Goal: Task Accomplishment & Management: Use online tool/utility

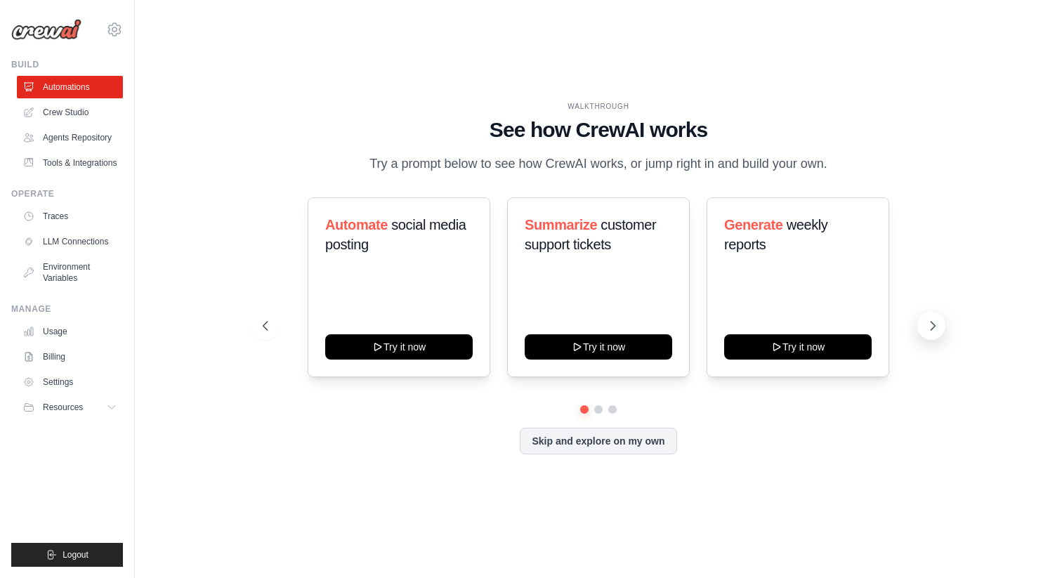
click at [920, 328] on button at bounding box center [932, 326] width 28 height 28
click at [68, 22] on img at bounding box center [46, 29] width 70 height 21
click at [122, 34] on icon at bounding box center [114, 29] width 17 height 17
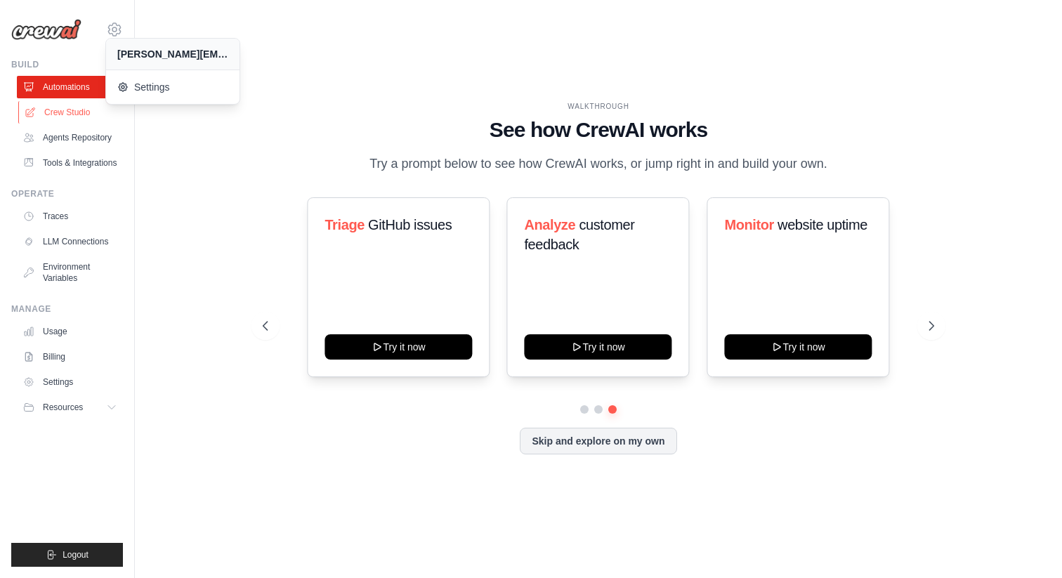
click at [58, 107] on link "Crew Studio" at bounding box center [71, 112] width 106 height 22
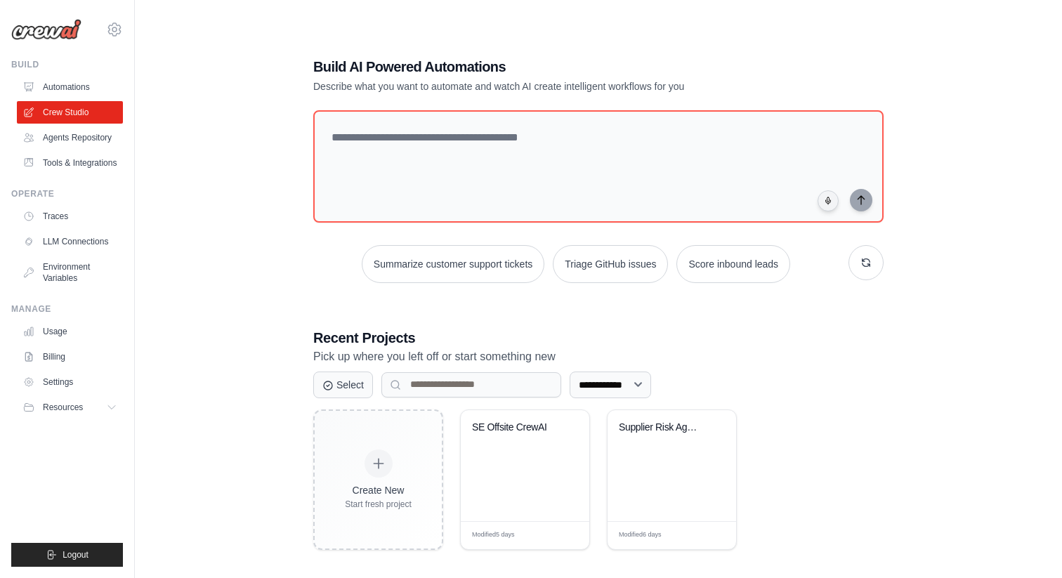
scroll to position [28, 0]
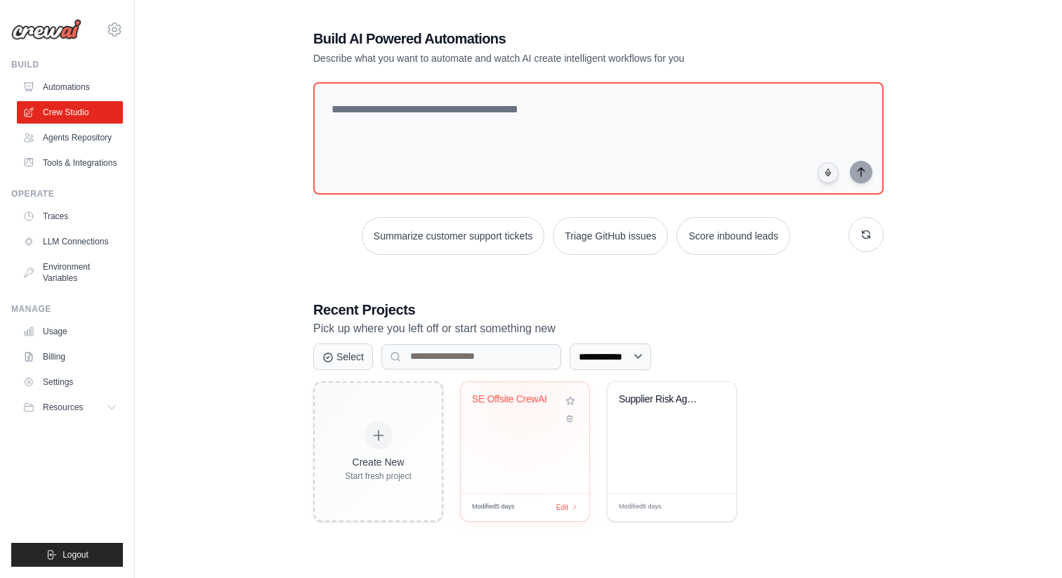
click at [518, 398] on div "SE Offsite CrewAI" at bounding box center [514, 399] width 85 height 13
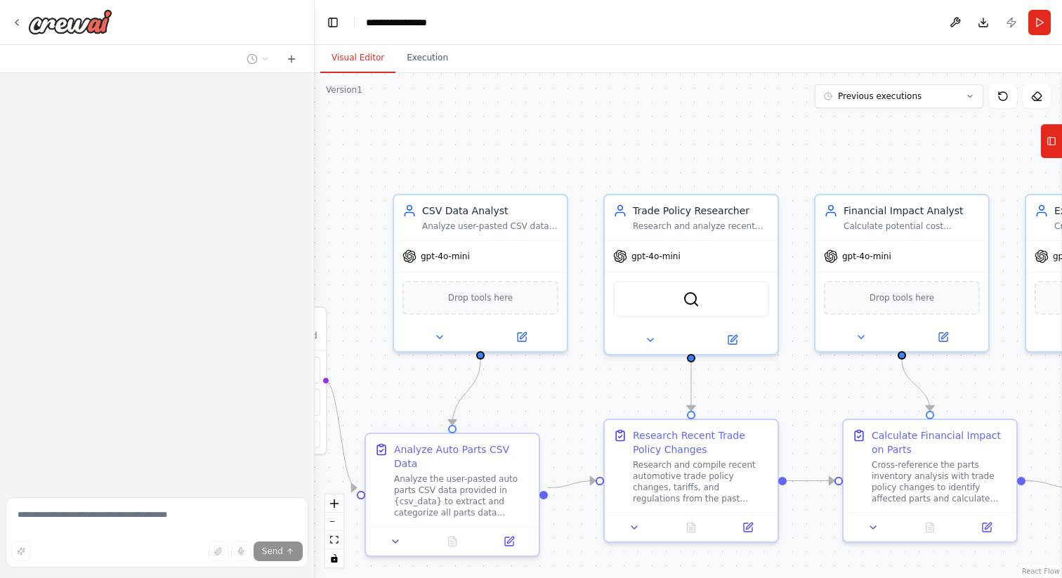
drag, startPoint x: 675, startPoint y: 155, endPoint x: 588, endPoint y: 112, distance: 97.1
click at [588, 112] on div ".deletable-edge-delete-btn { width: 20px; height: 20px; border: 0px solid #ffff…" at bounding box center [689, 325] width 748 height 505
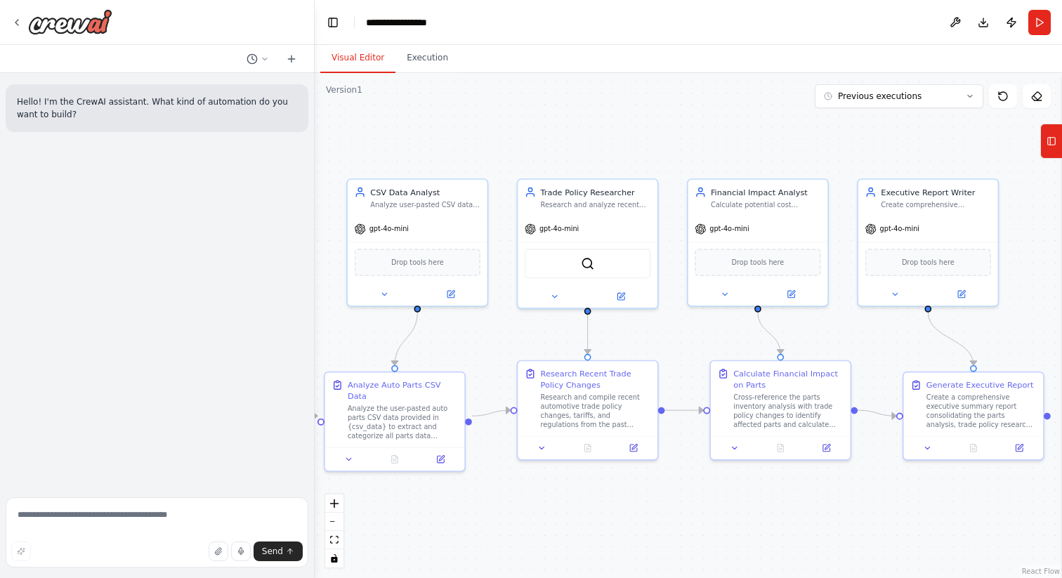
drag, startPoint x: 635, startPoint y: 131, endPoint x: 540, endPoint y: 138, distance: 95.1
click at [540, 138] on div ".deletable-edge-delete-btn { width: 20px; height: 20px; border: 0px solid #ffff…" at bounding box center [689, 325] width 748 height 505
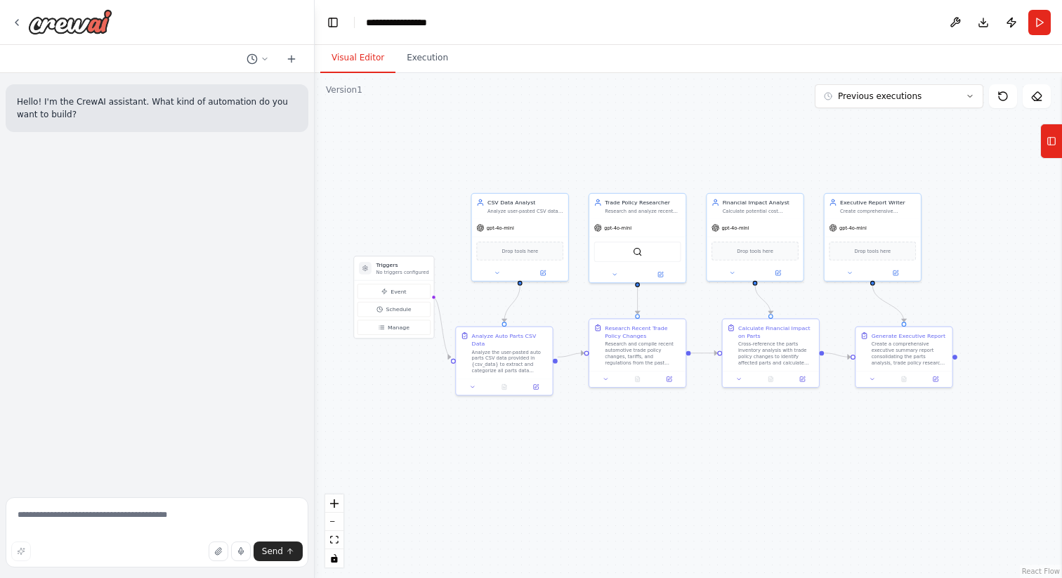
drag, startPoint x: 523, startPoint y: 103, endPoint x: 613, endPoint y: 136, distance: 95.8
click at [613, 136] on div ".deletable-edge-delete-btn { width: 20px; height: 20px; border: 0px solid #ffff…" at bounding box center [689, 325] width 748 height 505
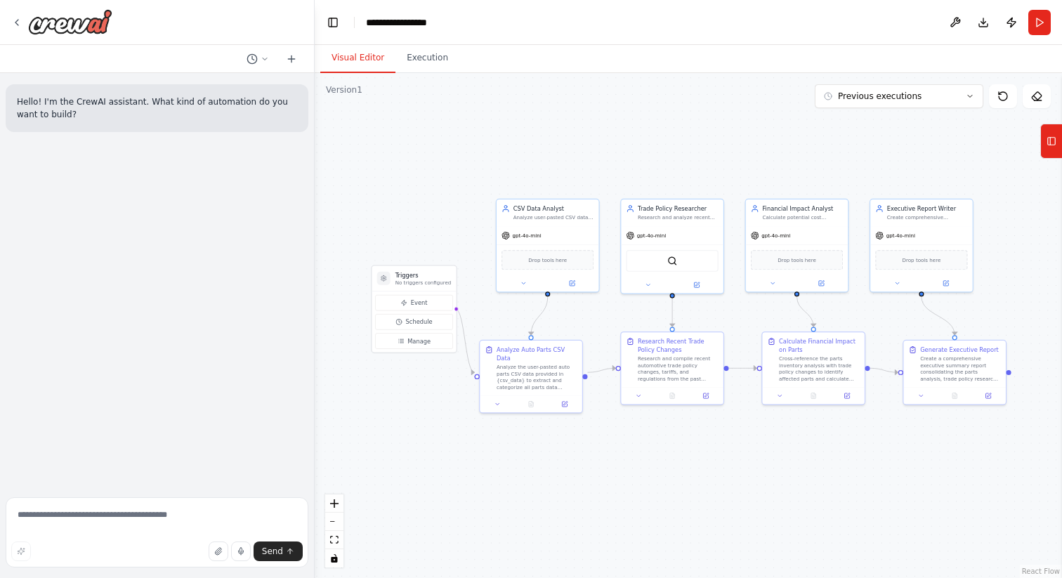
drag, startPoint x: 609, startPoint y: 144, endPoint x: 639, endPoint y: 132, distance: 32.5
click at [639, 132] on div ".deletable-edge-delete-btn { width: 20px; height: 20px; border: 0px solid #ffff…" at bounding box center [689, 325] width 748 height 505
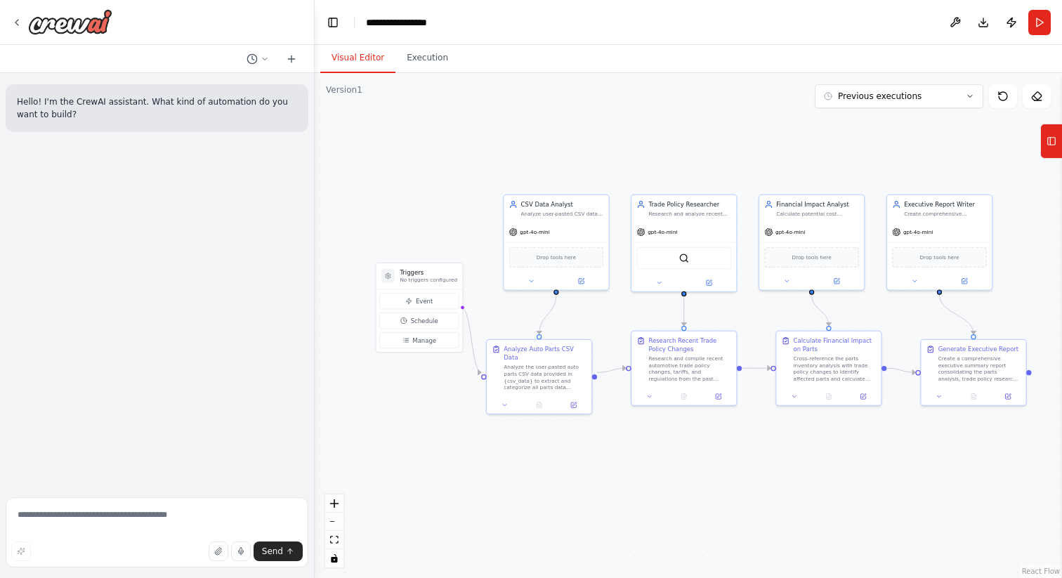
drag, startPoint x: 637, startPoint y: 141, endPoint x: 603, endPoint y: 134, distance: 35.1
click at [603, 134] on div ".deletable-edge-delete-btn { width: 20px; height: 20px; border: 0px solid #ffff…" at bounding box center [689, 325] width 748 height 505
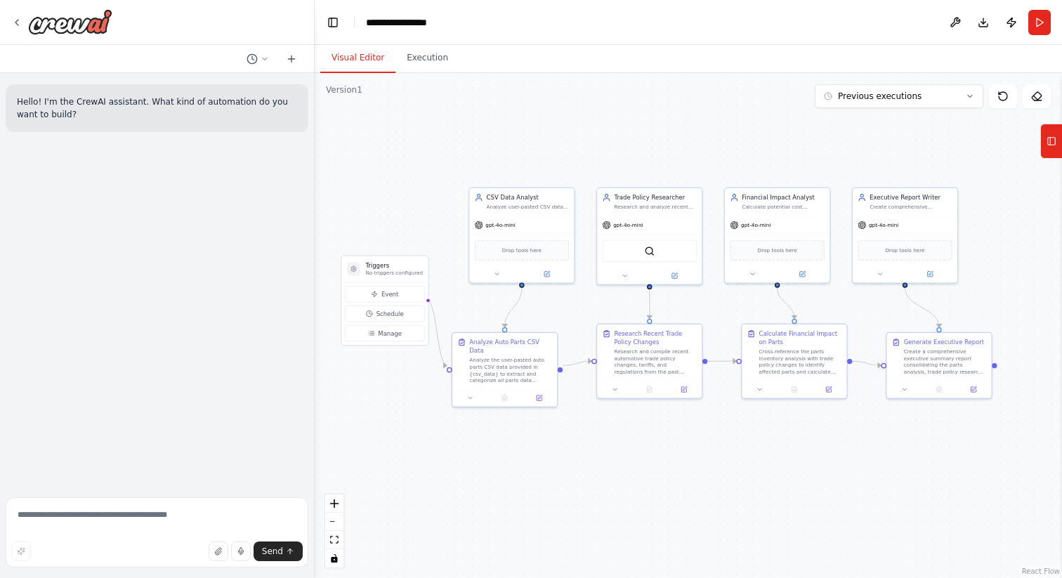
click at [603, 134] on div ".deletable-edge-delete-btn { width: 20px; height: 20px; border: 0px solid #ffff…" at bounding box center [689, 325] width 748 height 505
click at [1055, 147] on icon at bounding box center [1052, 141] width 10 height 22
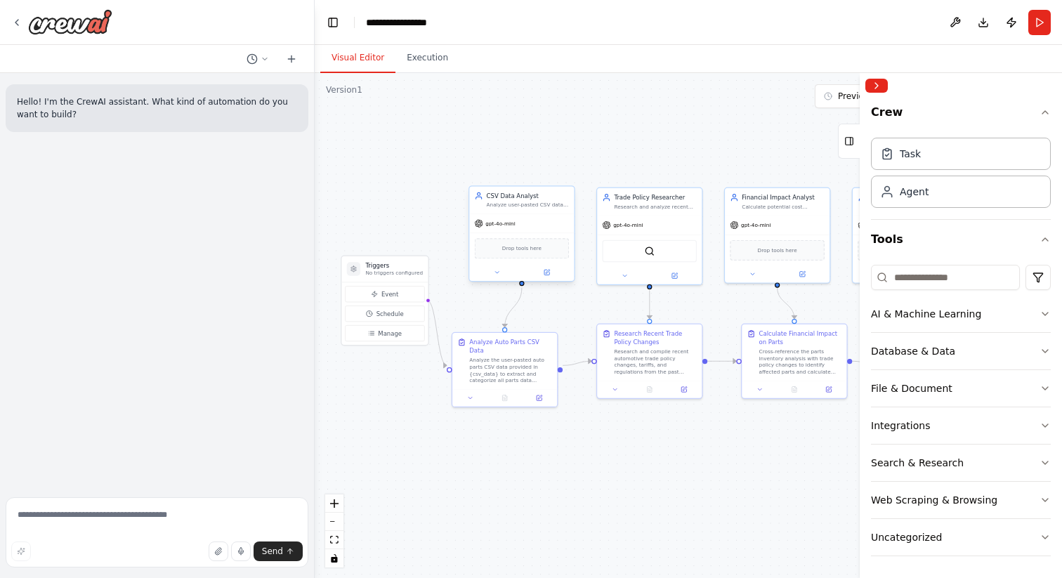
click at [566, 200] on div "CSV Data Analyst Analyze user-pasted CSV data containing auto parts information…" at bounding box center [528, 200] width 83 height 17
click at [547, 279] on div at bounding box center [521, 272] width 105 height 17
click at [547, 270] on icon at bounding box center [546, 272] width 5 height 5
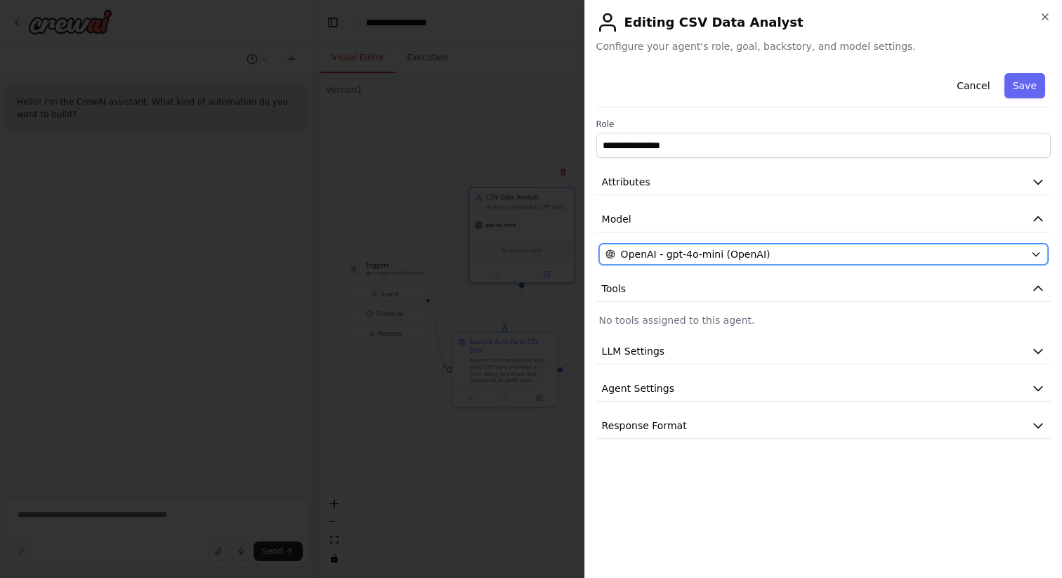
click at [880, 247] on div "OpenAI - gpt-4o-mini (OpenAI)" at bounding box center [815, 254] width 419 height 14
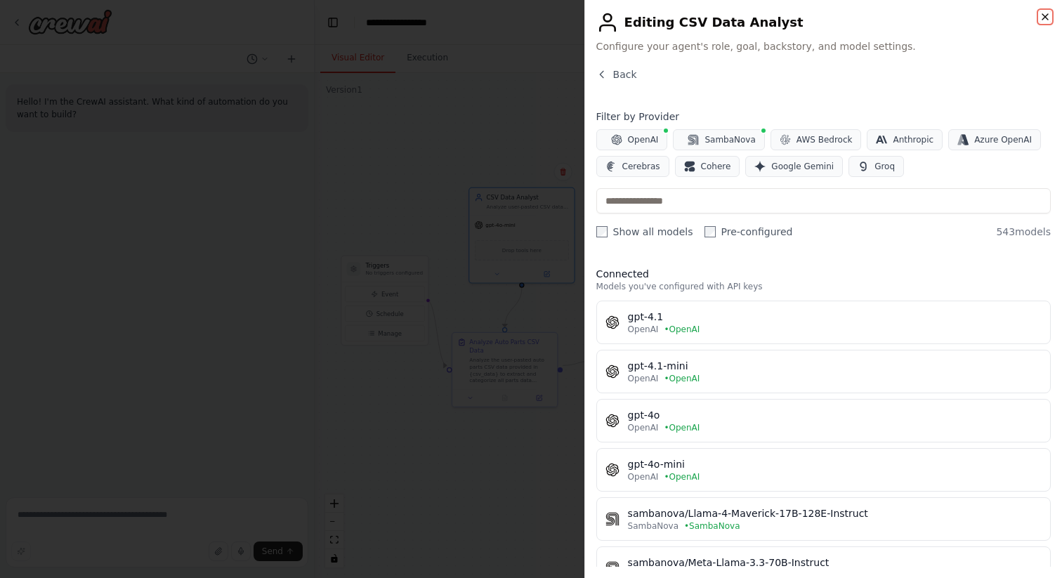
click at [1041, 16] on icon "button" at bounding box center [1045, 16] width 11 height 11
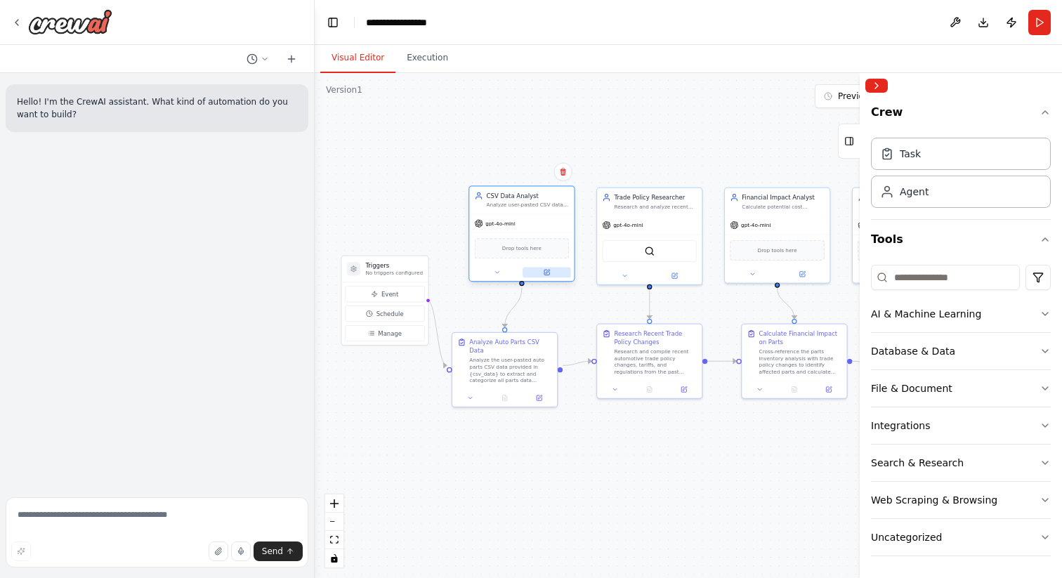
click at [544, 274] on icon at bounding box center [546, 272] width 5 height 5
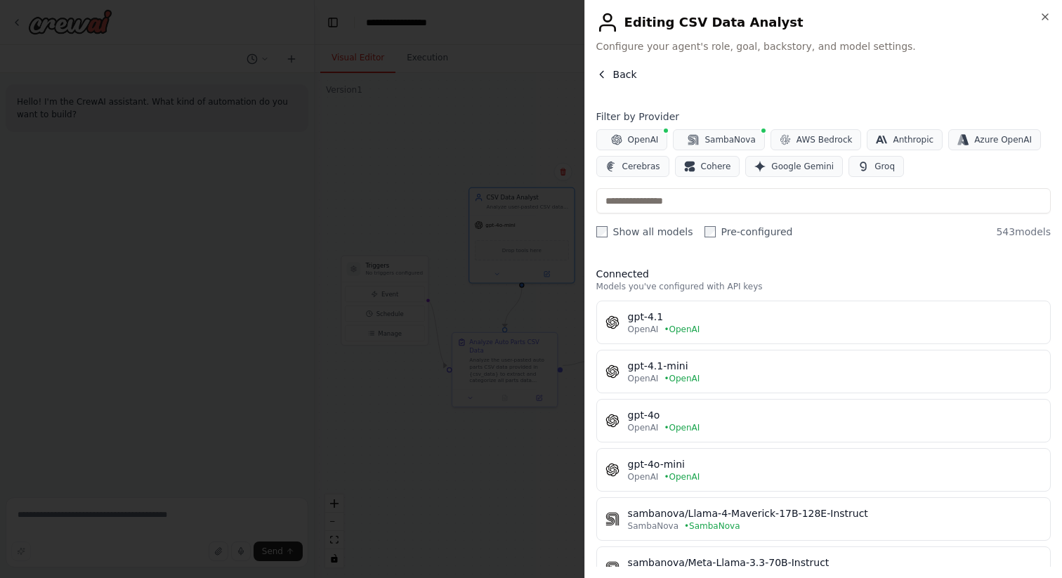
click at [613, 74] on span "Back" at bounding box center [625, 74] width 24 height 14
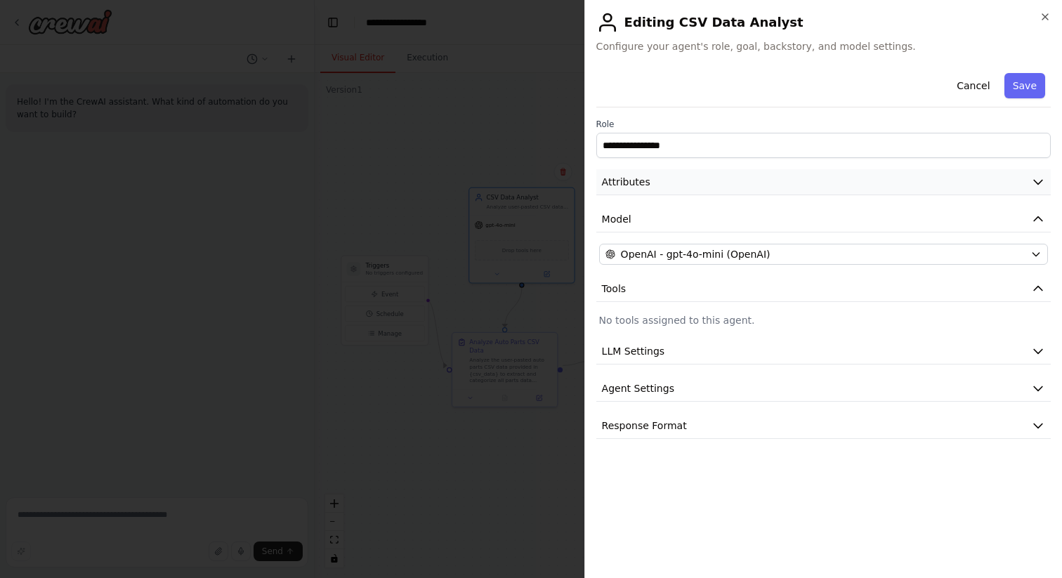
click at [1040, 174] on button "Attributes" at bounding box center [823, 182] width 455 height 26
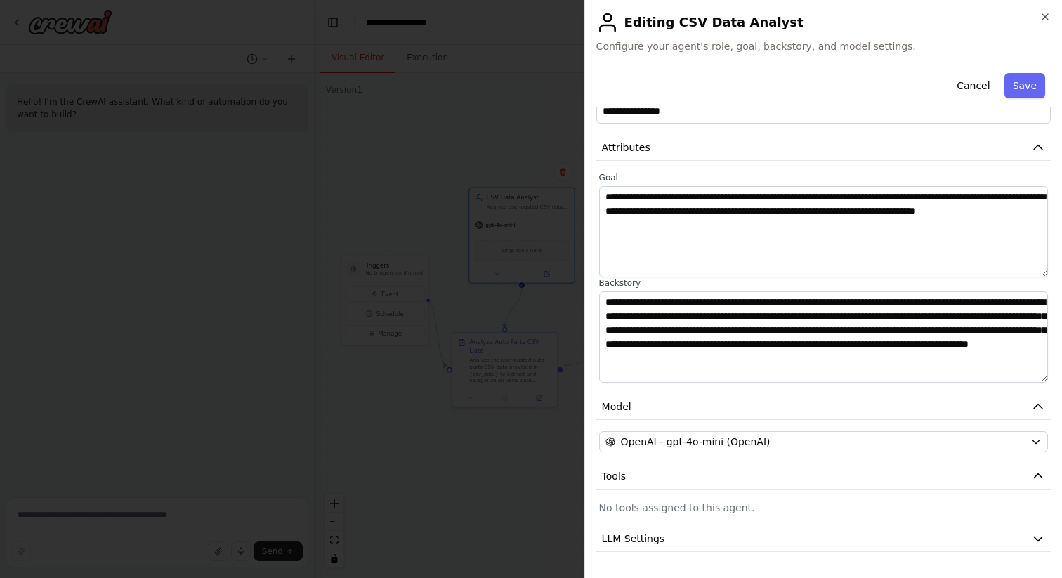
scroll to position [35, 0]
click at [1040, 148] on icon "button" at bounding box center [1038, 147] width 14 height 14
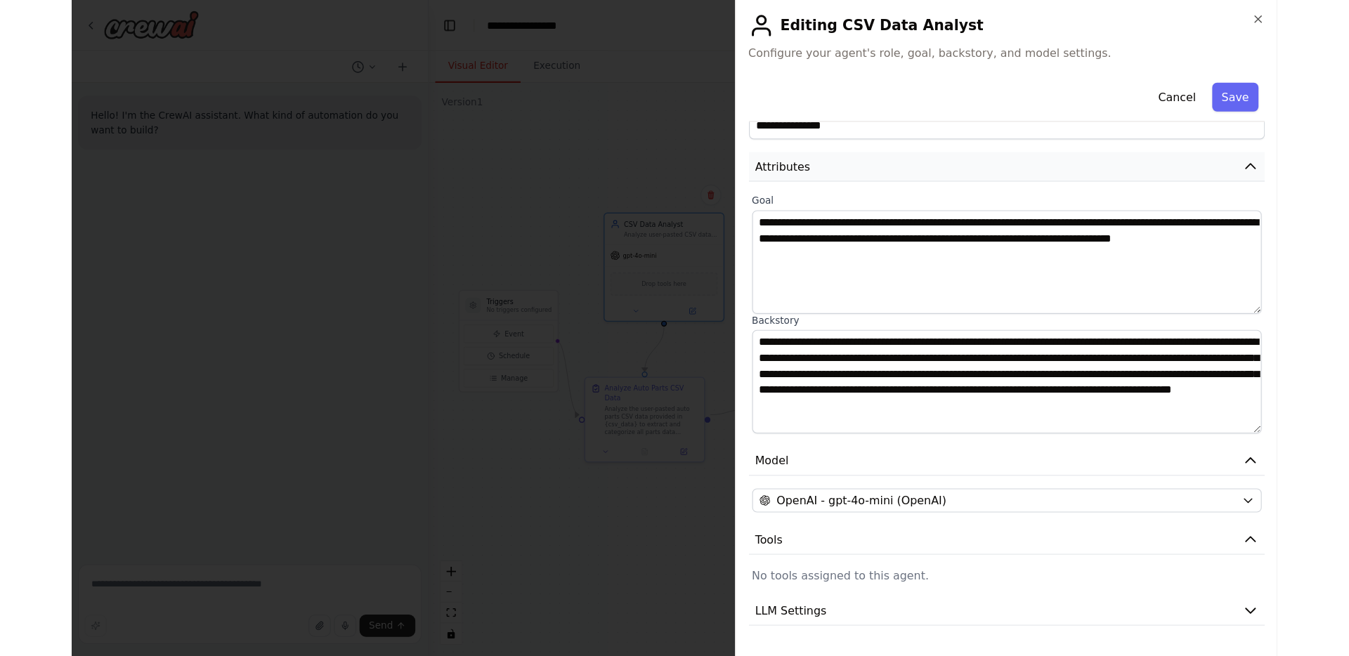
scroll to position [0, 0]
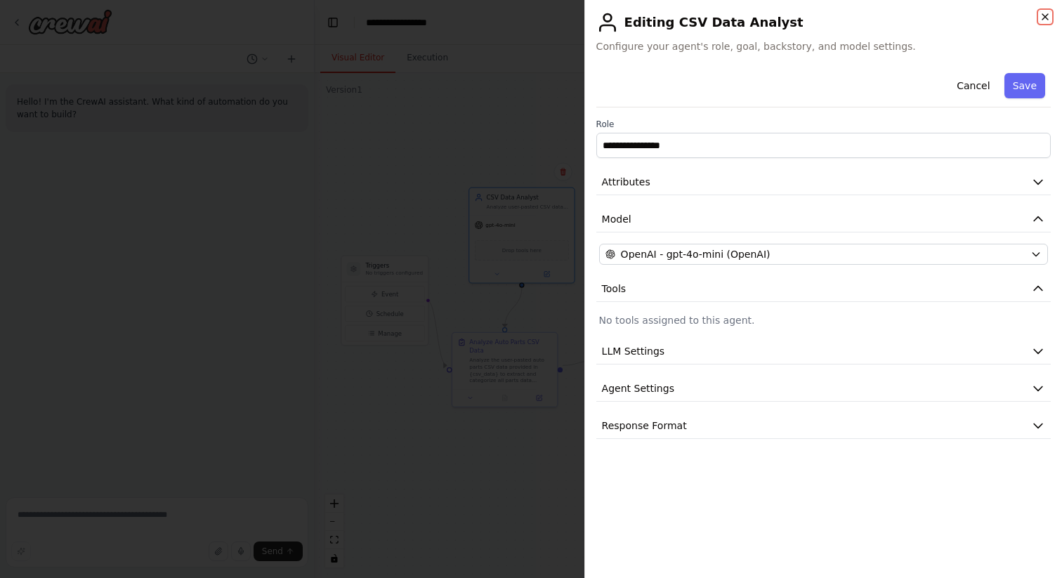
click at [1045, 15] on icon "button" at bounding box center [1046, 17] width 6 height 6
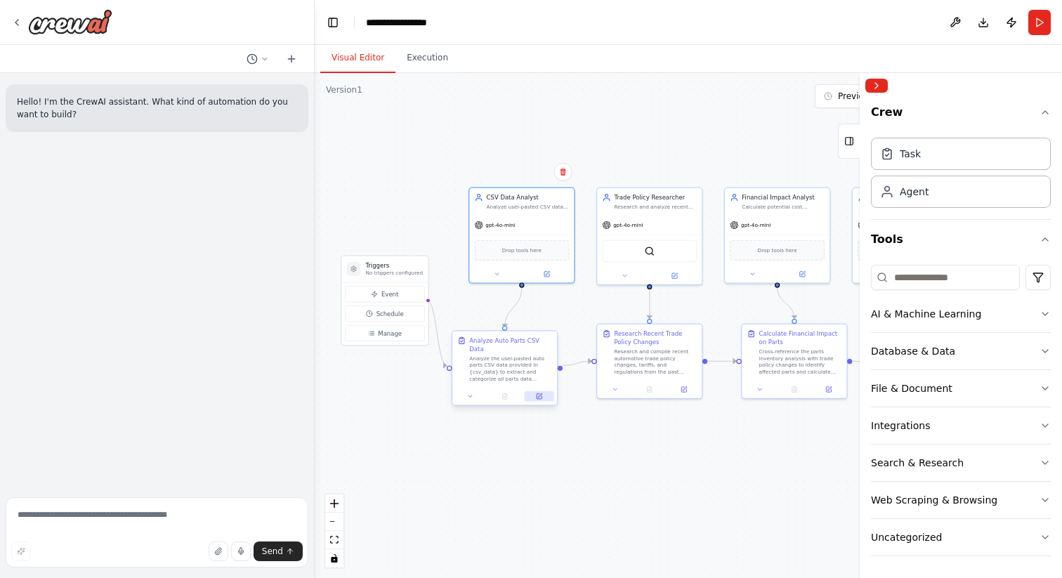
click at [537, 394] on icon at bounding box center [539, 396] width 5 height 5
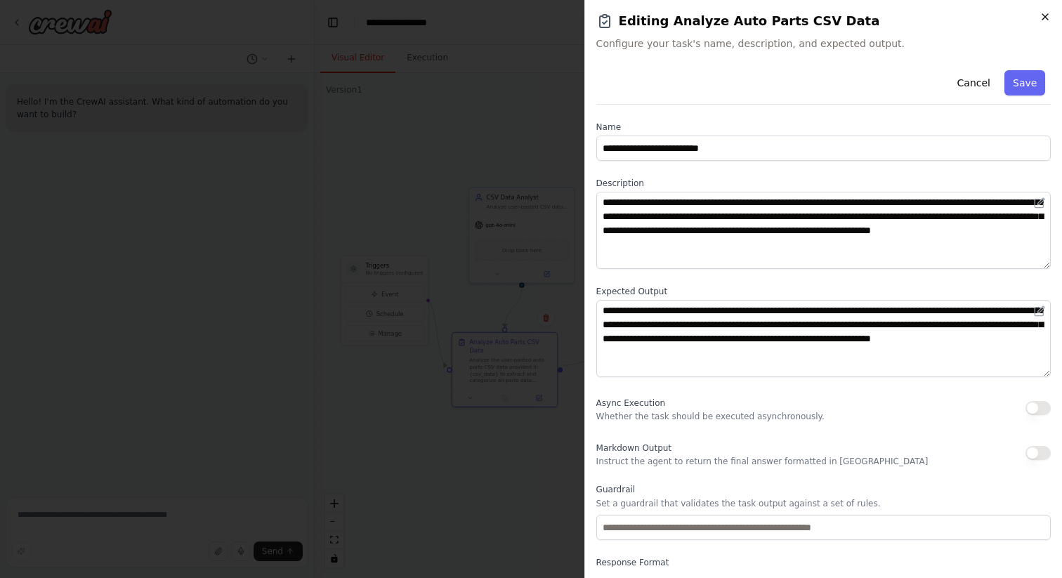
click at [1046, 13] on icon "button" at bounding box center [1045, 16] width 11 height 11
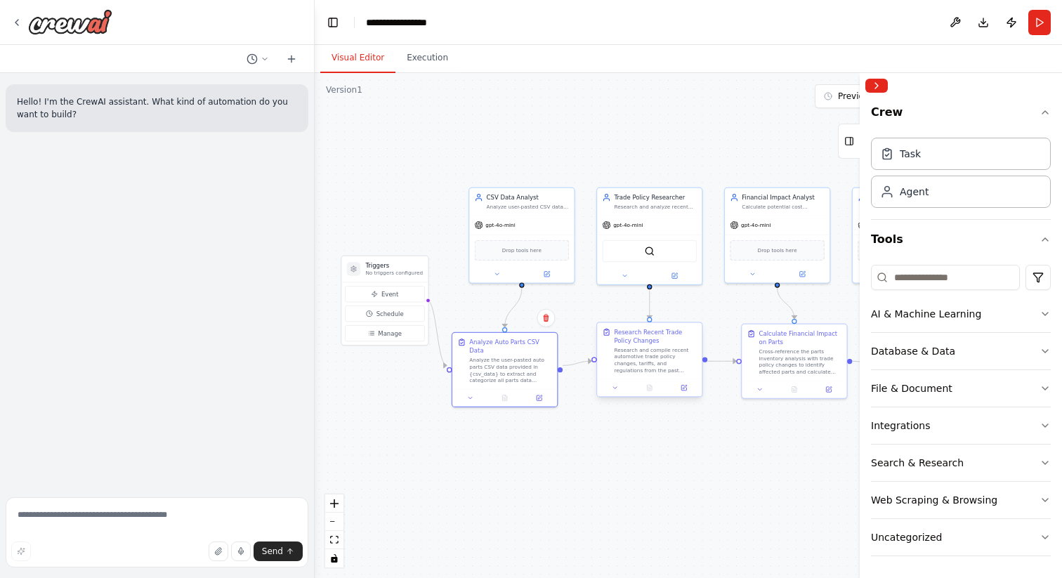
click at [648, 360] on div "Research and compile recent automotive trade policy changes, tariffs, and regul…" at bounding box center [655, 359] width 83 height 27
click at [688, 391] on button at bounding box center [685, 388] width 30 height 11
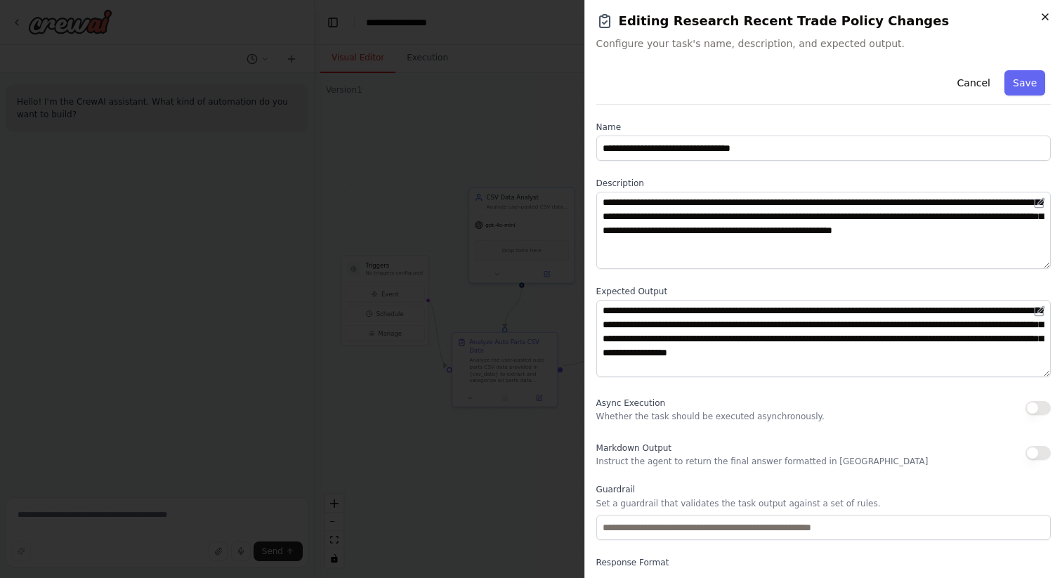
click at [1045, 14] on icon "button" at bounding box center [1045, 16] width 11 height 11
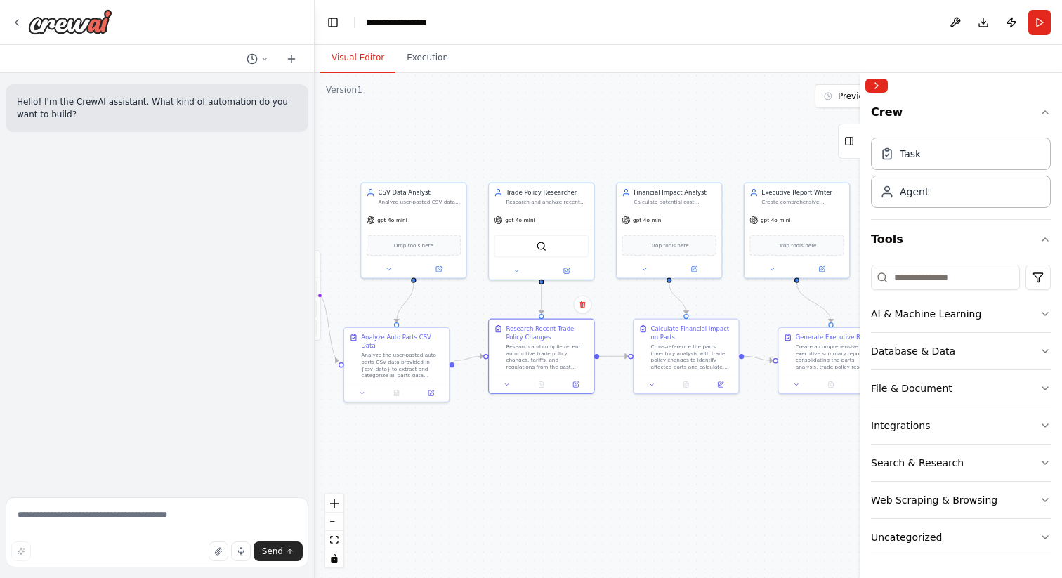
drag, startPoint x: 717, startPoint y: 149, endPoint x: 598, endPoint y: 146, distance: 119.5
click at [598, 146] on div ".deletable-edge-delete-btn { width: 20px; height: 20px; border: 0px solid #ffff…" at bounding box center [689, 325] width 748 height 505
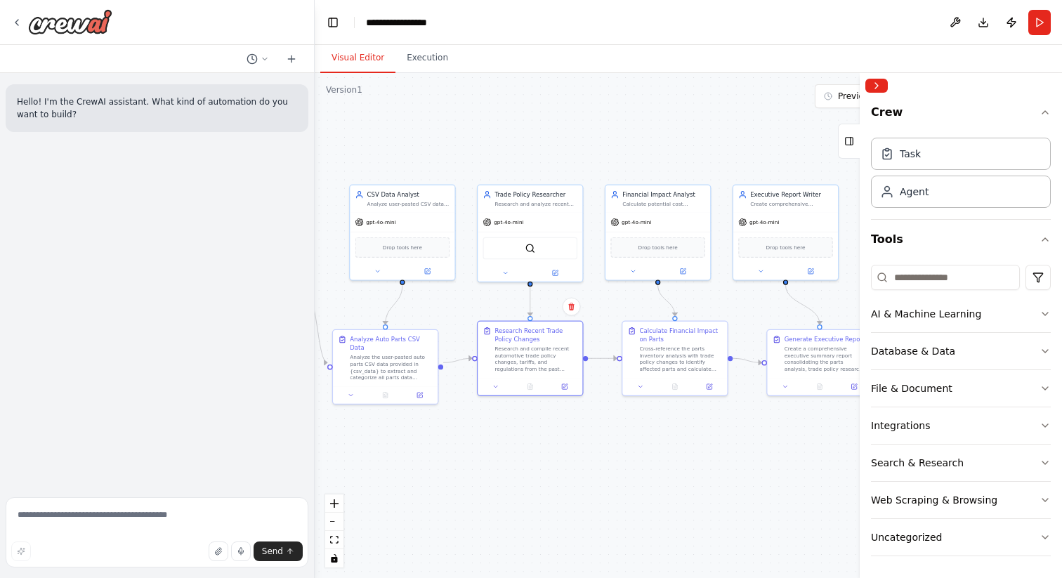
click at [598, 146] on div ".deletable-edge-delete-btn { width: 20px; height: 20px; border: 0px solid #ffff…" at bounding box center [689, 325] width 748 height 505
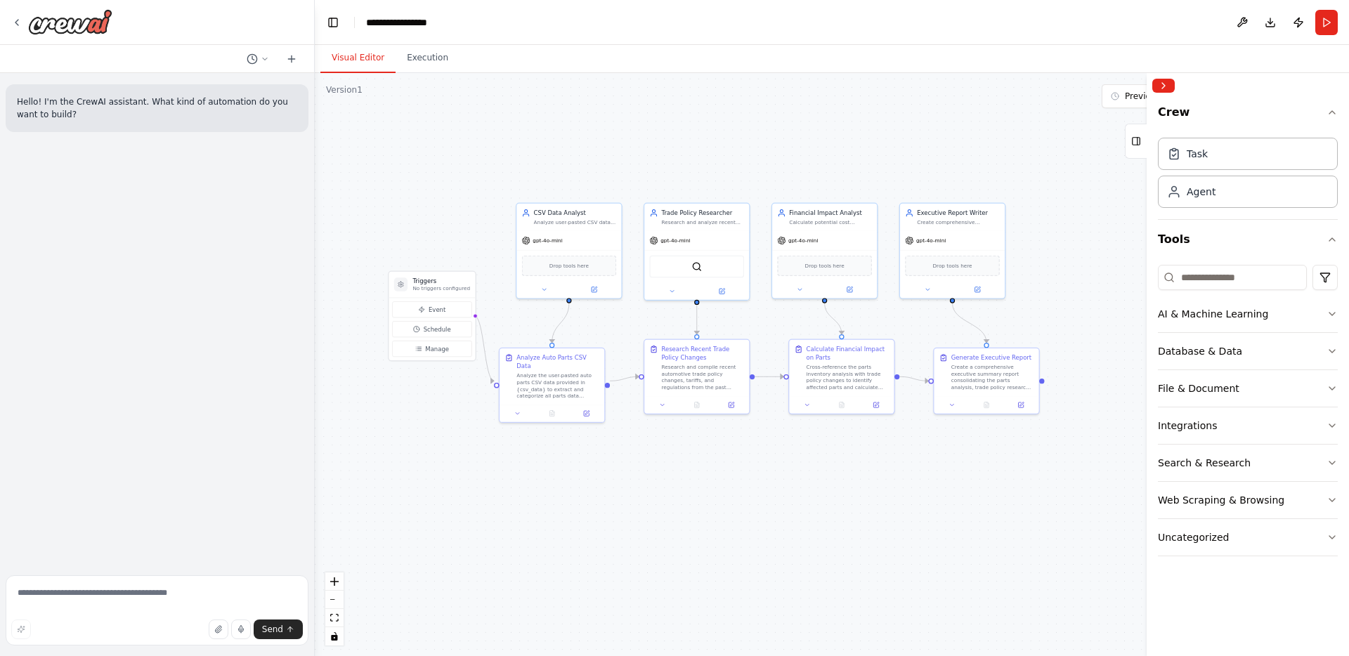
drag, startPoint x: 915, startPoint y: 273, endPoint x: 1082, endPoint y: 290, distance: 167.4
click at [1062, 290] on div ".deletable-edge-delete-btn { width: 20px; height: 20px; border: 0px solid #ffff…" at bounding box center [832, 364] width 1034 height 583
click at [17, 21] on icon at bounding box center [16, 23] width 3 height 6
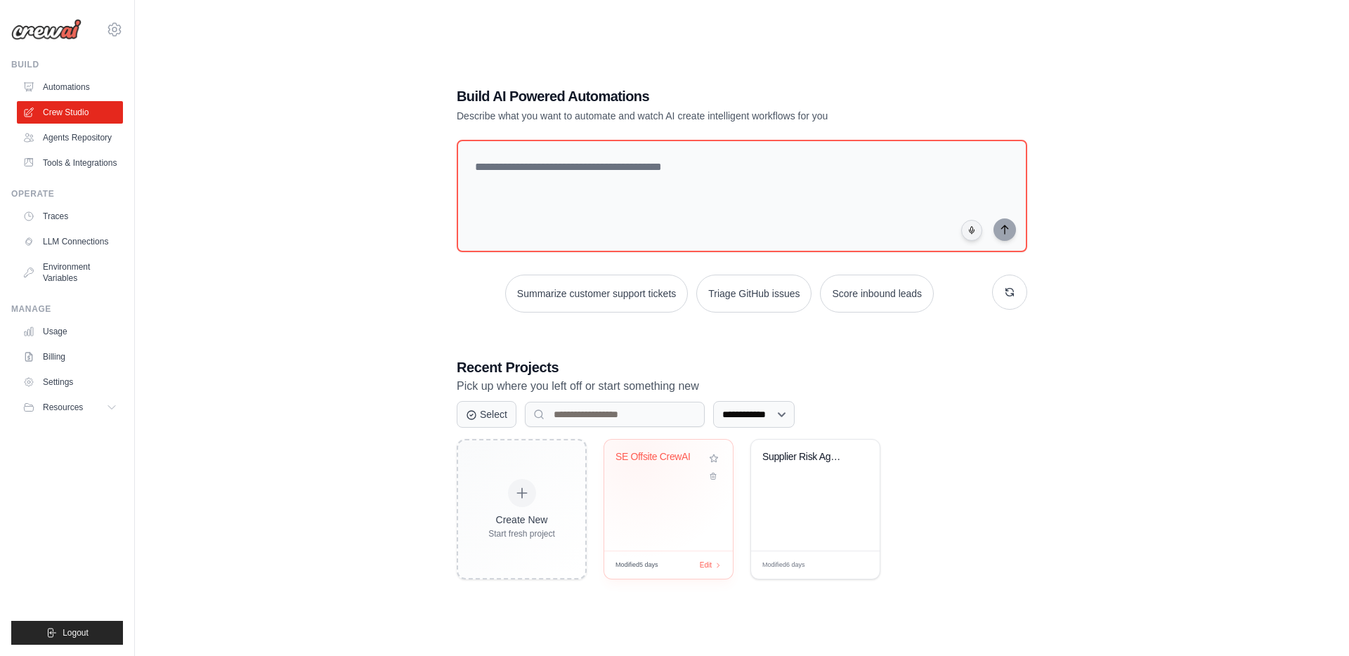
click at [637, 455] on div "SE Offsite CrewAI" at bounding box center [657, 457] width 85 height 13
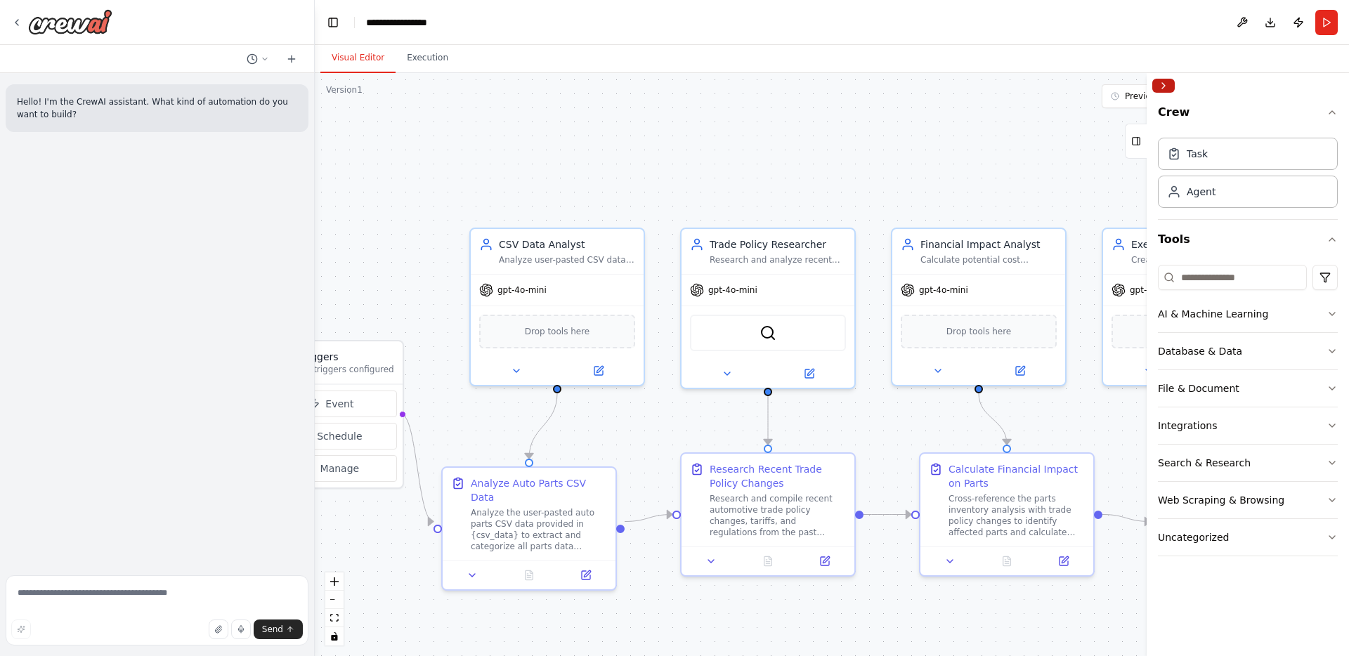
click at [1165, 86] on button "Collapse right sidebar" at bounding box center [1163, 86] width 22 height 14
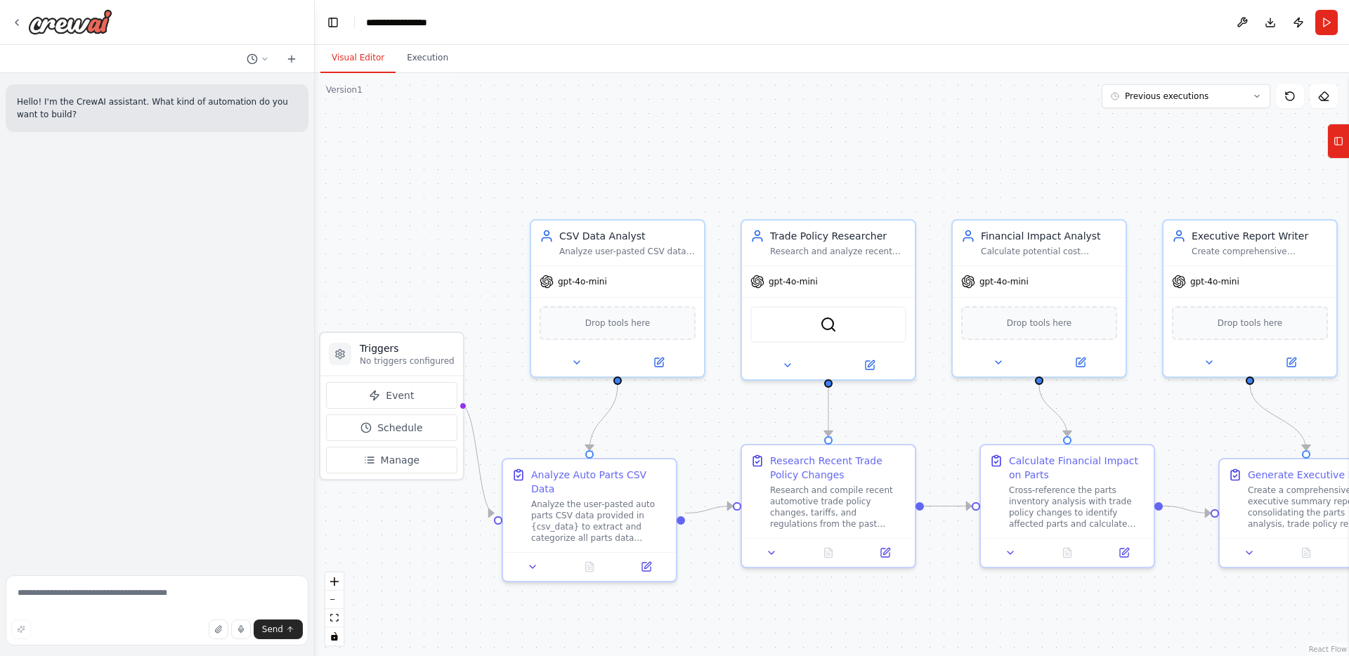
drag, startPoint x: 932, startPoint y: 145, endPoint x: 993, endPoint y: 138, distance: 61.6
click at [993, 138] on div ".deletable-edge-delete-btn { width: 20px; height: 20px; border: 0px solid #ffff…" at bounding box center [832, 364] width 1034 height 583
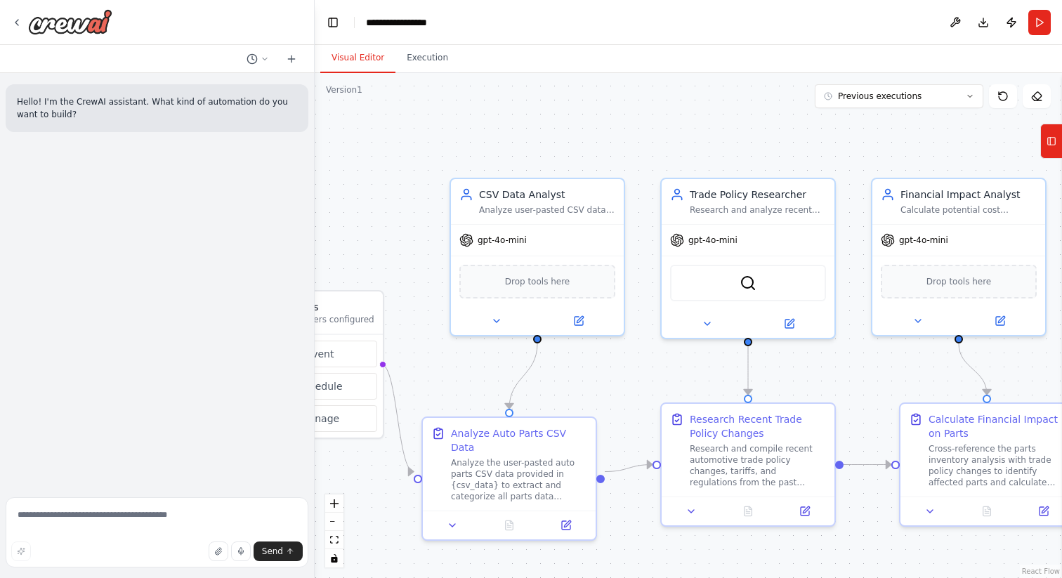
drag, startPoint x: 656, startPoint y: 131, endPoint x: 570, endPoint y: 85, distance: 98.1
click at [570, 85] on div ".deletable-edge-delete-btn { width: 20px; height: 20px; border: 0px solid #ffff…" at bounding box center [689, 325] width 748 height 505
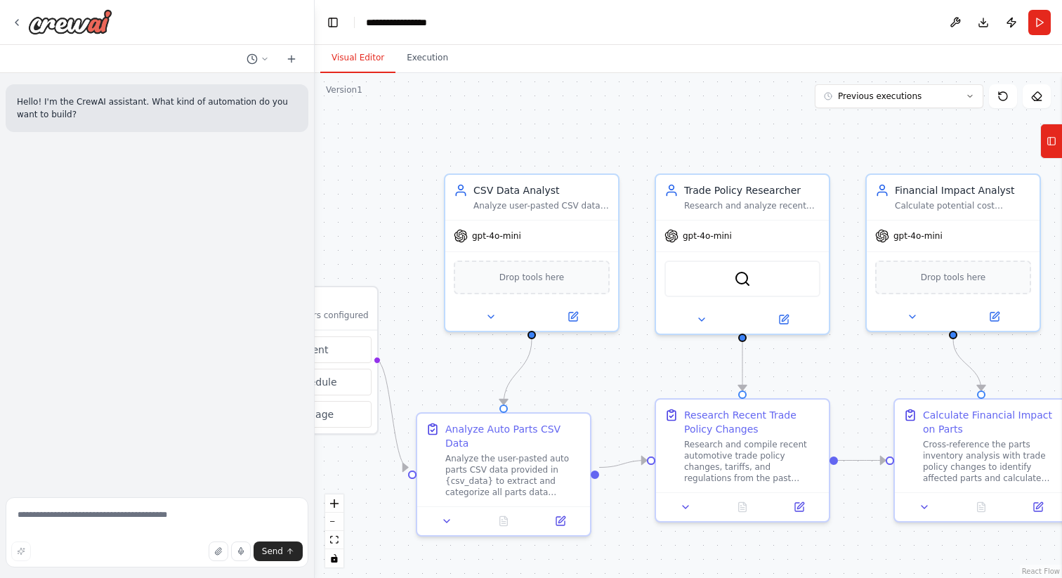
click at [651, 56] on div "Visual Editor Execution" at bounding box center [689, 59] width 748 height 28
click at [20, 20] on icon at bounding box center [16, 22] width 11 height 11
click at [18, 20] on icon at bounding box center [16, 22] width 11 height 11
click at [16, 22] on icon at bounding box center [16, 22] width 11 height 11
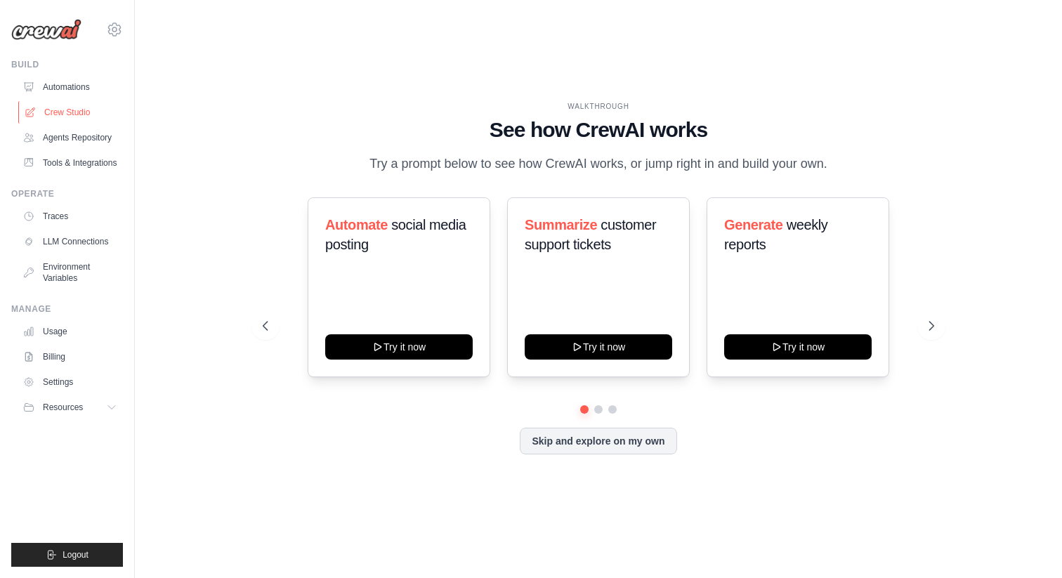
click at [82, 112] on link "Crew Studio" at bounding box center [71, 112] width 106 height 22
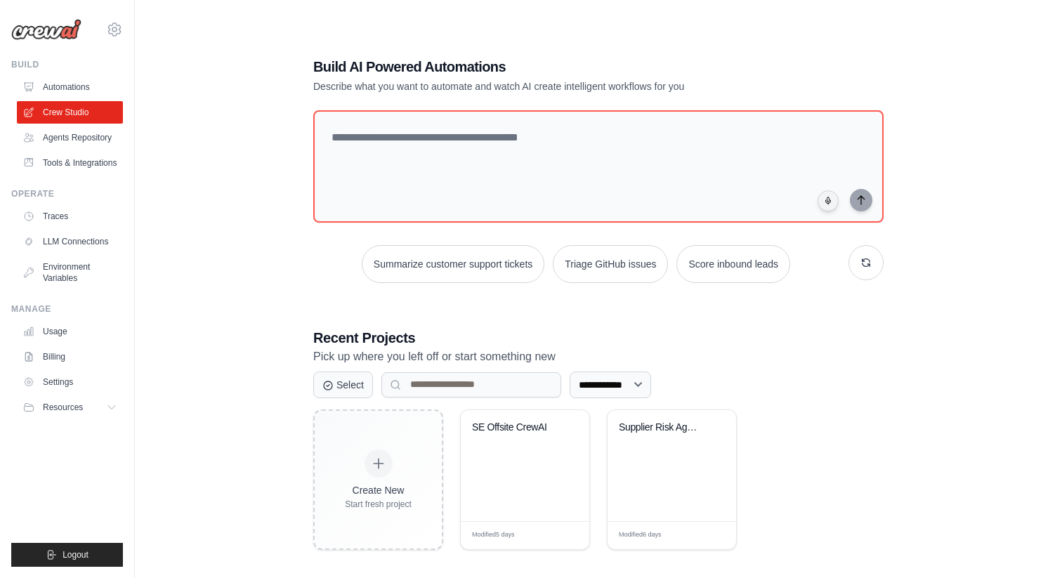
scroll to position [28, 0]
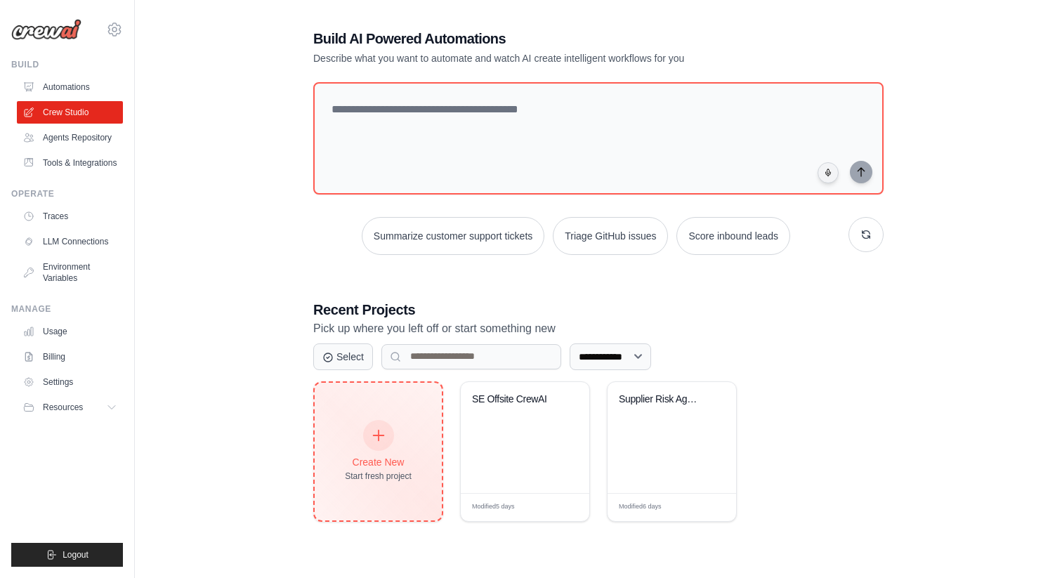
click at [361, 440] on div "Create New Start fresh project" at bounding box center [378, 452] width 67 height 60
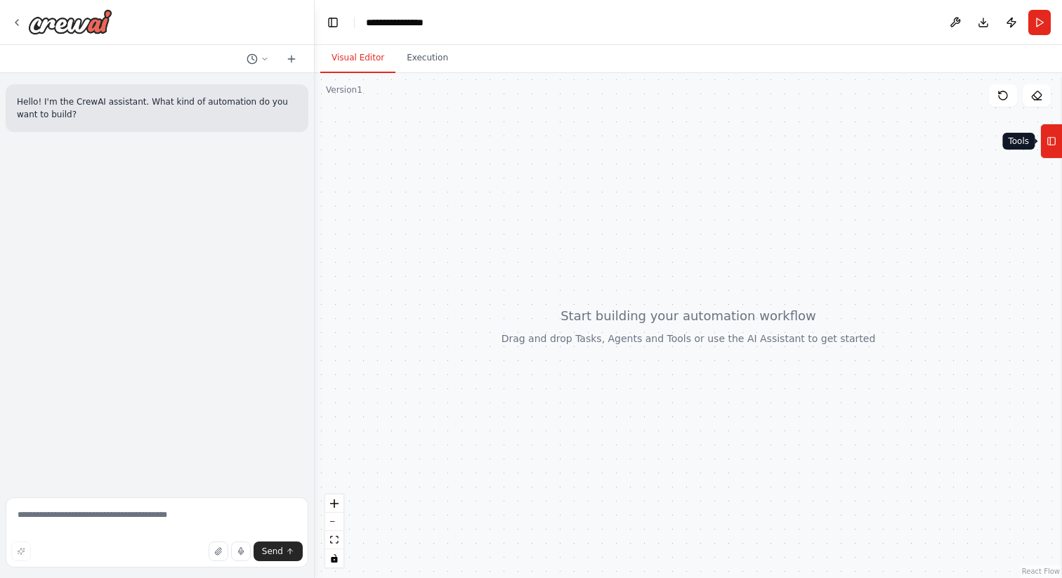
click at [1049, 135] on icon at bounding box center [1052, 141] width 10 height 22
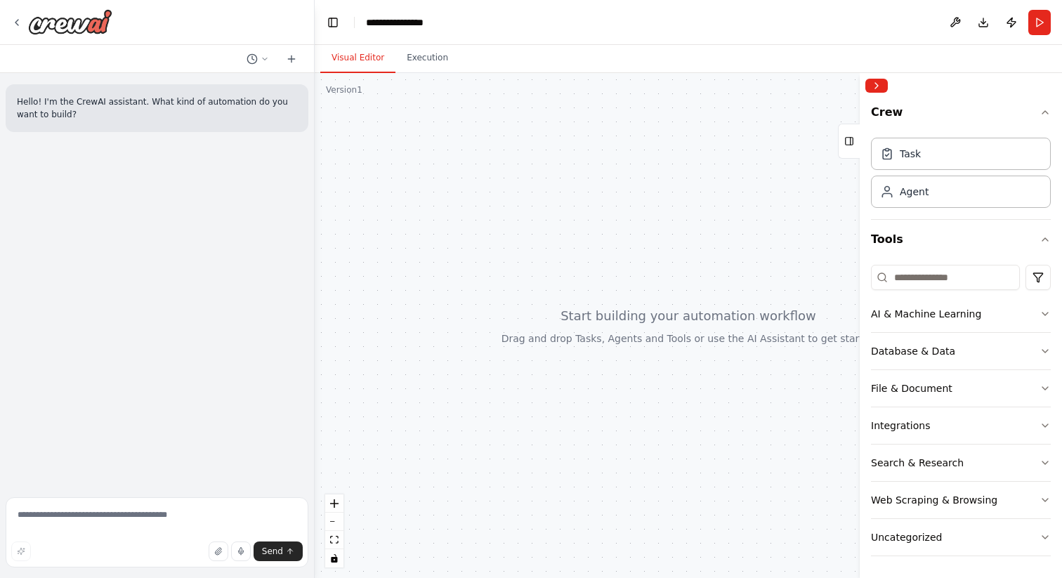
scroll to position [1, 0]
click at [968, 352] on button "Database & Data" at bounding box center [961, 350] width 180 height 37
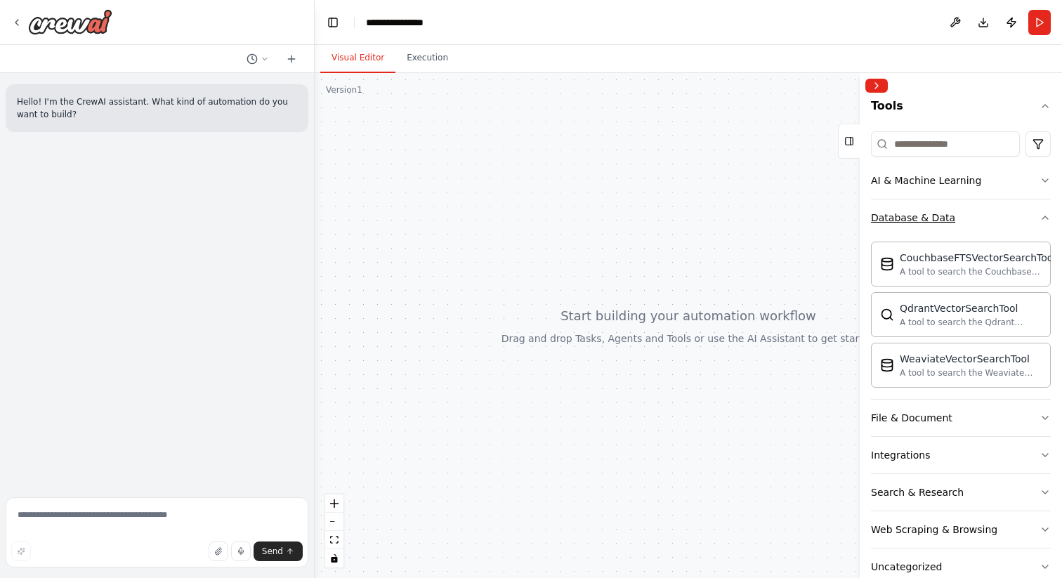
scroll to position [164, 0]
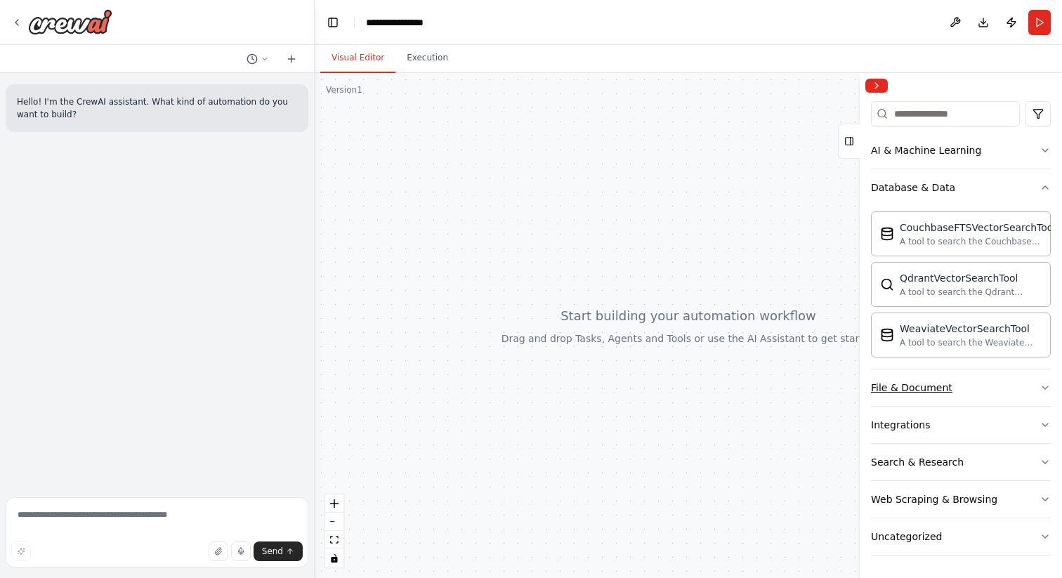
click at [967, 394] on button "File & Document" at bounding box center [961, 388] width 180 height 37
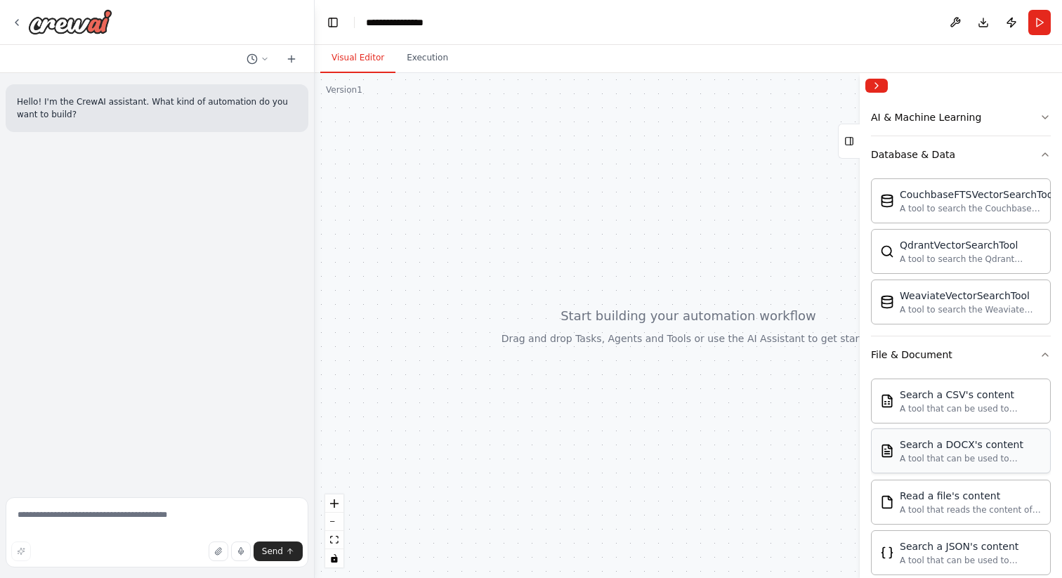
scroll to position [0, 0]
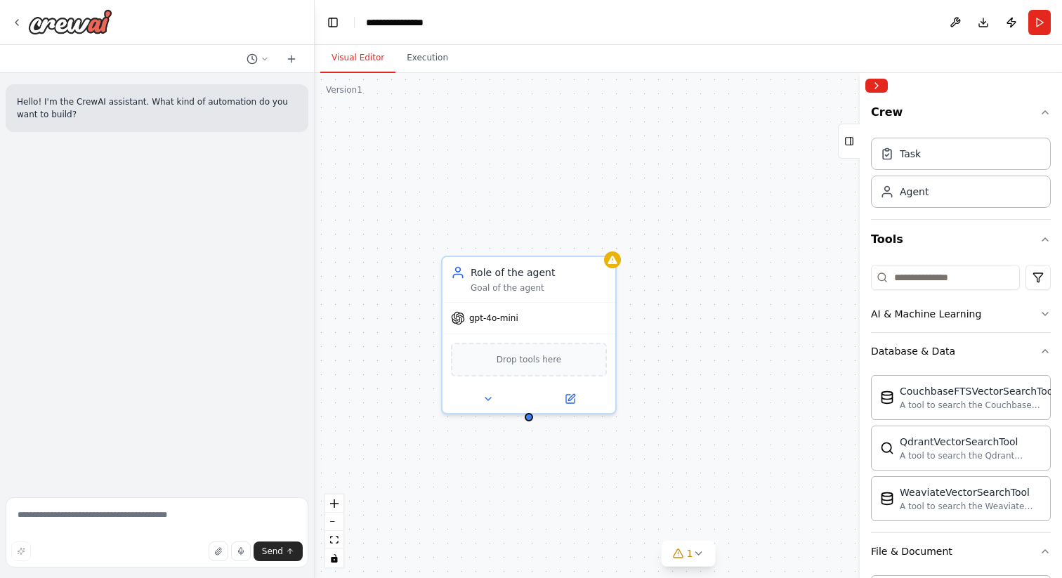
drag, startPoint x: 912, startPoint y: 192, endPoint x: 861, endPoint y: 3, distance: 196.5
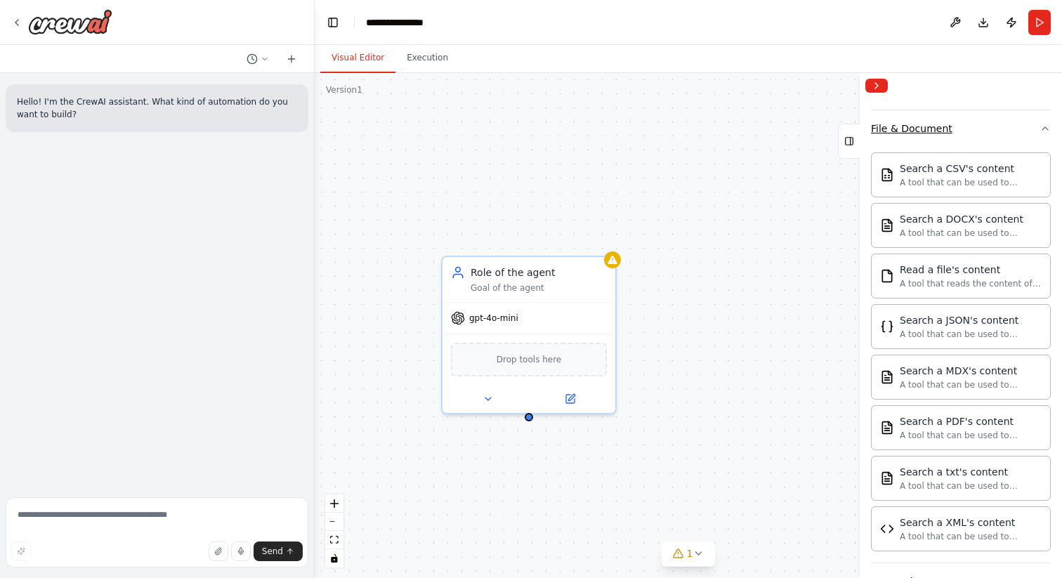
scroll to position [424, 0]
click at [531, 356] on img at bounding box center [529, 358] width 17 height 17
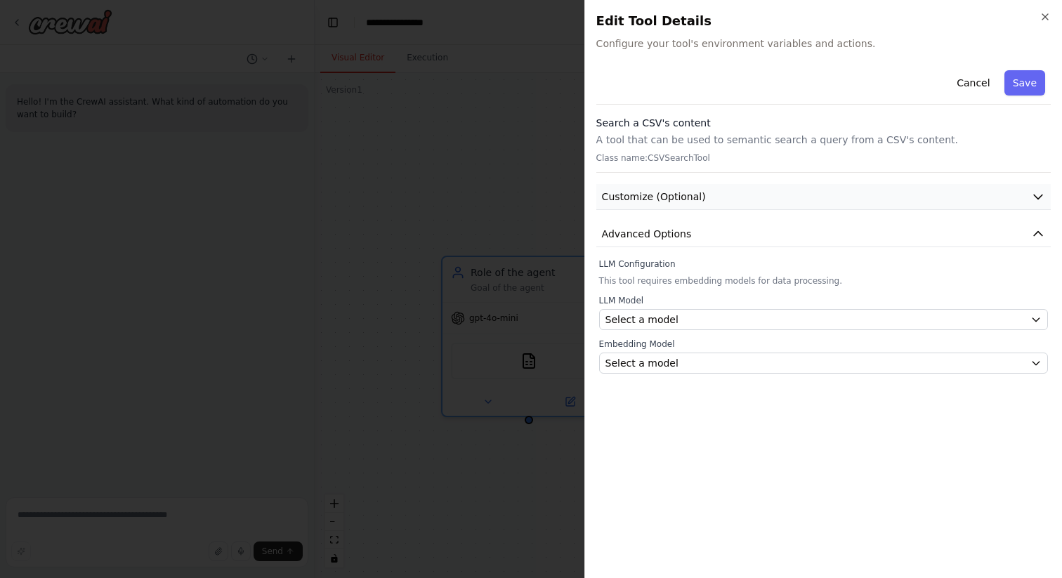
click at [804, 192] on button "Customize (Optional)" at bounding box center [823, 197] width 455 height 26
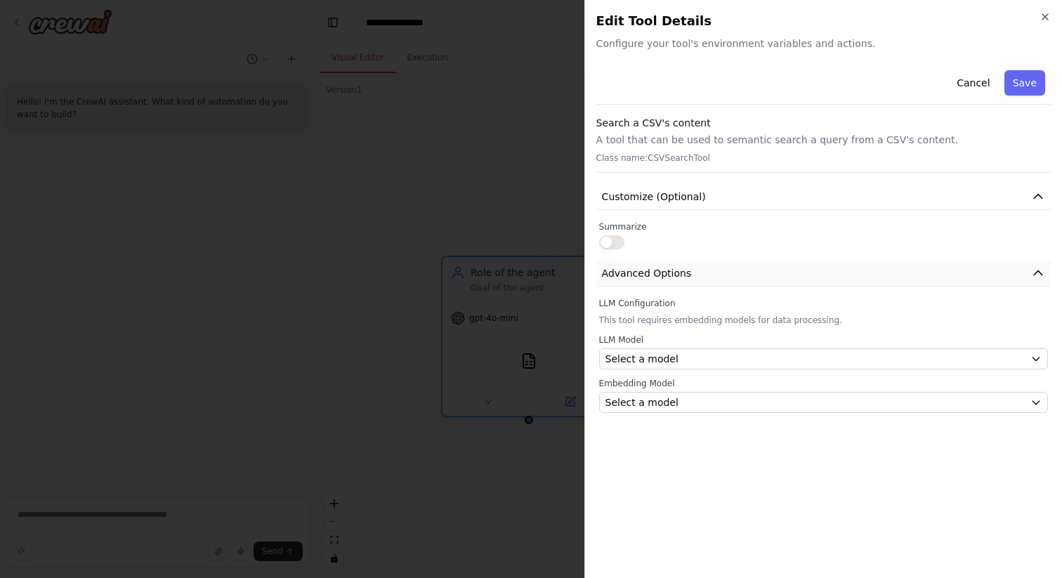
click at [741, 270] on button "Advanced Options" at bounding box center [823, 274] width 455 height 26
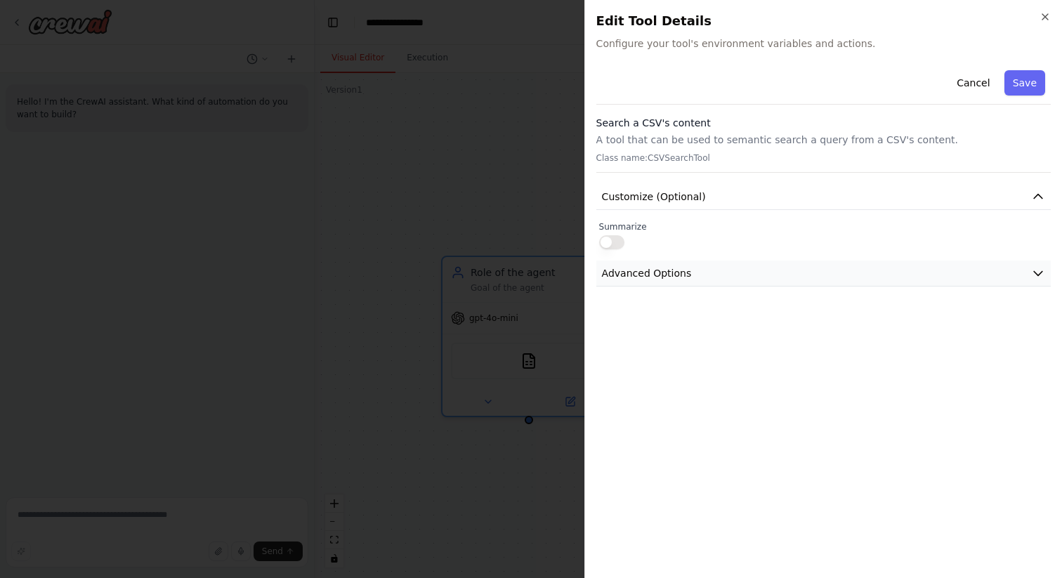
click at [741, 270] on button "Advanced Options" at bounding box center [823, 274] width 455 height 26
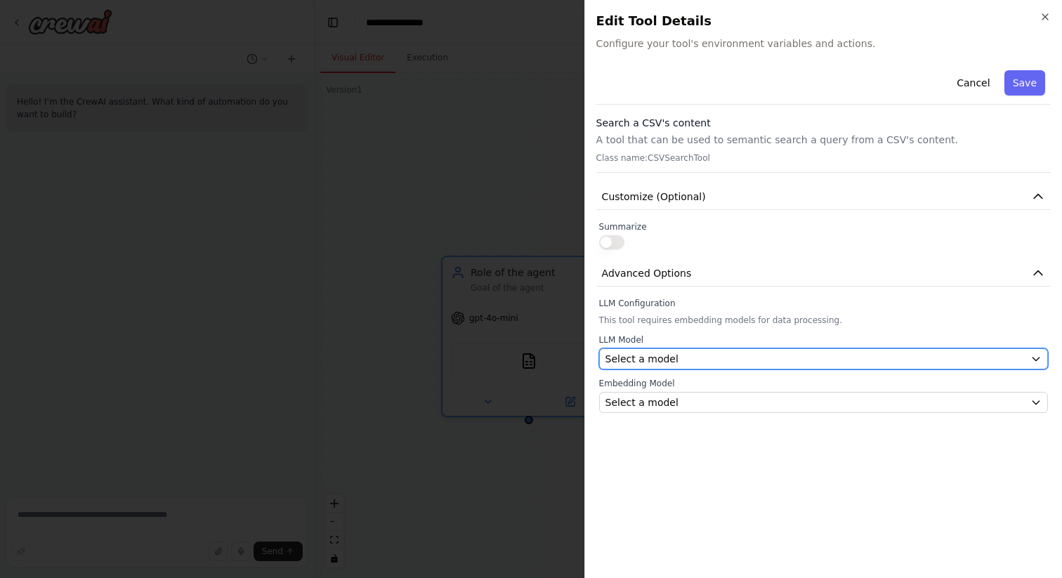
click at [708, 358] on div "Select a model" at bounding box center [815, 359] width 419 height 14
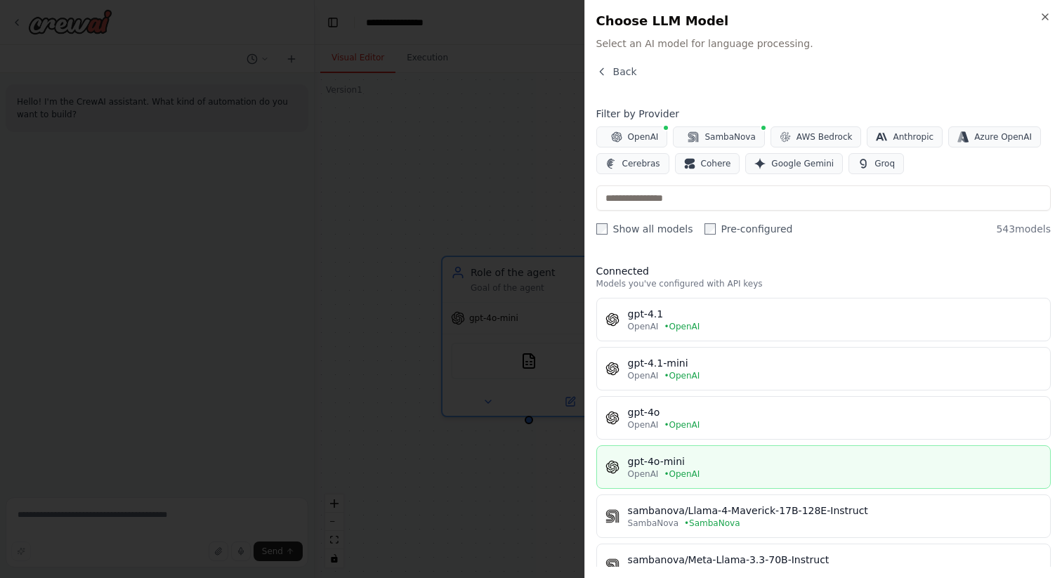
click at [706, 454] on button "gpt-4o-mini OpenAI • OpenAI" at bounding box center [823, 467] width 455 height 44
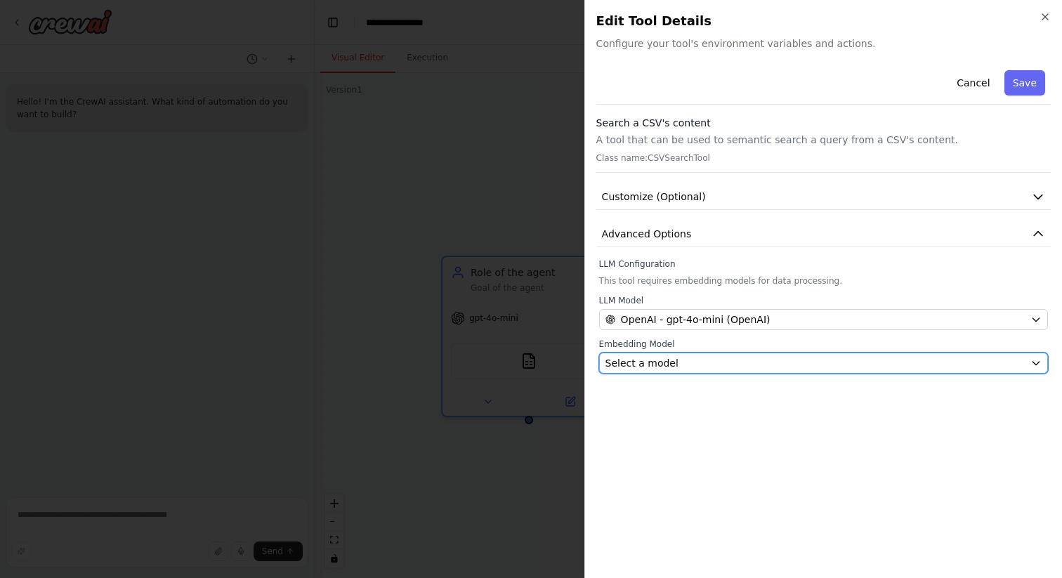
click at [744, 365] on div "Select a model" at bounding box center [815, 363] width 419 height 14
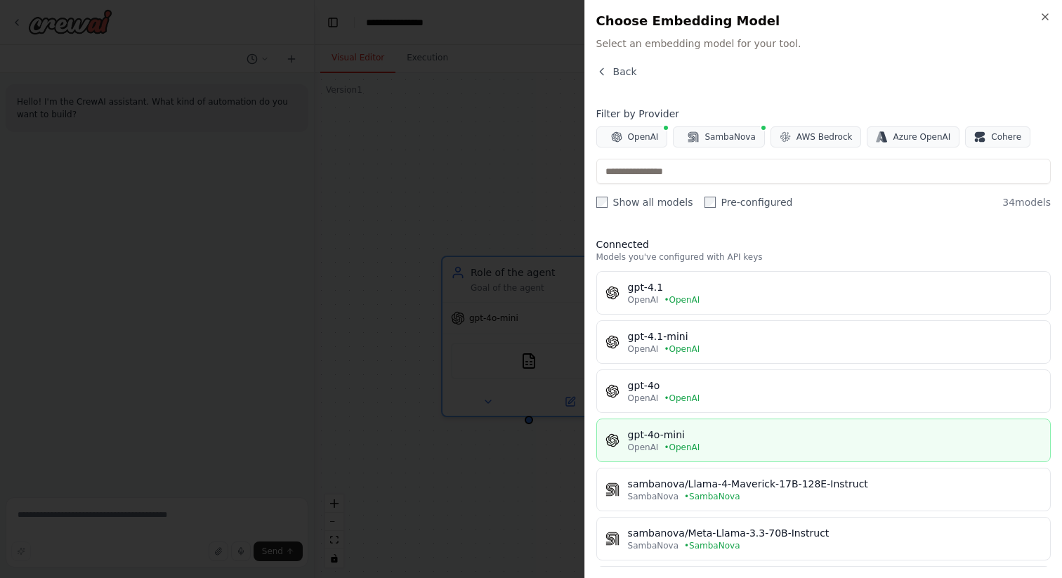
click at [716, 435] on div "gpt-4o-mini" at bounding box center [835, 435] width 414 height 14
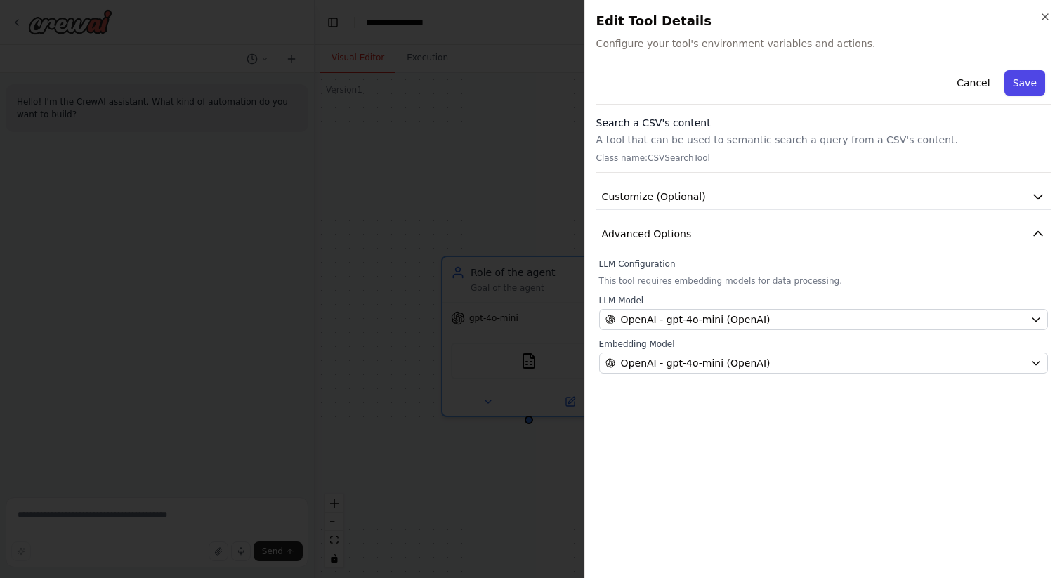
click at [1023, 72] on button "Save" at bounding box center [1025, 82] width 41 height 25
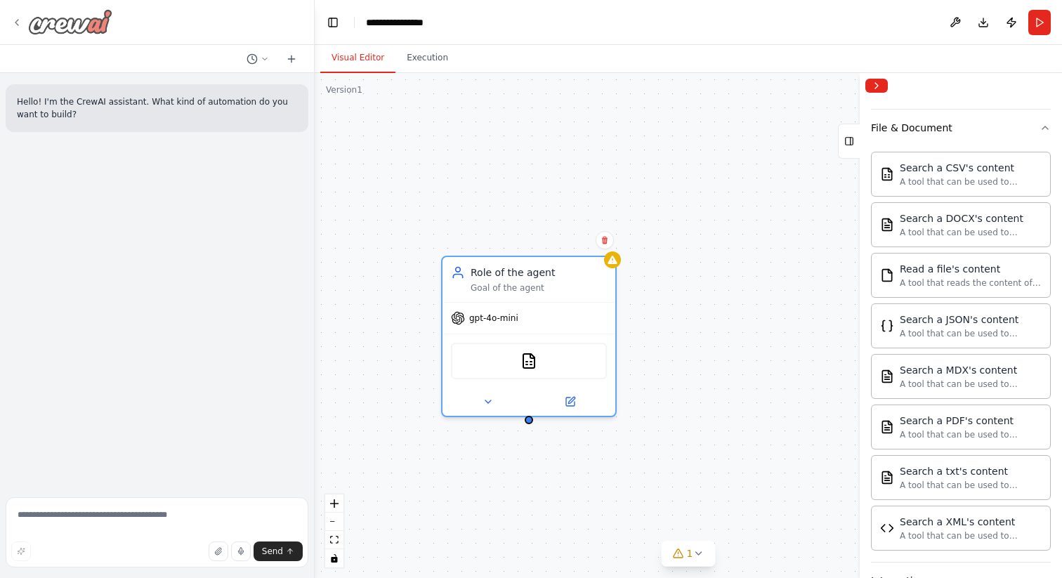
click at [16, 23] on icon at bounding box center [16, 23] width 3 height 6
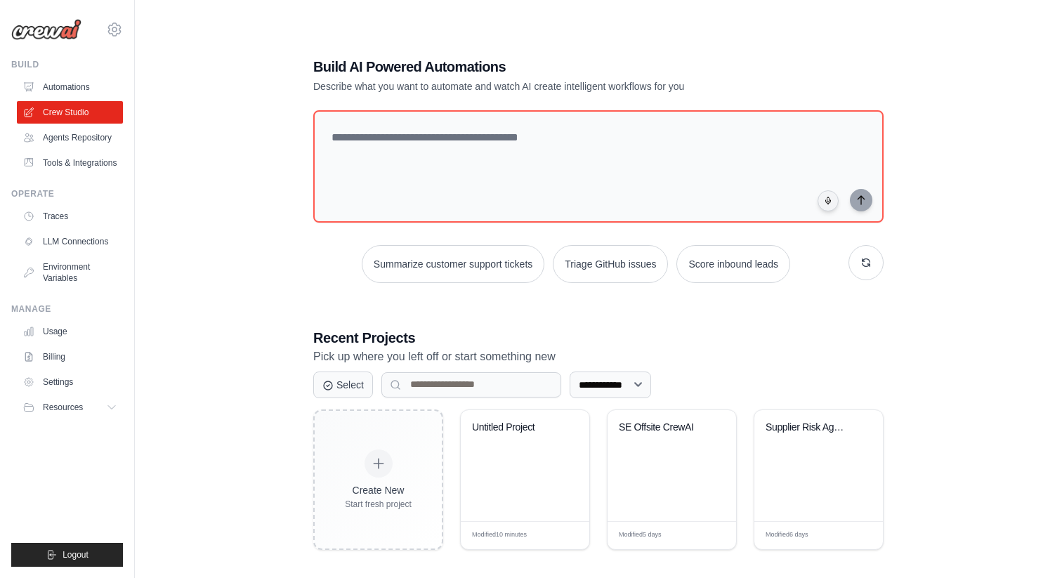
scroll to position [28, 0]
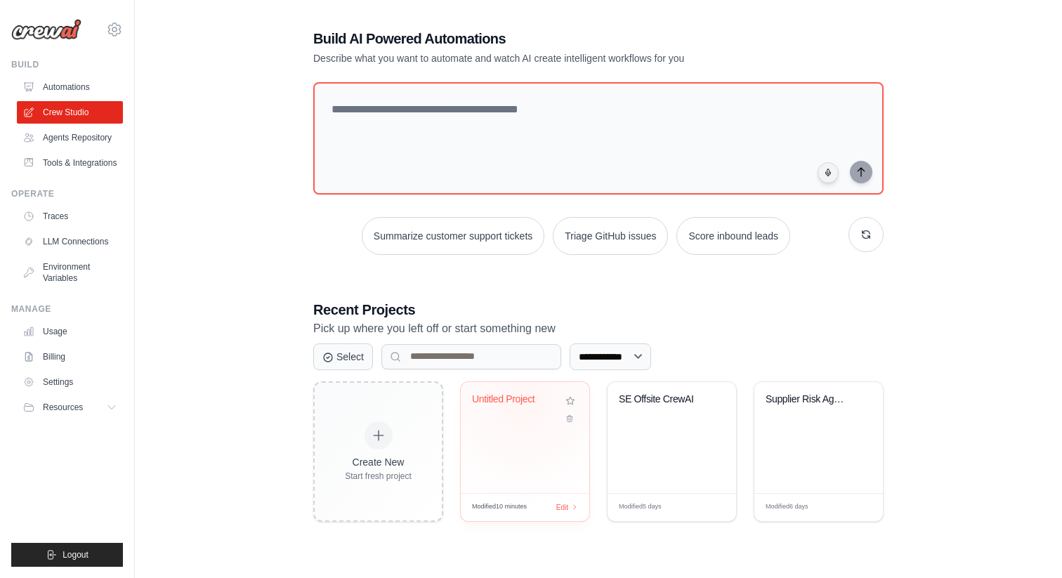
click at [523, 400] on div "Untitled Project" at bounding box center [514, 399] width 85 height 13
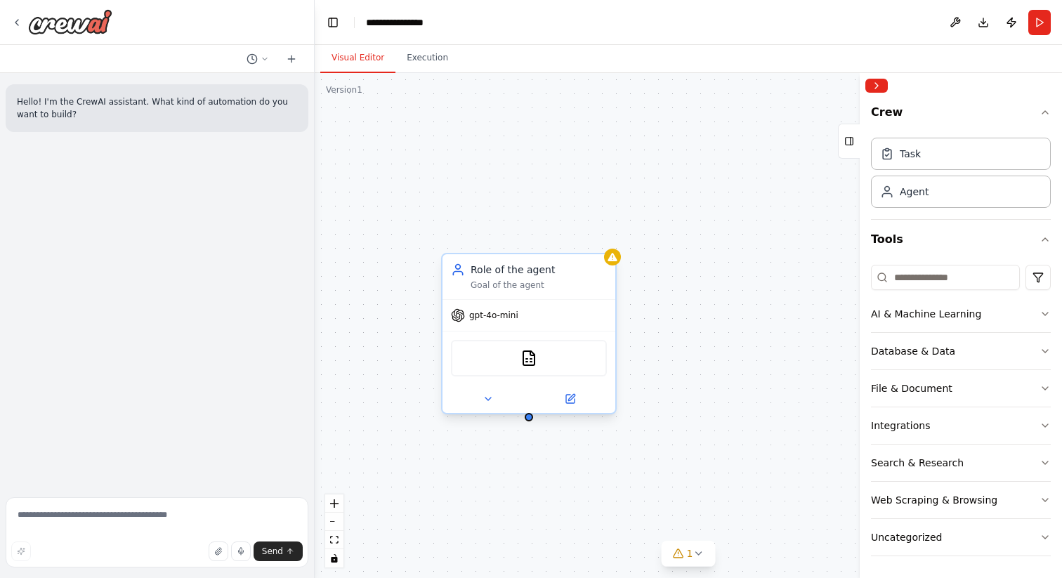
click at [577, 292] on div "Role of the agent Goal of the agent" at bounding box center [529, 276] width 173 height 45
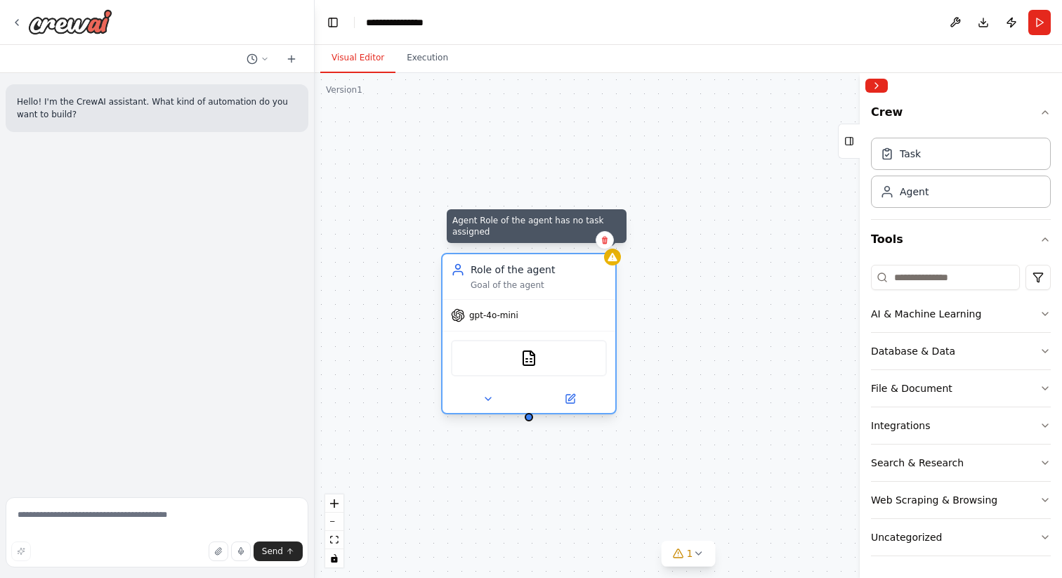
click at [620, 259] on div at bounding box center [612, 257] width 17 height 17
click at [615, 257] on icon at bounding box center [612, 257] width 9 height 8
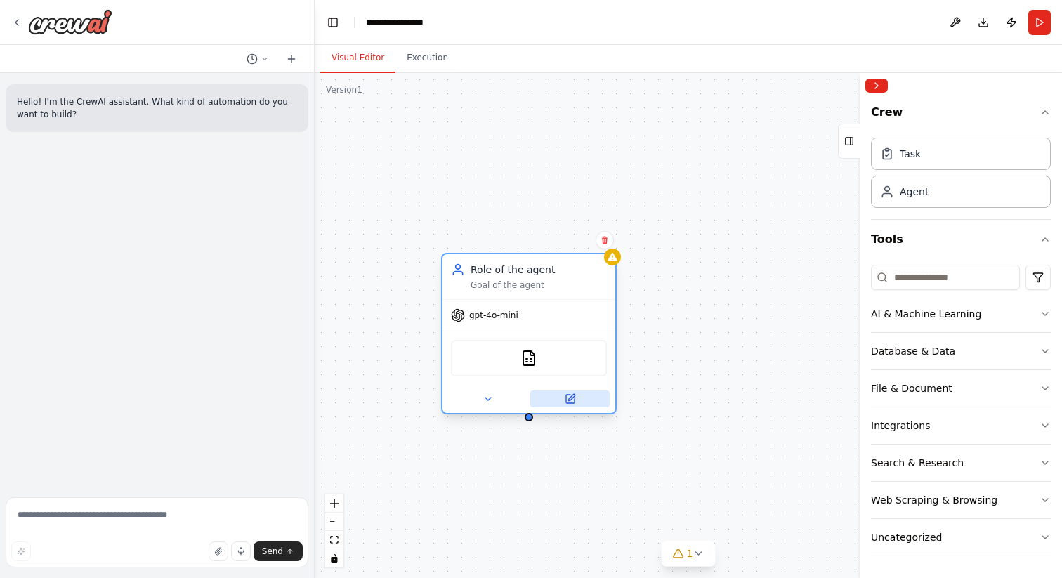
click at [566, 406] on button at bounding box center [569, 399] width 79 height 17
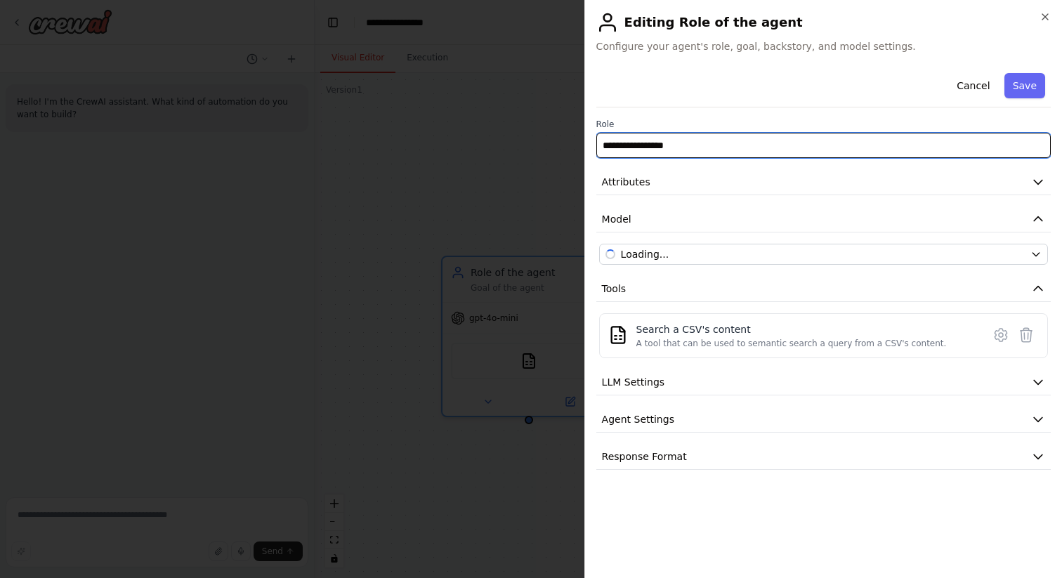
click at [727, 145] on input "**********" at bounding box center [823, 145] width 455 height 25
type input "**********"
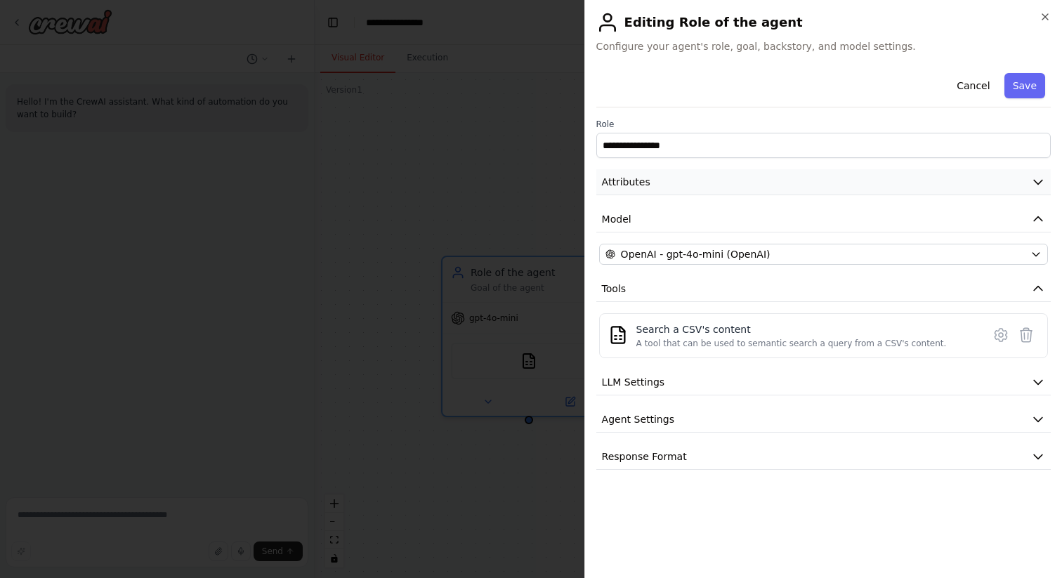
click at [751, 190] on button "Attributes" at bounding box center [823, 182] width 455 height 26
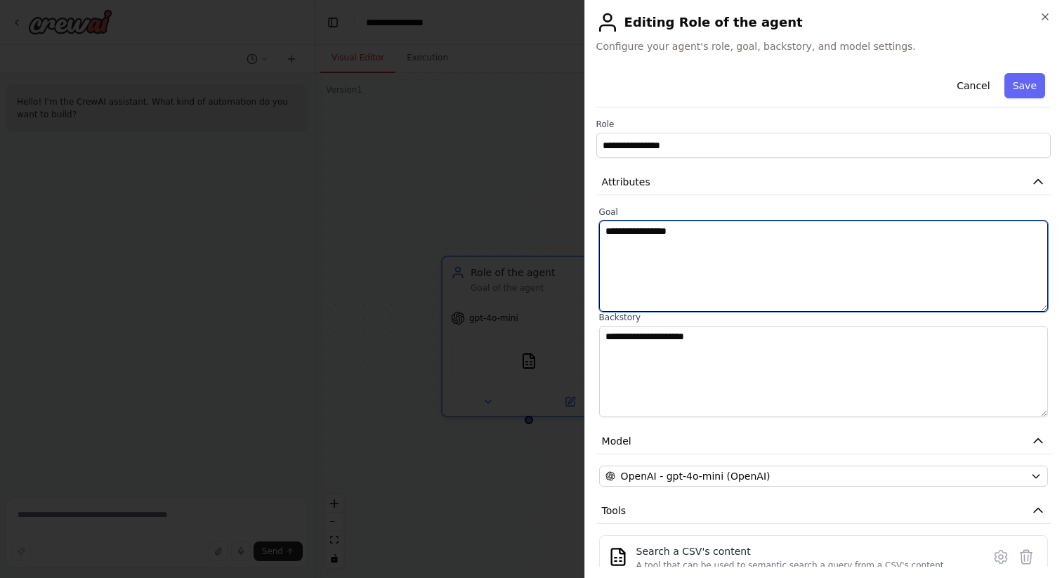
click at [691, 227] on textarea "**********" at bounding box center [823, 266] width 449 height 91
paste textarea "**********"
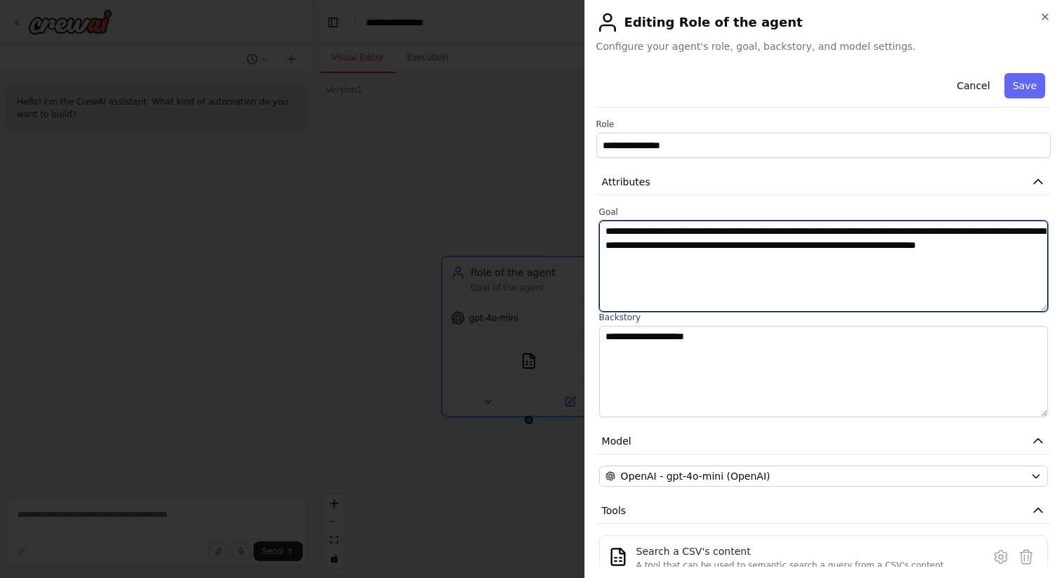
drag, startPoint x: 644, startPoint y: 228, endPoint x: 699, endPoint y: 229, distance: 54.8
click at [699, 229] on textarea "**********" at bounding box center [823, 266] width 449 height 91
type textarea "**********"
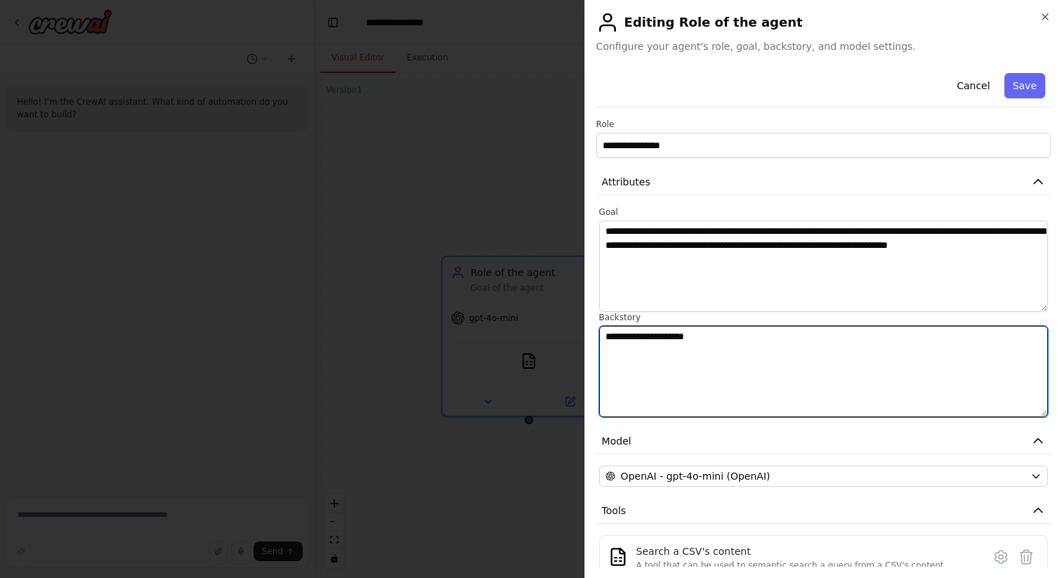
click at [666, 363] on textarea "**********" at bounding box center [823, 371] width 449 height 91
paste textarea "**********"
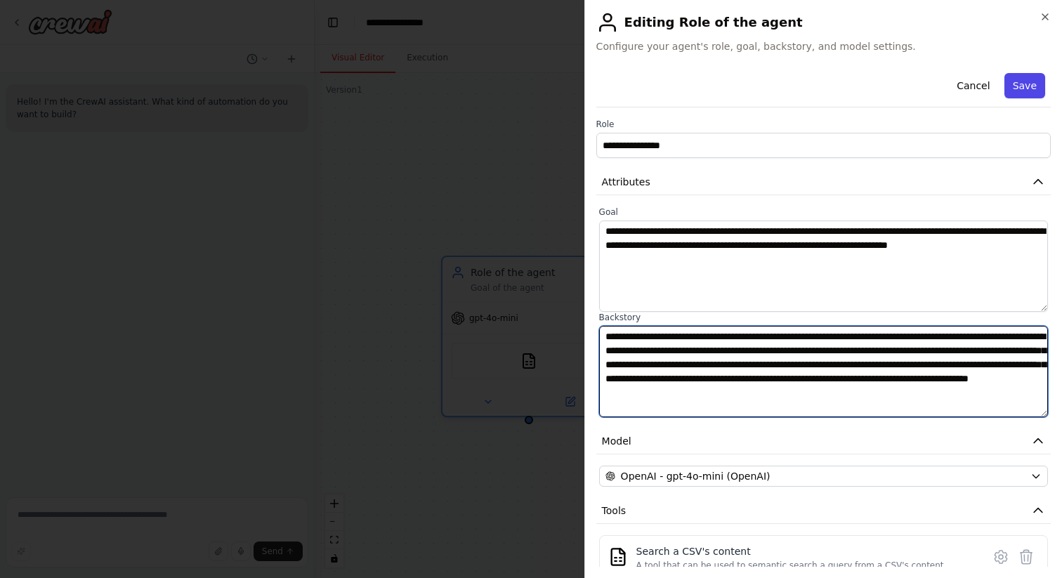
type textarea "**********"
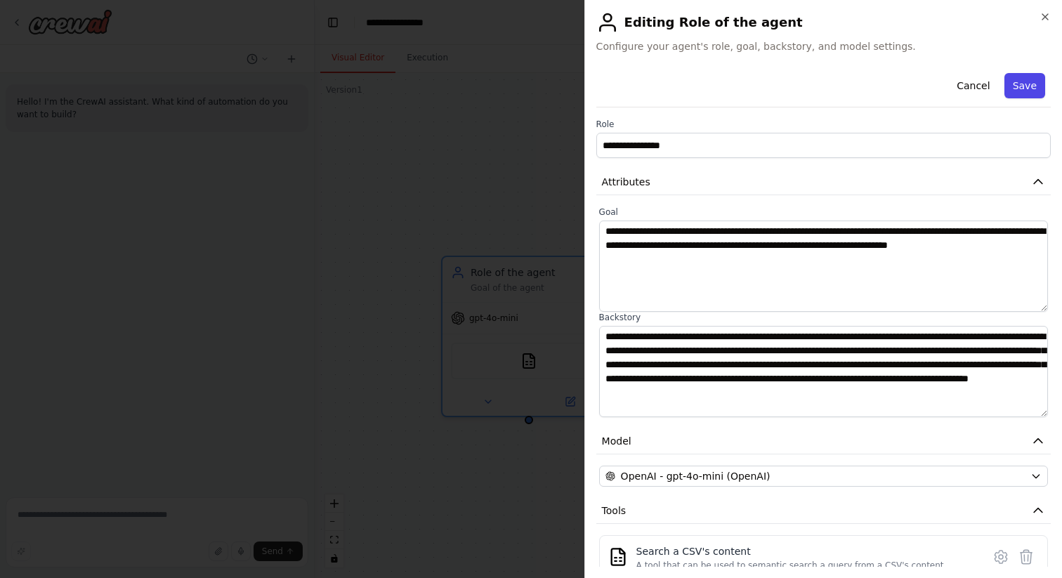
click at [1023, 87] on button "Save" at bounding box center [1025, 85] width 41 height 25
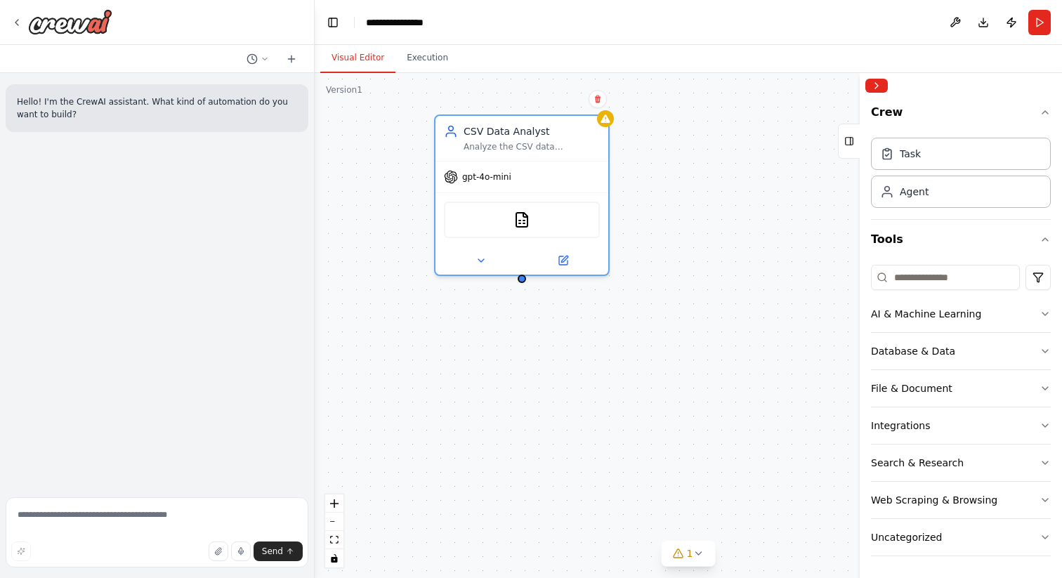
drag, startPoint x: 787, startPoint y: 364, endPoint x: 780, endPoint y: 225, distance: 139.3
click at [780, 223] on div "CSV Data Analyst Analyze the CSV data containing auto parts information to extr…" at bounding box center [689, 325] width 748 height 505
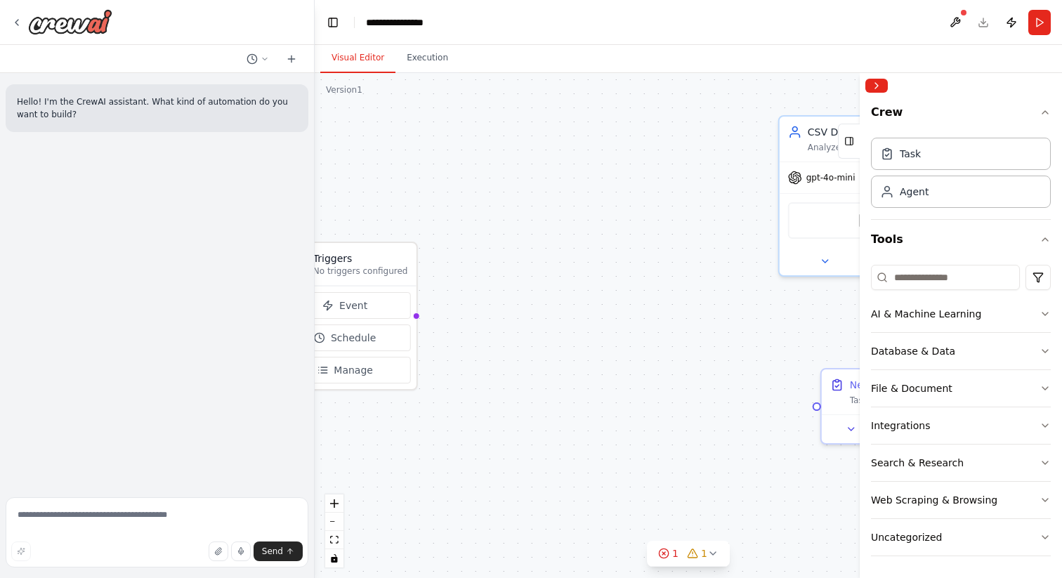
drag, startPoint x: 407, startPoint y: 250, endPoint x: 301, endPoint y: 261, distance: 107.3
click at [301, 261] on div "**********" at bounding box center [531, 289] width 1062 height 578
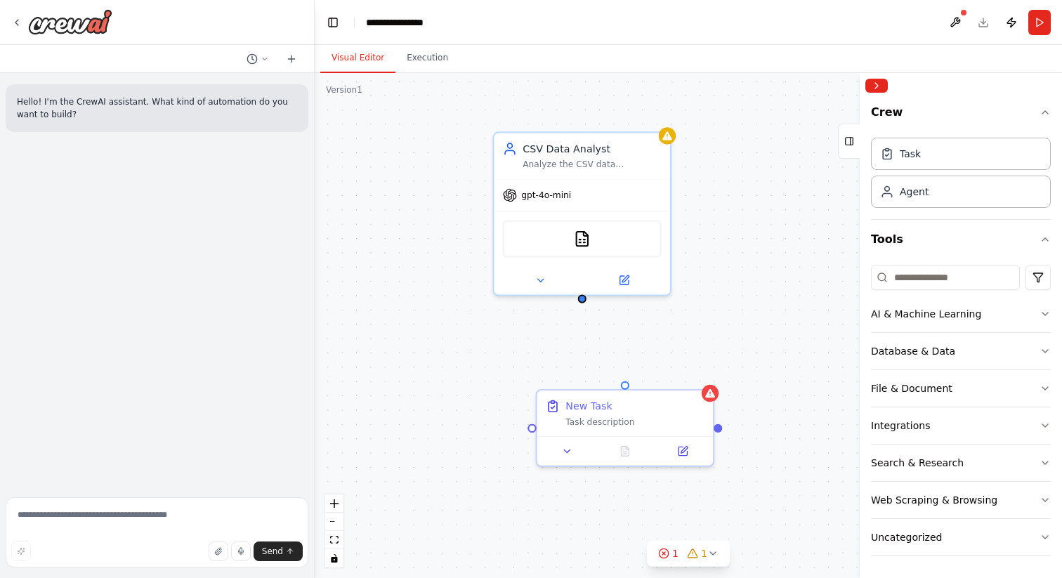
drag, startPoint x: 577, startPoint y: 294, endPoint x: 267, endPoint y: 314, distance: 311.1
click at [267, 314] on div "**********" at bounding box center [531, 289] width 1062 height 578
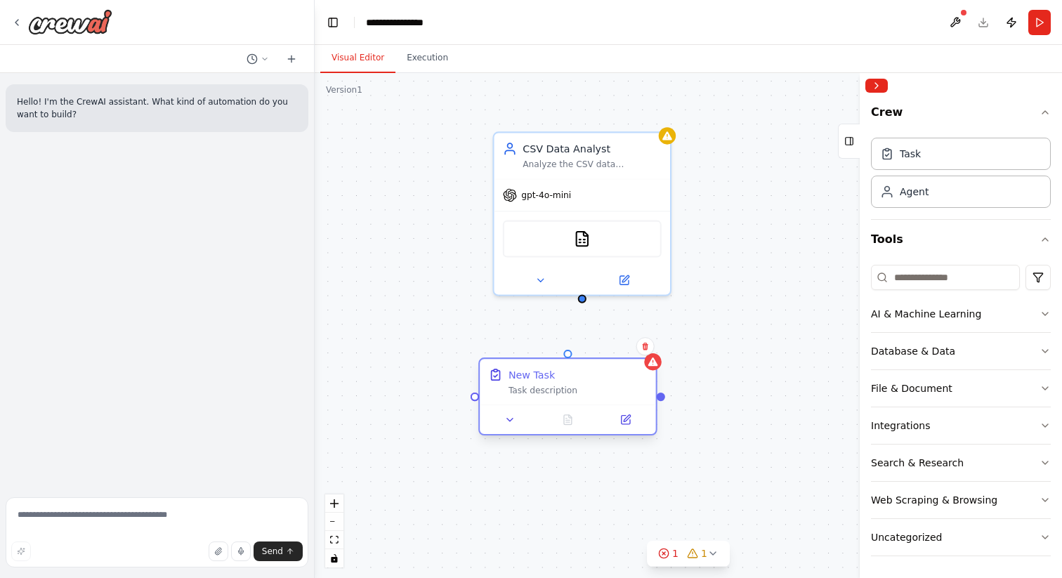
drag, startPoint x: 663, startPoint y: 414, endPoint x: 604, endPoint y: 389, distance: 64.2
click at [604, 389] on div "Task description" at bounding box center [578, 390] width 139 height 11
drag, startPoint x: 594, startPoint y: 383, endPoint x: 614, endPoint y: 383, distance: 19.7
click at [614, 383] on div "New Task Task description" at bounding box center [592, 381] width 139 height 29
drag, startPoint x: 582, startPoint y: 301, endPoint x: 580, endPoint y: 355, distance: 54.2
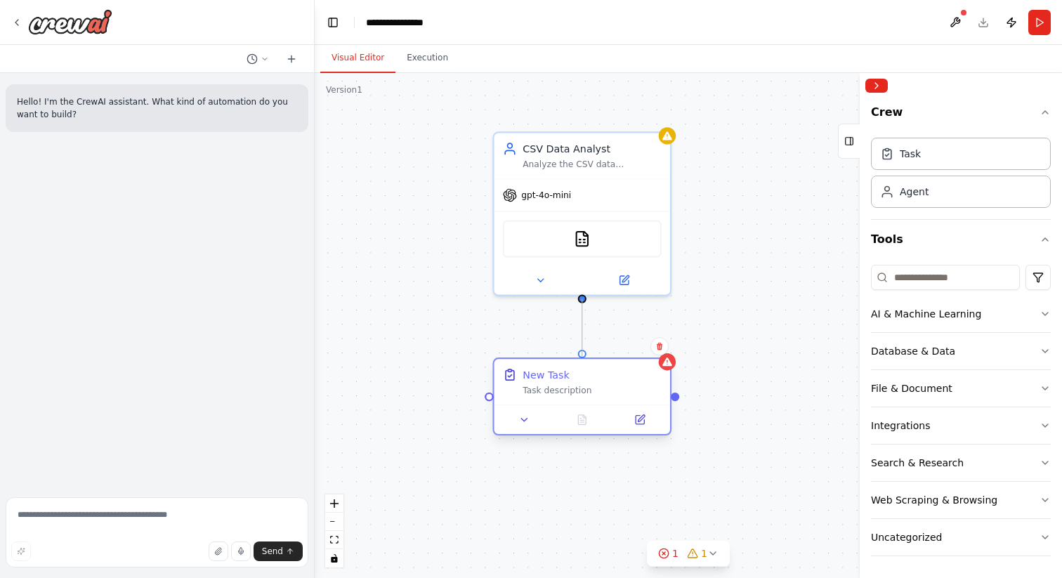
click at [580, 355] on div "Triggers No triggers configured Event Schedule Manage CSV Data Analyst Analyze …" at bounding box center [744, 203] width 761 height 514
click at [637, 383] on div "New Task Task description" at bounding box center [592, 381] width 139 height 29
click at [648, 420] on button at bounding box center [639, 419] width 49 height 17
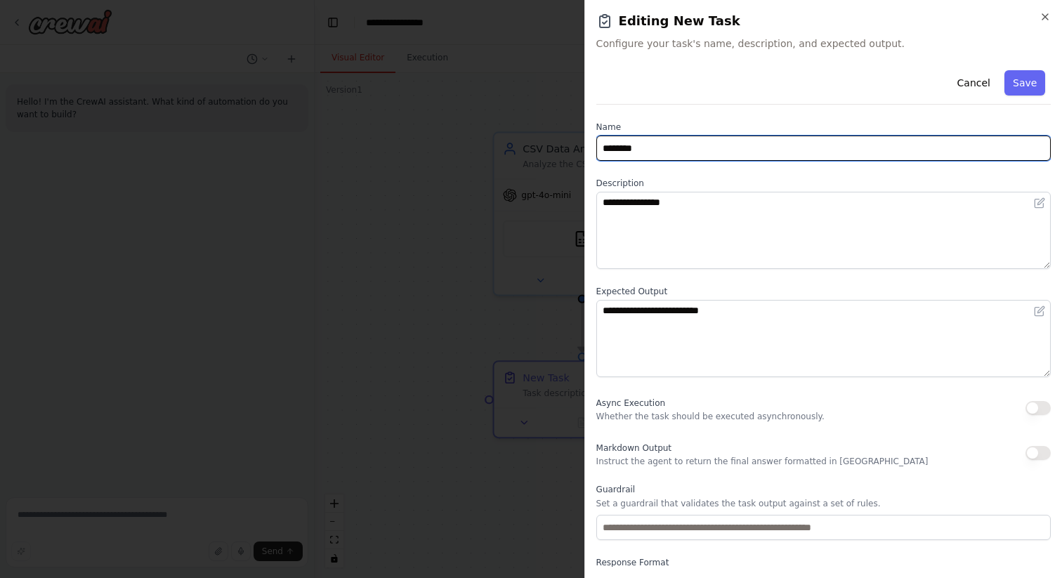
click at [671, 145] on input "********" at bounding box center [823, 148] width 455 height 25
paste input "**********"
type input "**********"
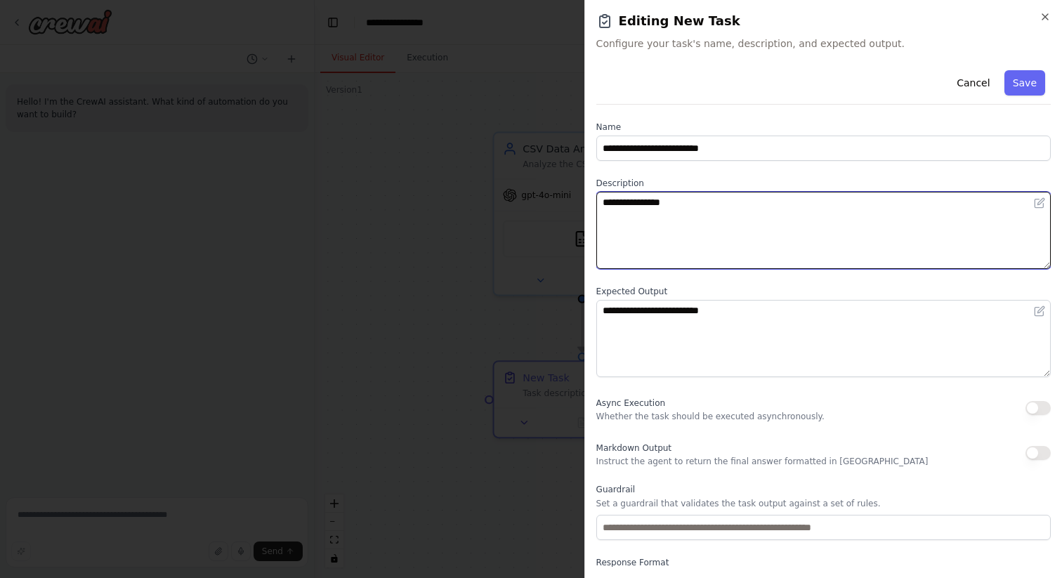
click at [669, 203] on textarea "**********" at bounding box center [823, 230] width 455 height 77
paste textarea "**********"
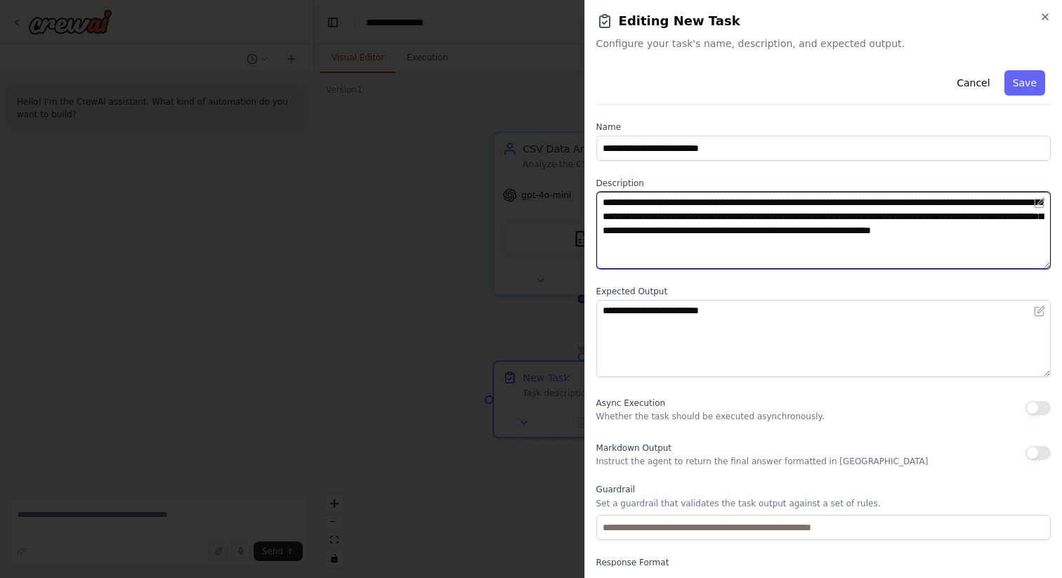
drag, startPoint x: 658, startPoint y: 204, endPoint x: 711, endPoint y: 205, distance: 52.7
click at [711, 205] on textarea "**********" at bounding box center [823, 230] width 455 height 77
type textarea "**********"
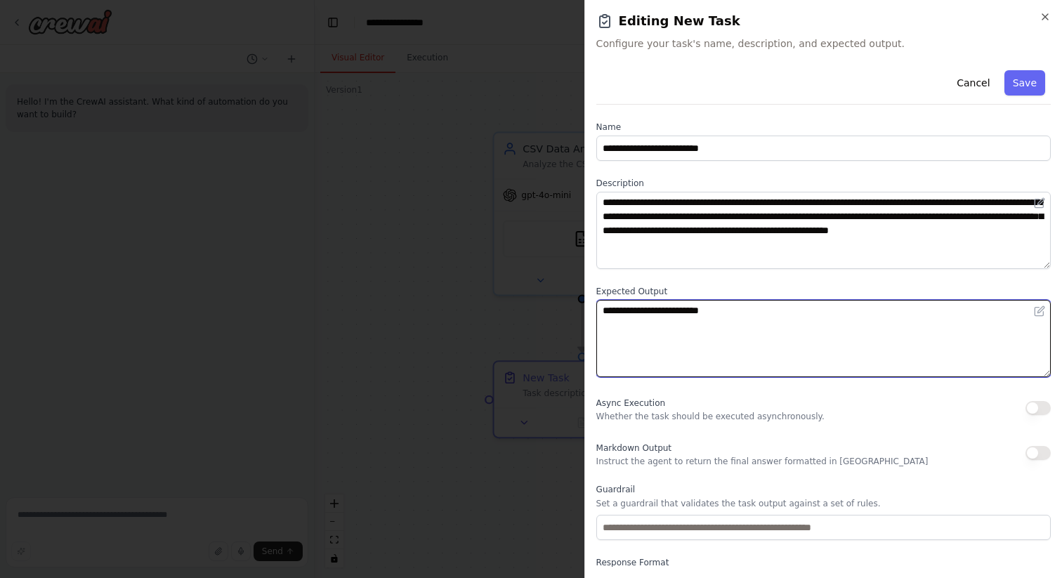
click at [674, 318] on textarea "**********" at bounding box center [823, 338] width 455 height 77
paste textarea "**********"
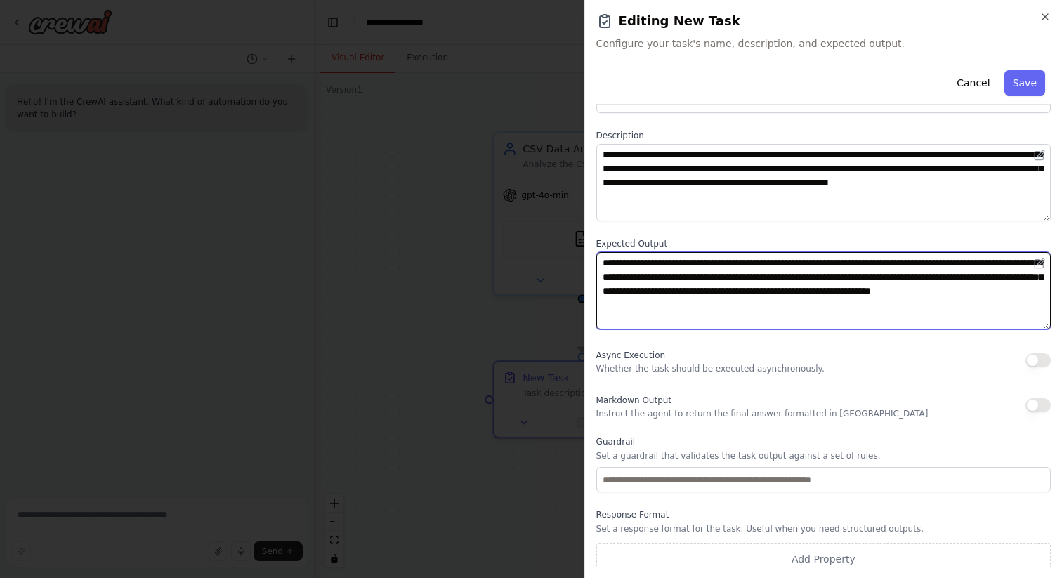
scroll to position [56, 0]
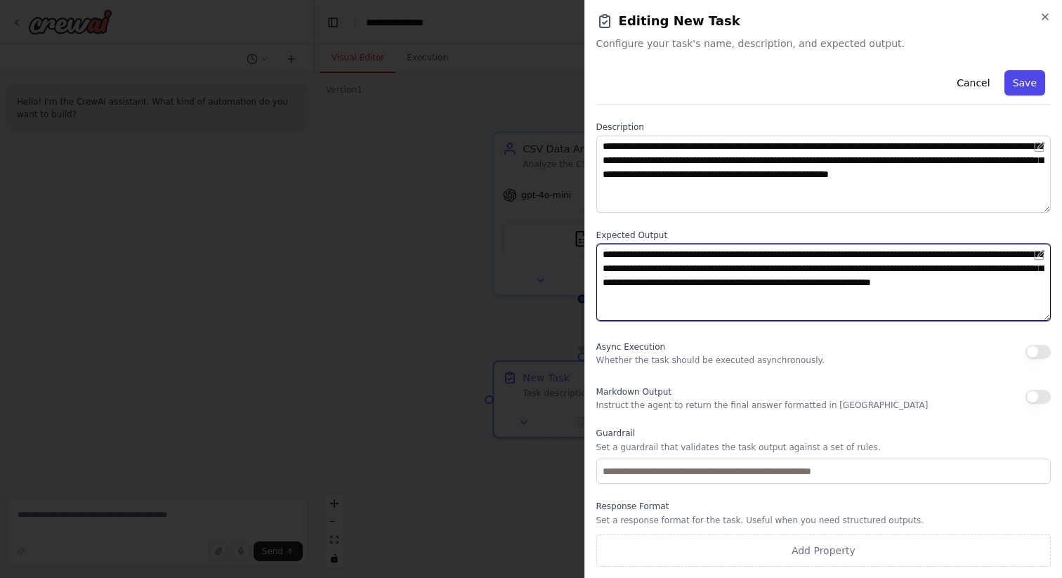
type textarea "**********"
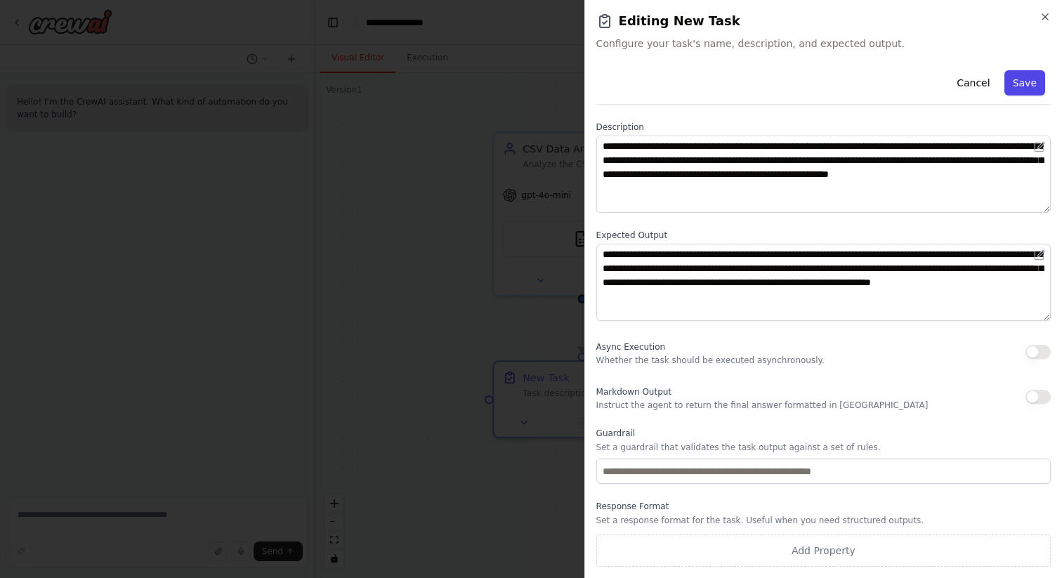
click at [1028, 79] on button "Save" at bounding box center [1025, 82] width 41 height 25
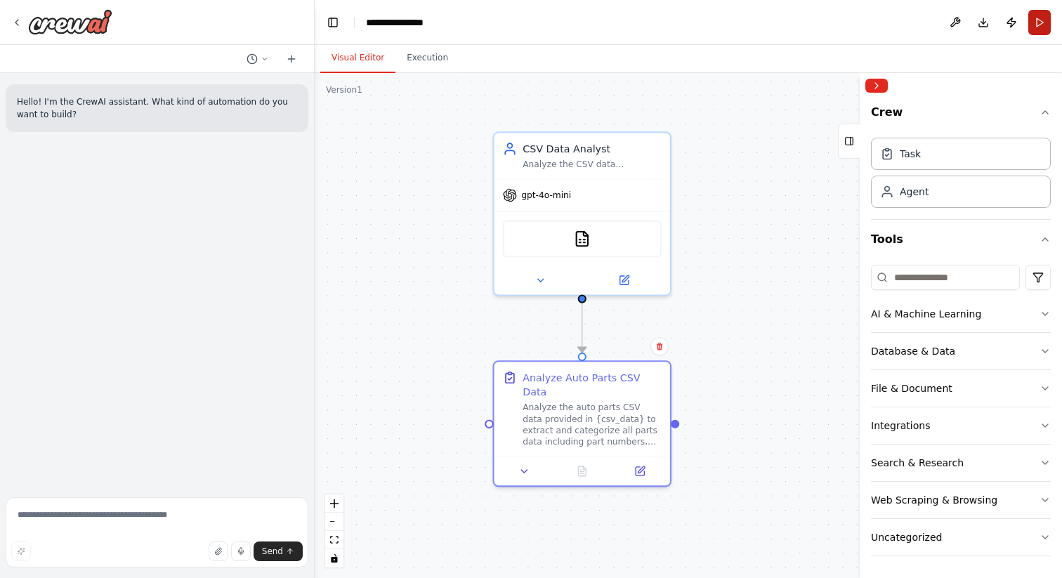
click at [1042, 27] on button "Run" at bounding box center [1040, 22] width 22 height 25
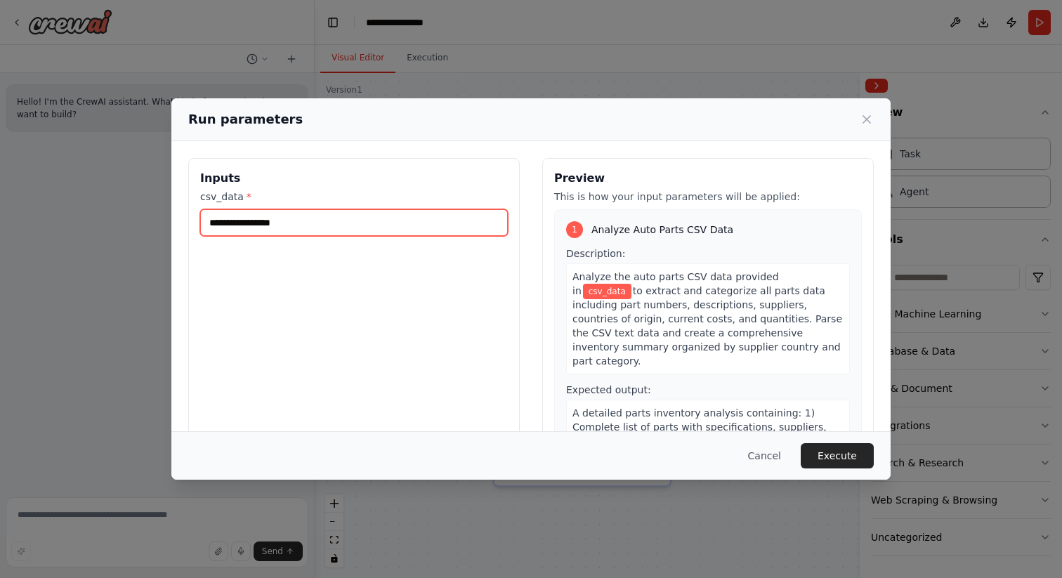
click at [247, 231] on input "csv_data *" at bounding box center [354, 222] width 308 height 27
paste input "**********"
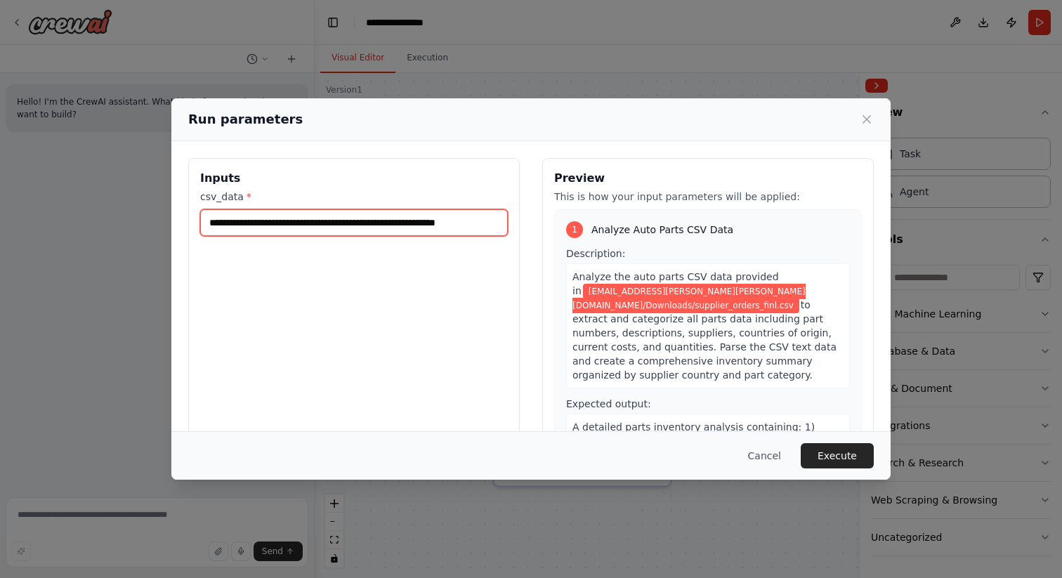
scroll to position [0, 14]
type input "**********"
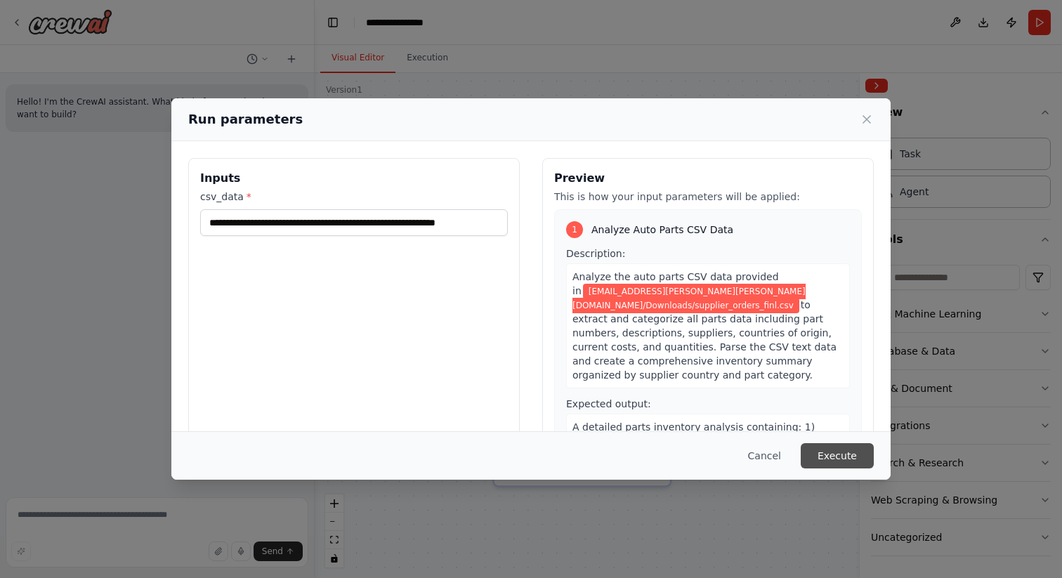
scroll to position [0, 0]
click at [856, 455] on button "Execute" at bounding box center [837, 455] width 73 height 25
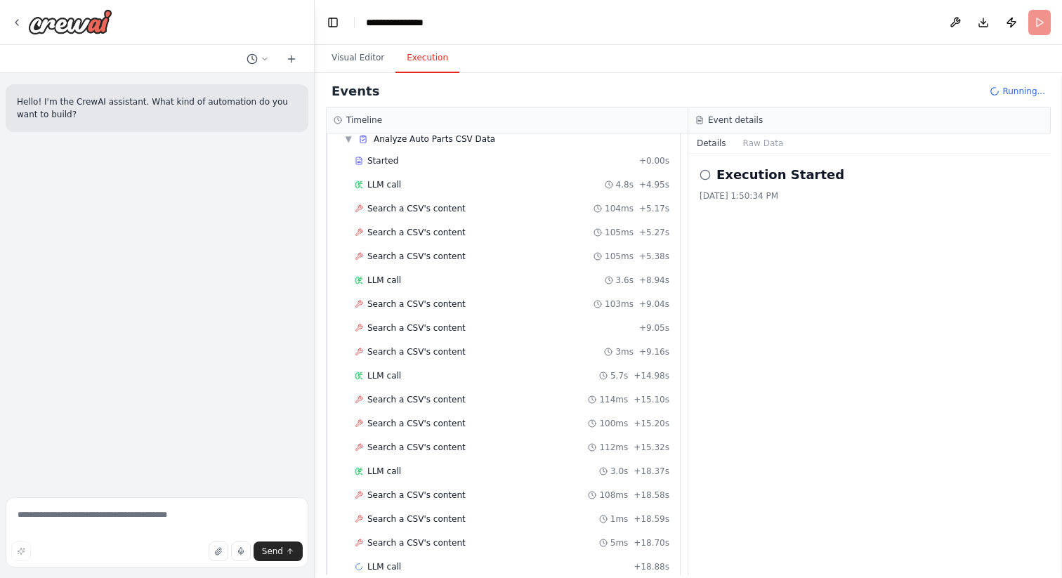
scroll to position [77, 0]
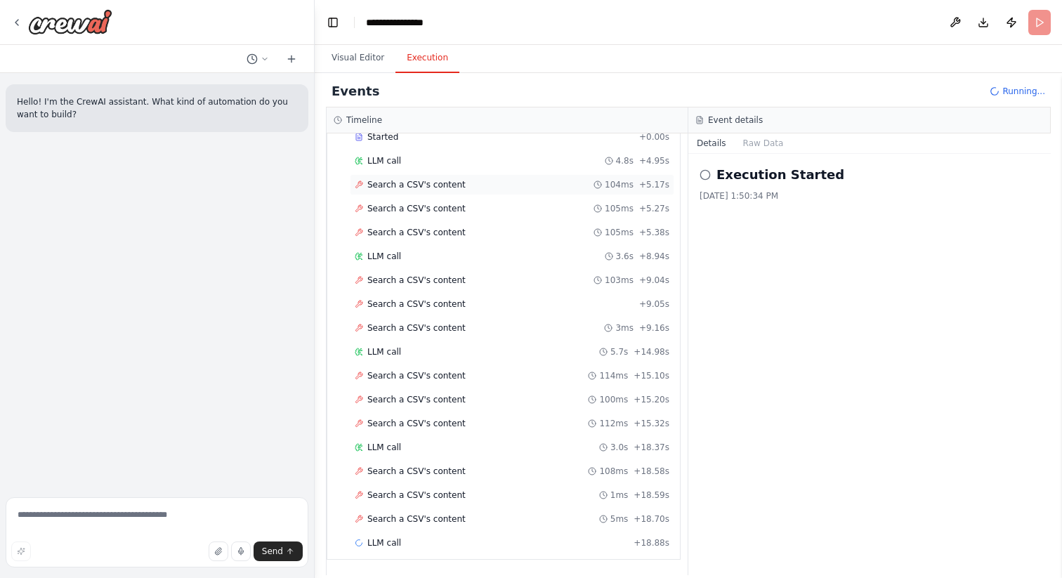
click at [417, 187] on span "Search a CSV's content" at bounding box center [416, 184] width 98 height 11
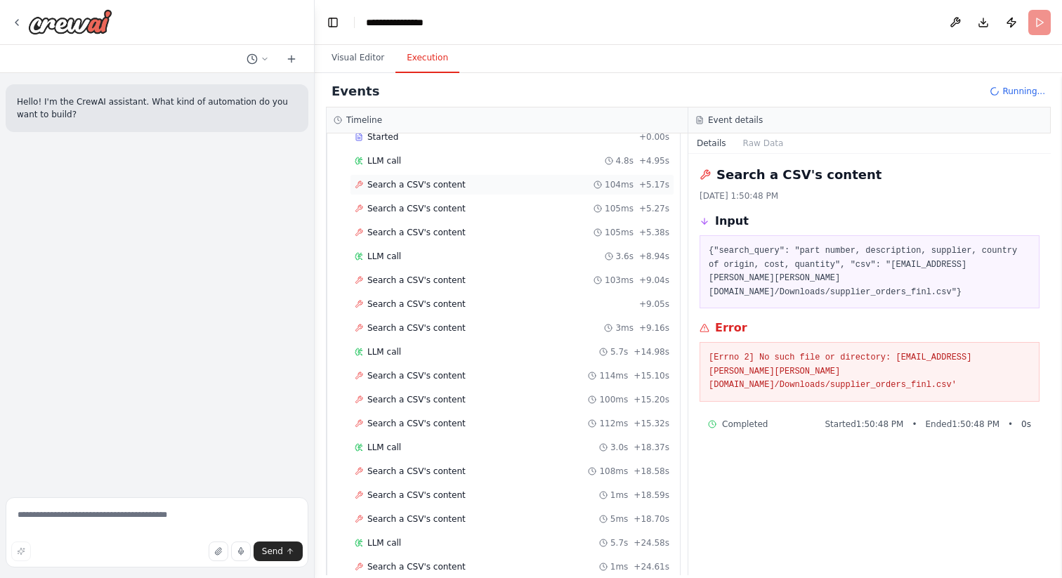
scroll to position [0, 0]
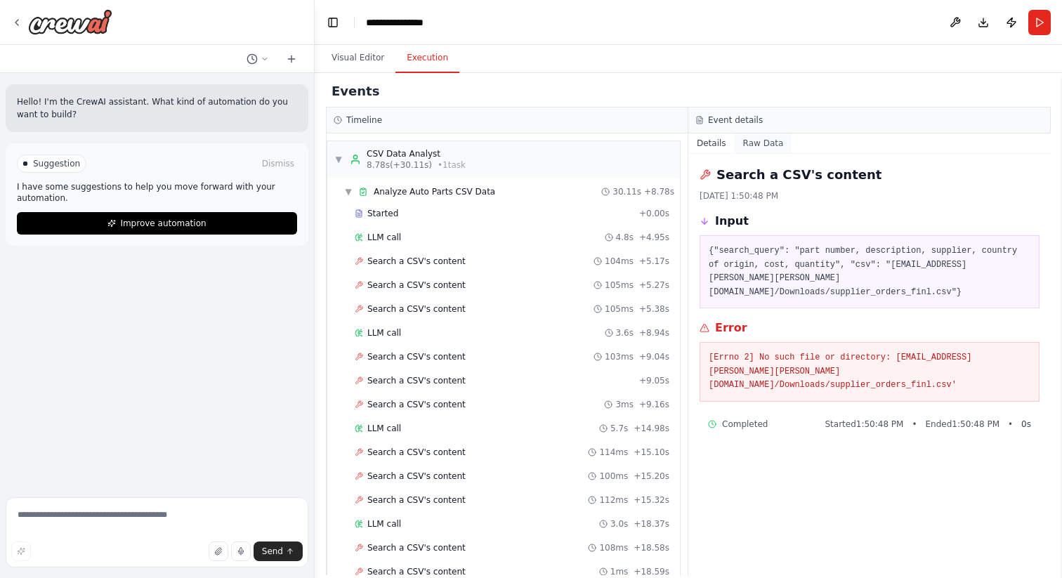
click at [763, 148] on button "Raw Data" at bounding box center [764, 143] width 58 height 20
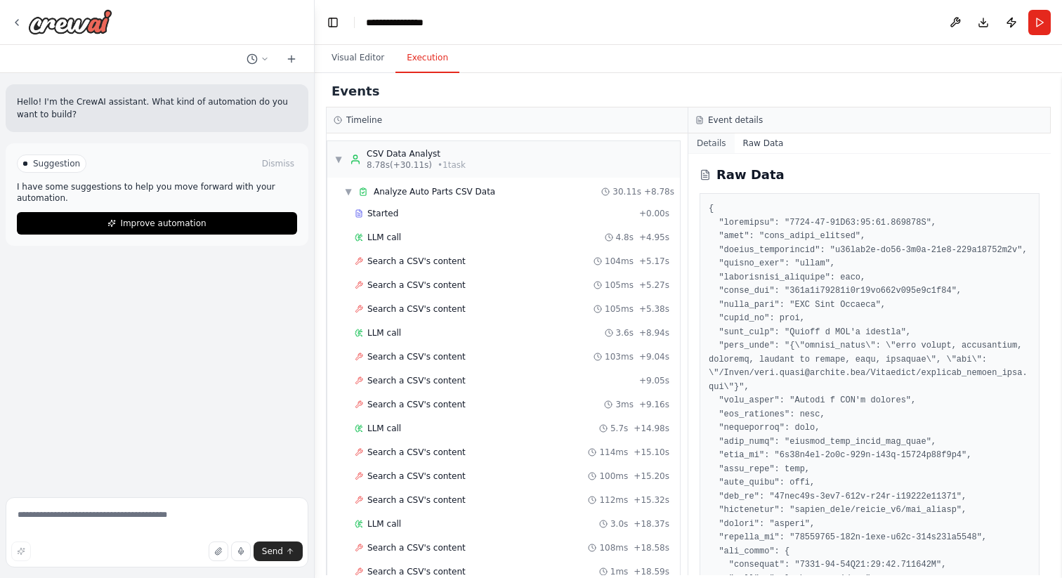
click at [717, 147] on button "Details" at bounding box center [711, 143] width 46 height 20
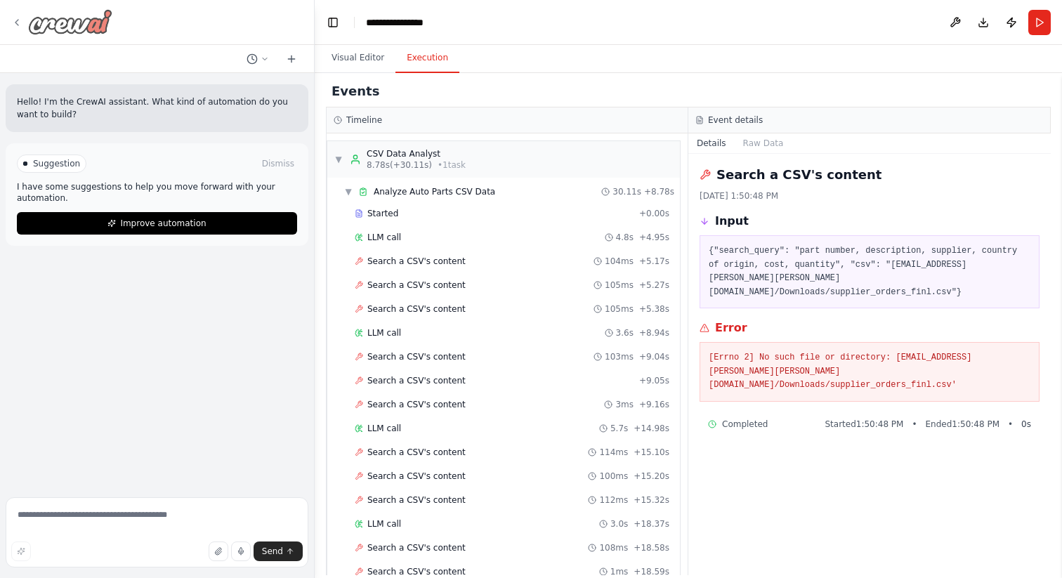
click at [15, 24] on icon at bounding box center [16, 22] width 11 height 11
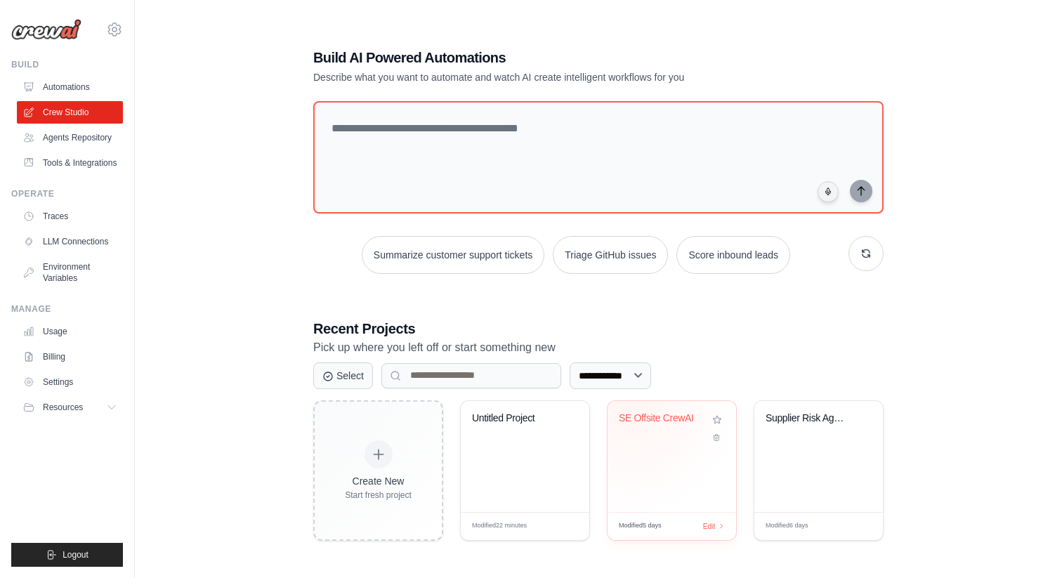
click at [633, 411] on div "SE Offsite CrewAI" at bounding box center [672, 456] width 129 height 111
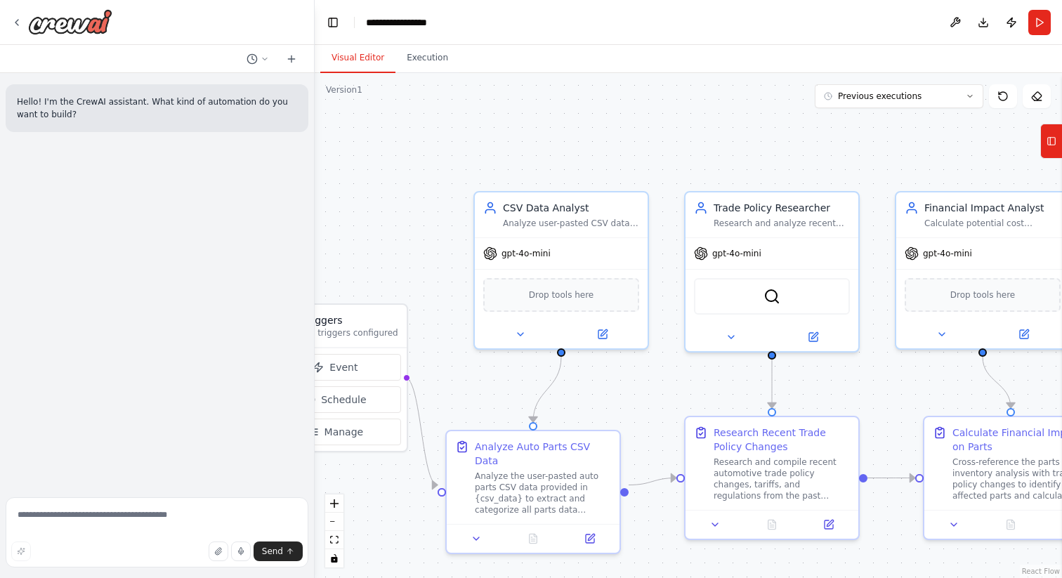
drag, startPoint x: 639, startPoint y: 452, endPoint x: 646, endPoint y: 364, distance: 88.9
click at [646, 364] on div ".deletable-edge-delete-btn { width: 20px; height: 20px; border: 0px solid #ffff…" at bounding box center [689, 325] width 748 height 505
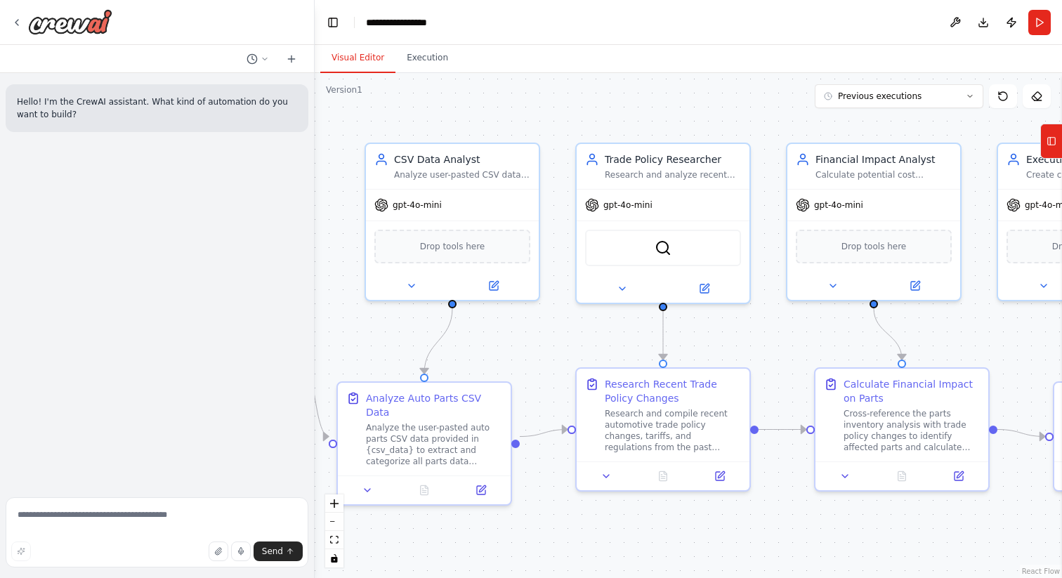
drag, startPoint x: 646, startPoint y: 364, endPoint x: 534, endPoint y: 367, distance: 112.5
click at [534, 367] on div ".deletable-edge-delete-btn { width: 20px; height: 20px; border: 0px solid #ffff…" at bounding box center [689, 325] width 748 height 505
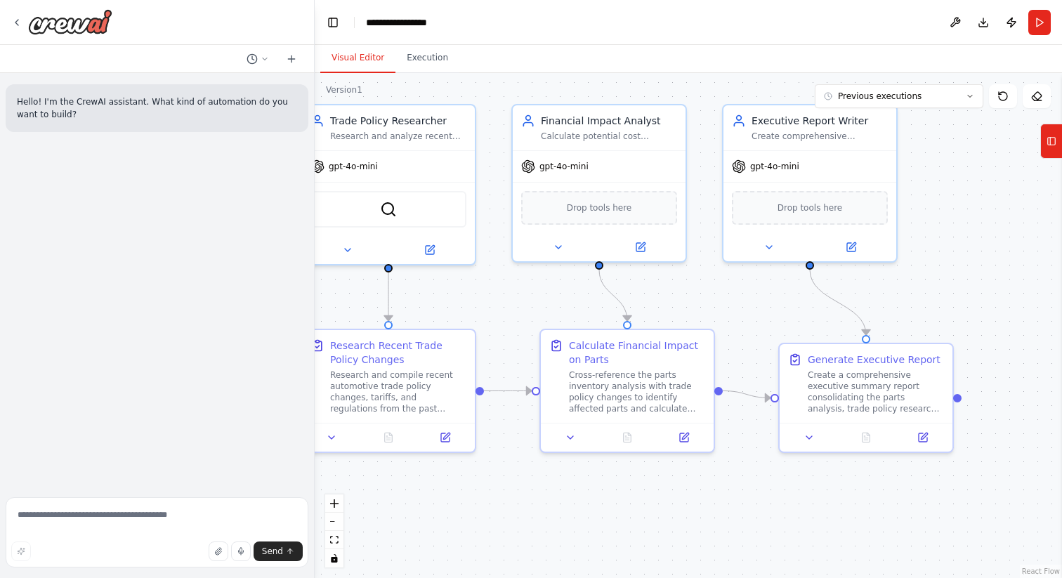
drag, startPoint x: 990, startPoint y: 344, endPoint x: 658, endPoint y: 298, distance: 334.8
click at [658, 298] on div ".deletable-edge-delete-btn { width: 20px; height: 20px; border: 0px solid #ffff…" at bounding box center [689, 325] width 748 height 505
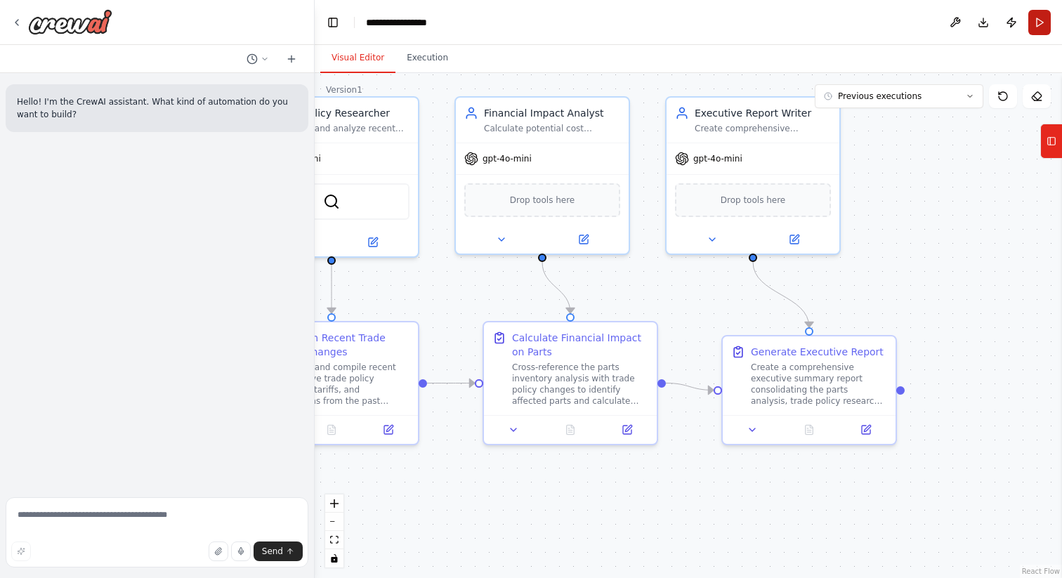
click at [1047, 13] on button "Run" at bounding box center [1040, 22] width 22 height 25
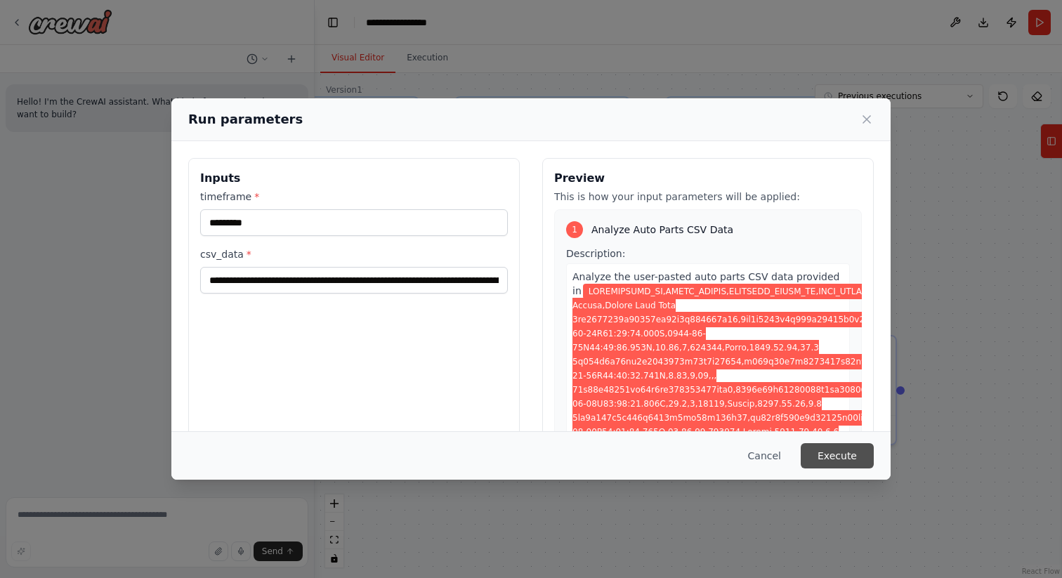
click at [847, 462] on button "Execute" at bounding box center [837, 455] width 73 height 25
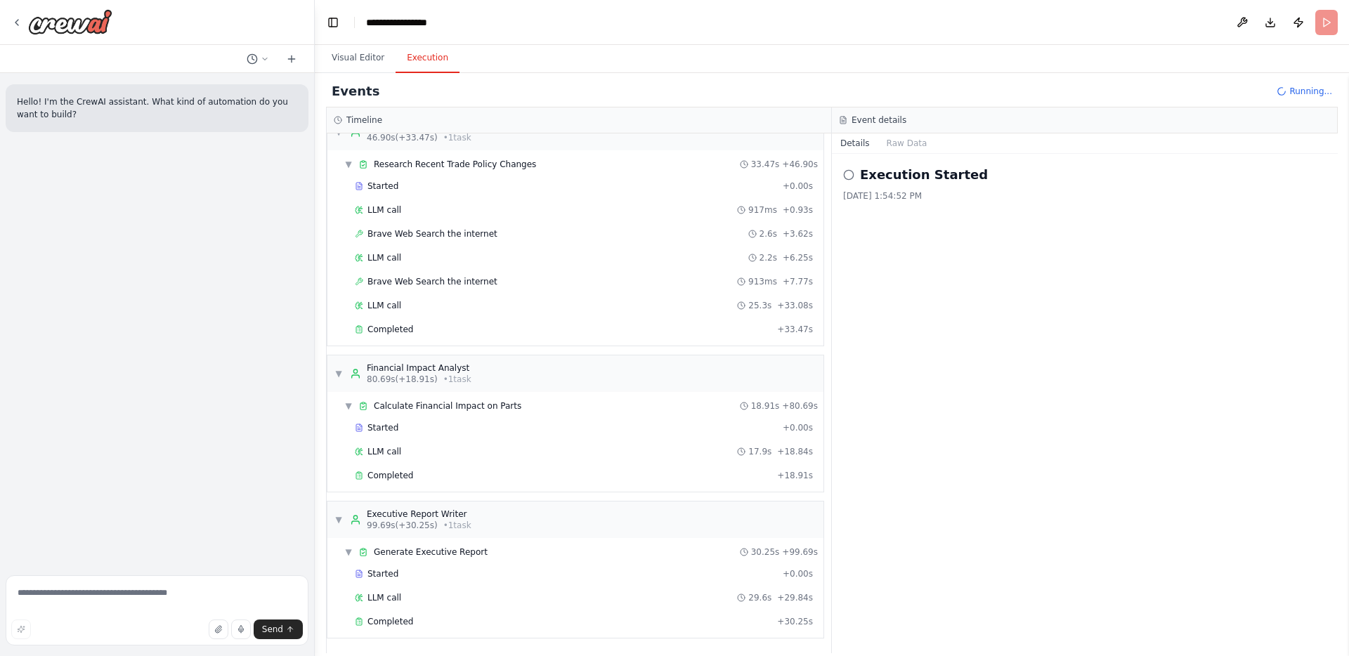
scroll to position [174, 0]
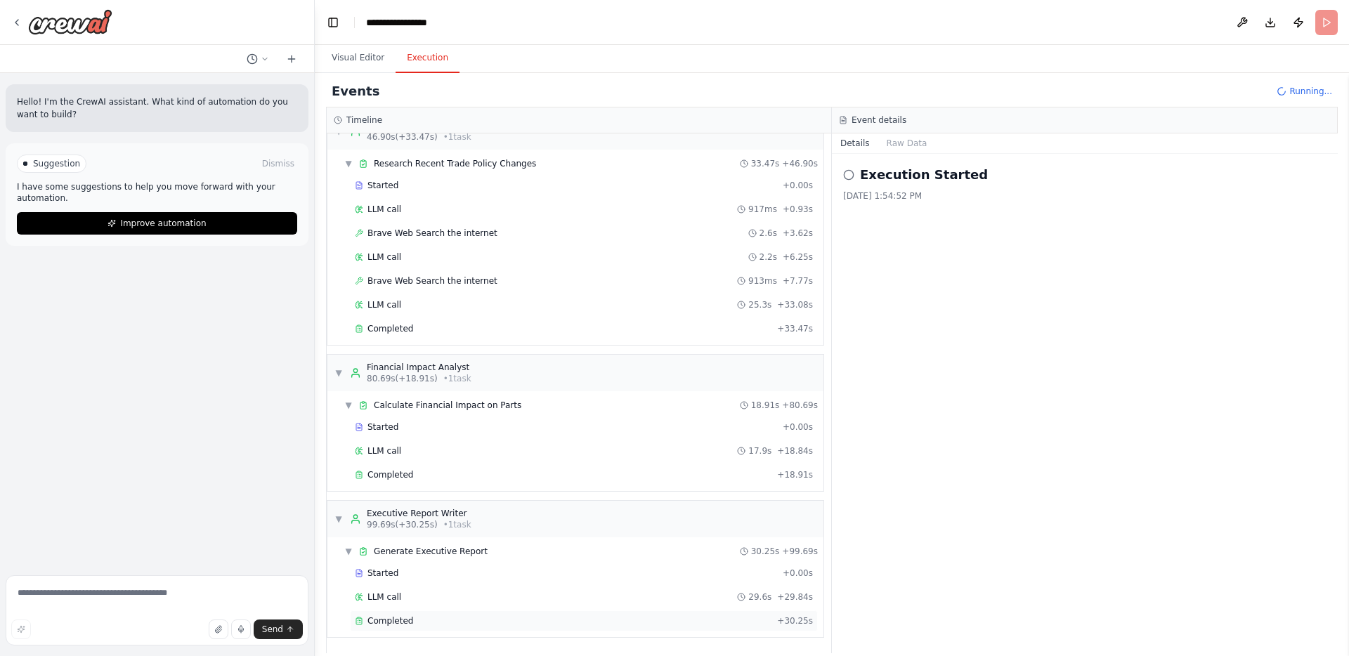
click at [437, 577] on div "Completed + 30.25s" at bounding box center [584, 621] width 468 height 21
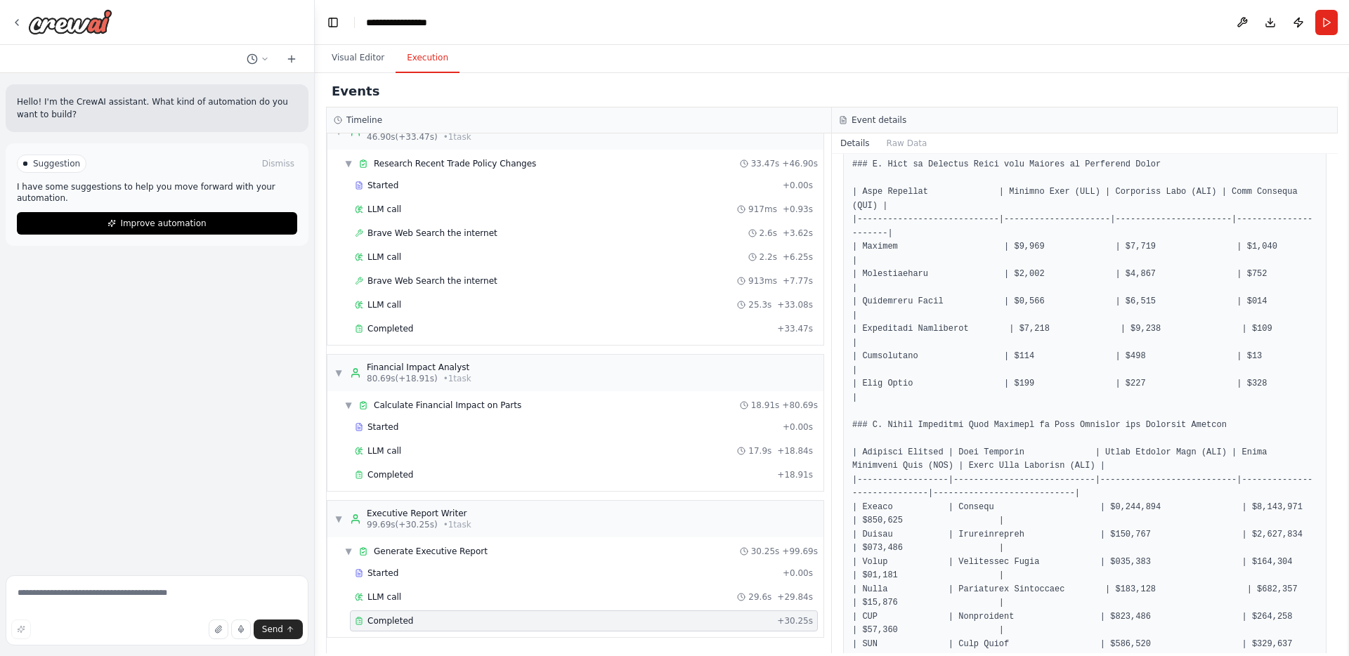
scroll to position [471, 0]
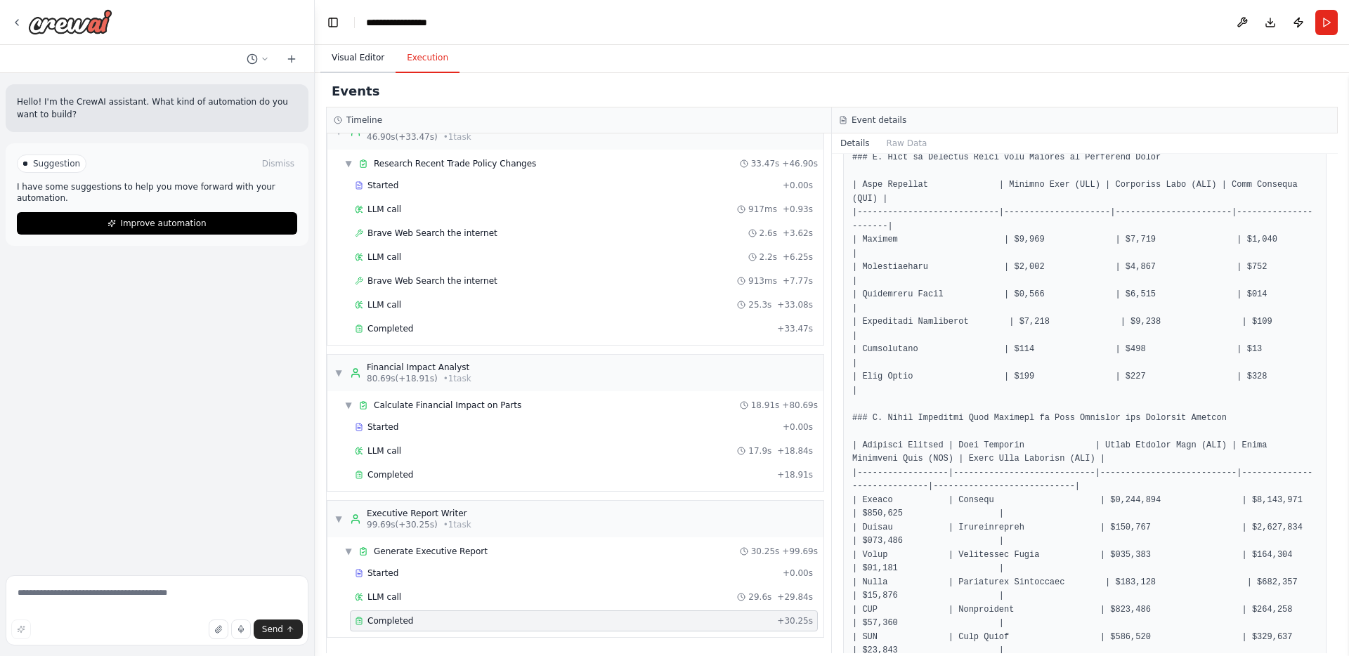
click at [363, 68] on button "Visual Editor" at bounding box center [357, 59] width 75 height 30
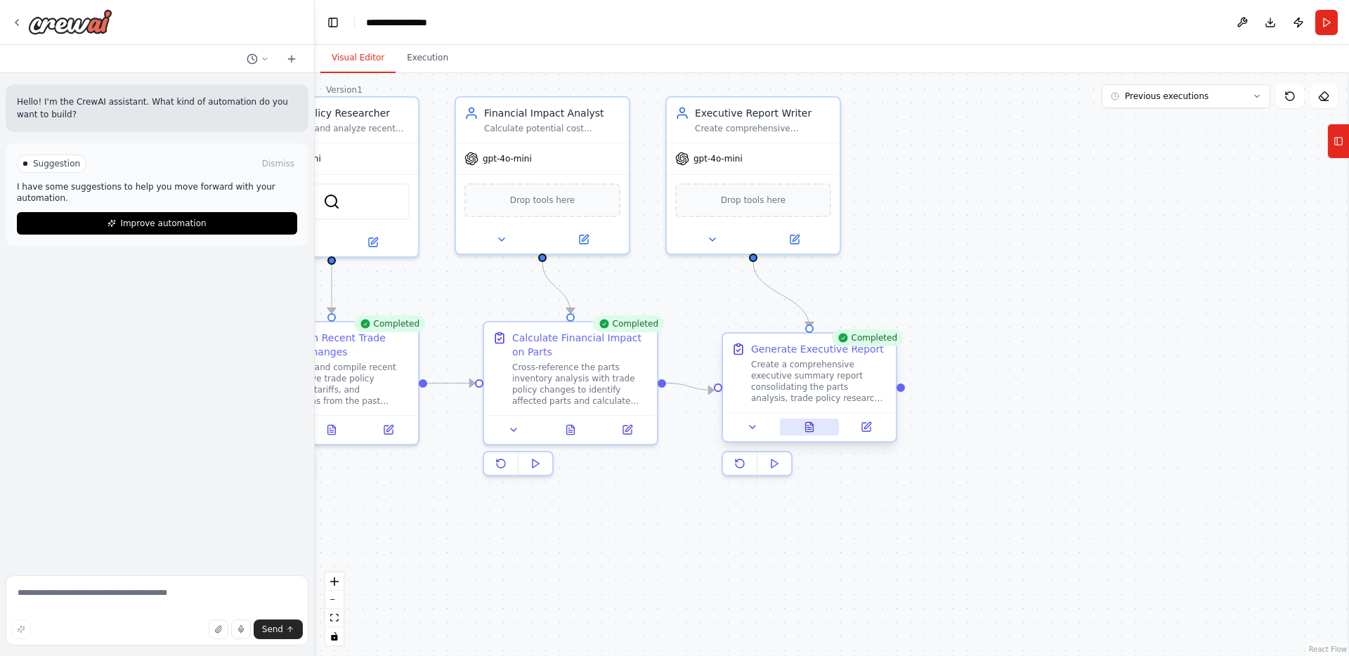
click at [808, 426] on icon at bounding box center [810, 426] width 8 height 9
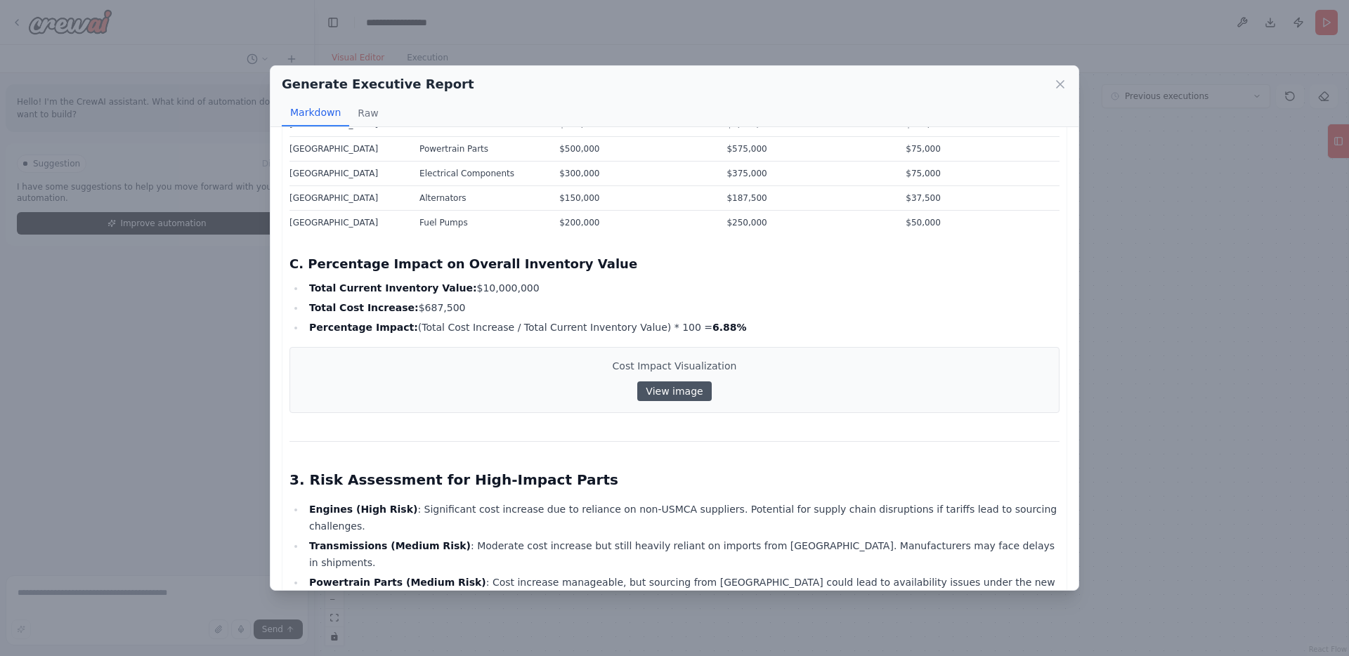
scroll to position [658, 0]
click at [657, 382] on link "View image" at bounding box center [674, 392] width 74 height 20
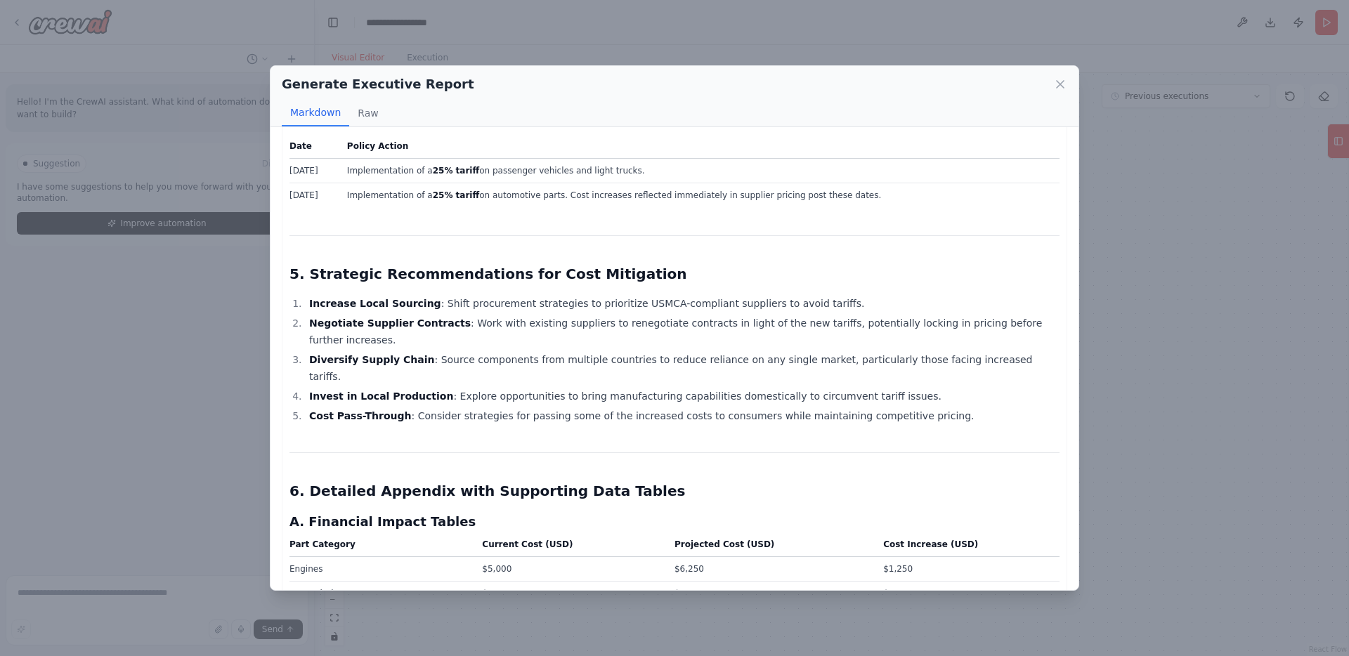
scroll to position [1267, 0]
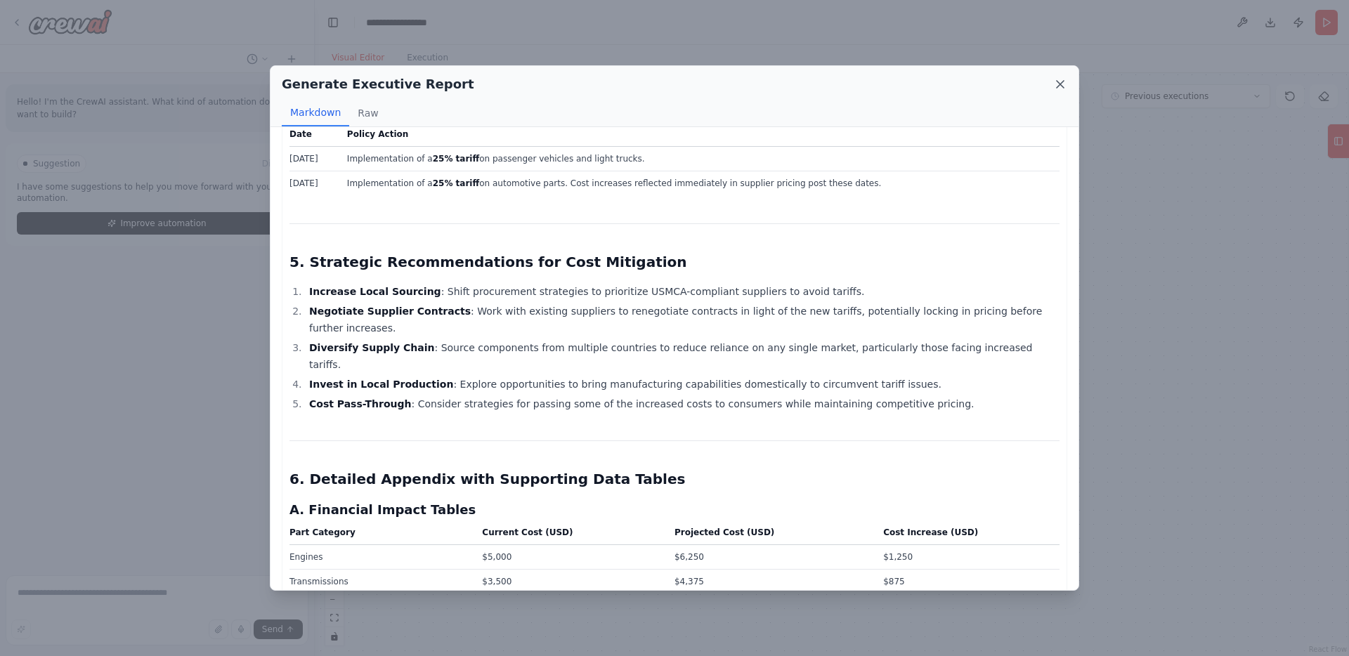
click at [1060, 85] on icon at bounding box center [1060, 84] width 7 height 7
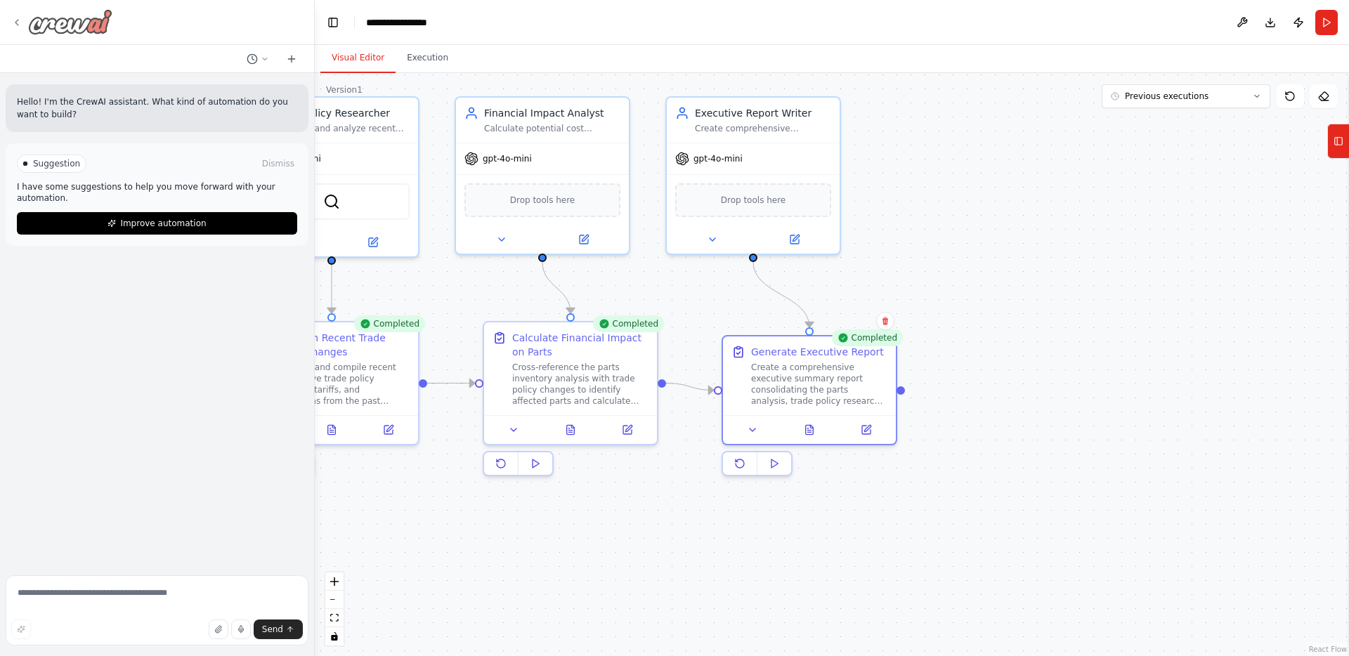
click at [15, 22] on icon at bounding box center [16, 22] width 11 height 11
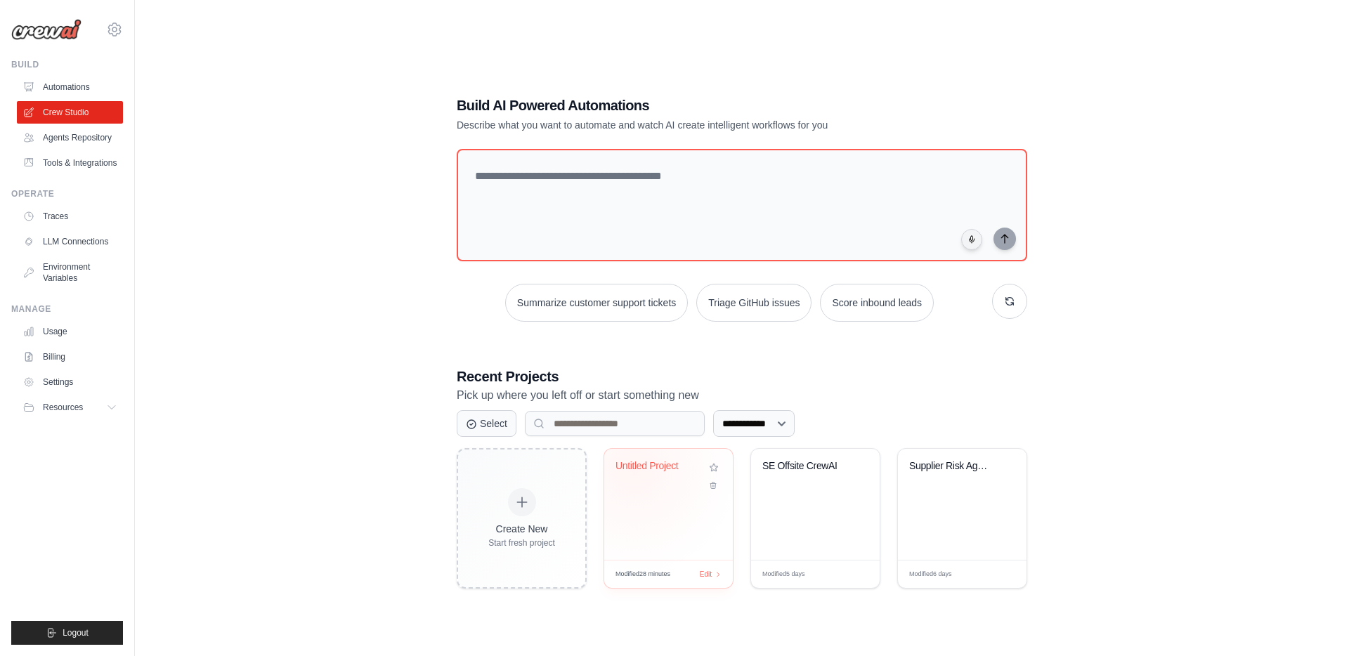
click at [634, 470] on div "Untitled Project" at bounding box center [657, 466] width 85 height 13
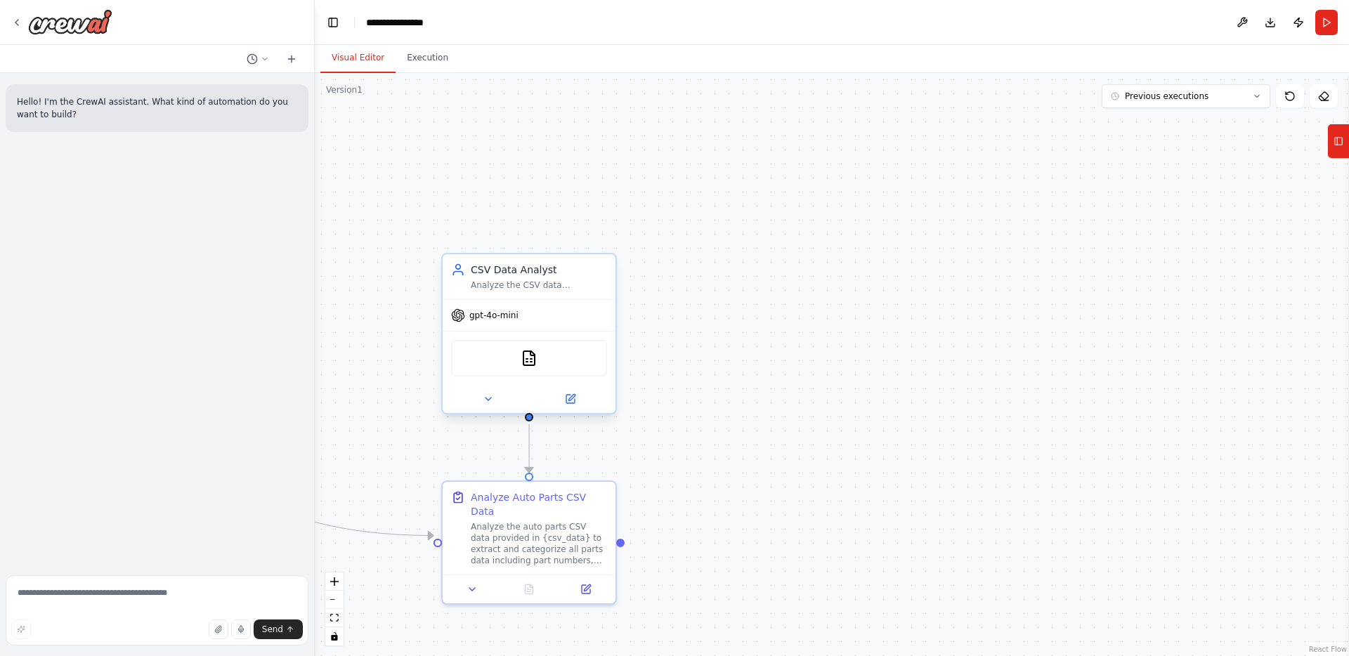
click at [575, 361] on div "CSVSearchTool" at bounding box center [529, 358] width 156 height 37
click at [569, 395] on icon at bounding box center [570, 399] width 8 height 8
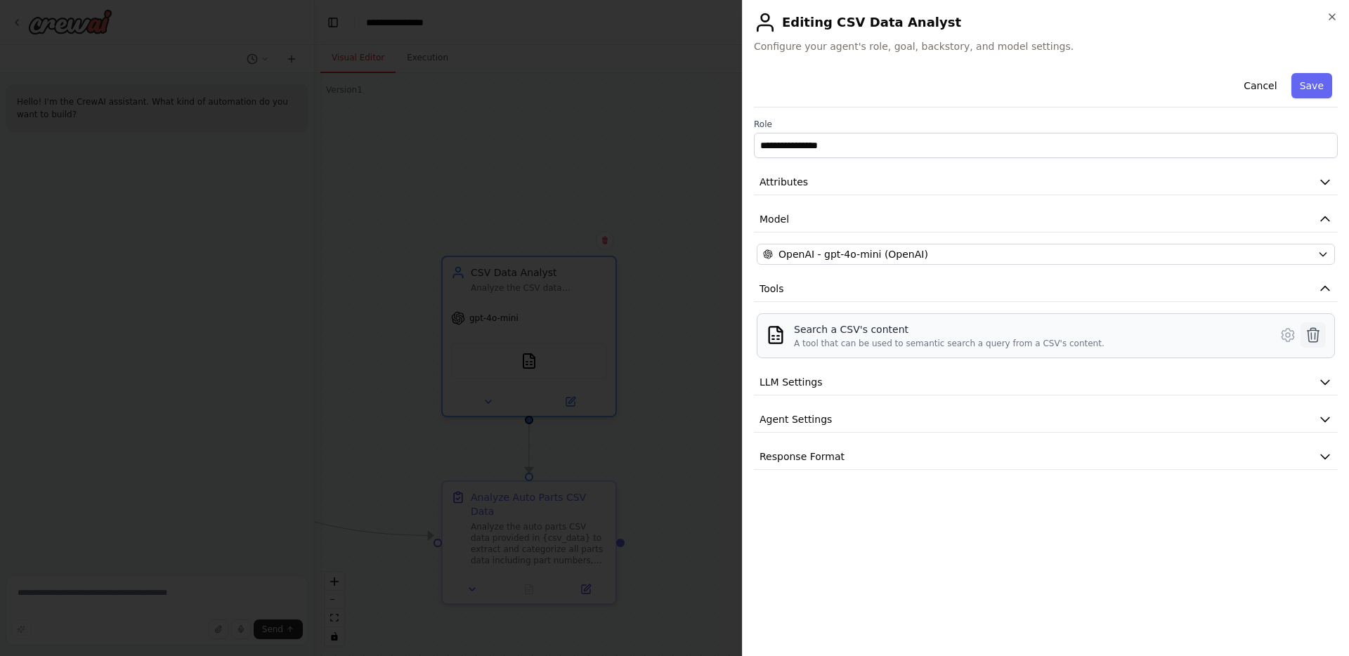
click at [1314, 328] on icon at bounding box center [1313, 335] width 12 height 14
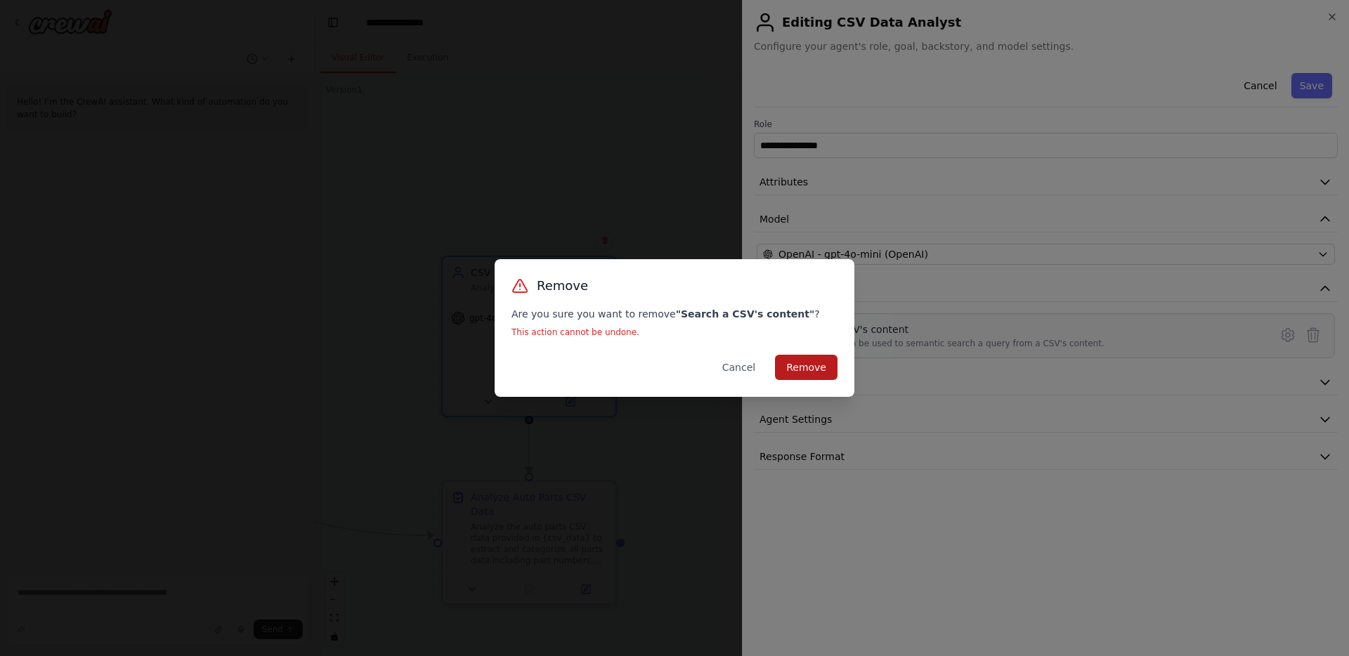
click at [823, 362] on button "Remove" at bounding box center [806, 367] width 63 height 25
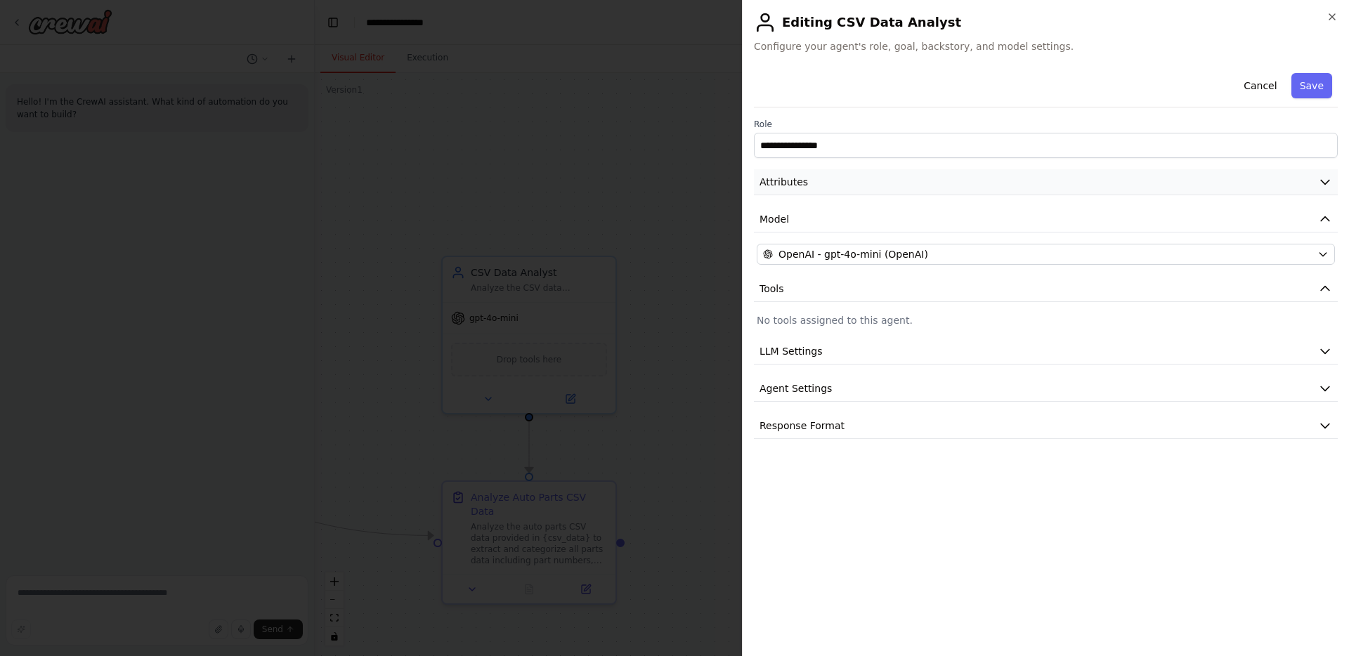
click at [961, 175] on button "Attributes" at bounding box center [1046, 182] width 584 height 26
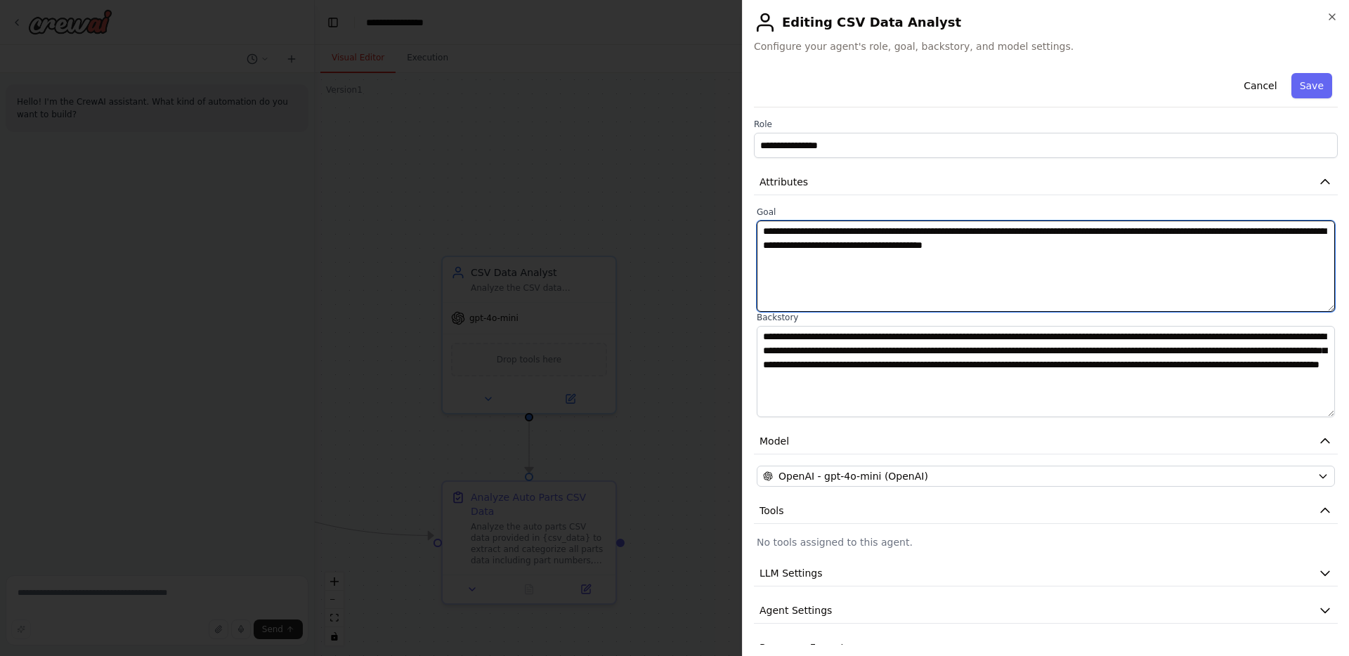
click at [861, 232] on textarea "**********" at bounding box center [1046, 266] width 578 height 91
click at [870, 231] on textarea "**********" at bounding box center [1046, 266] width 578 height 91
type textarea "**********"
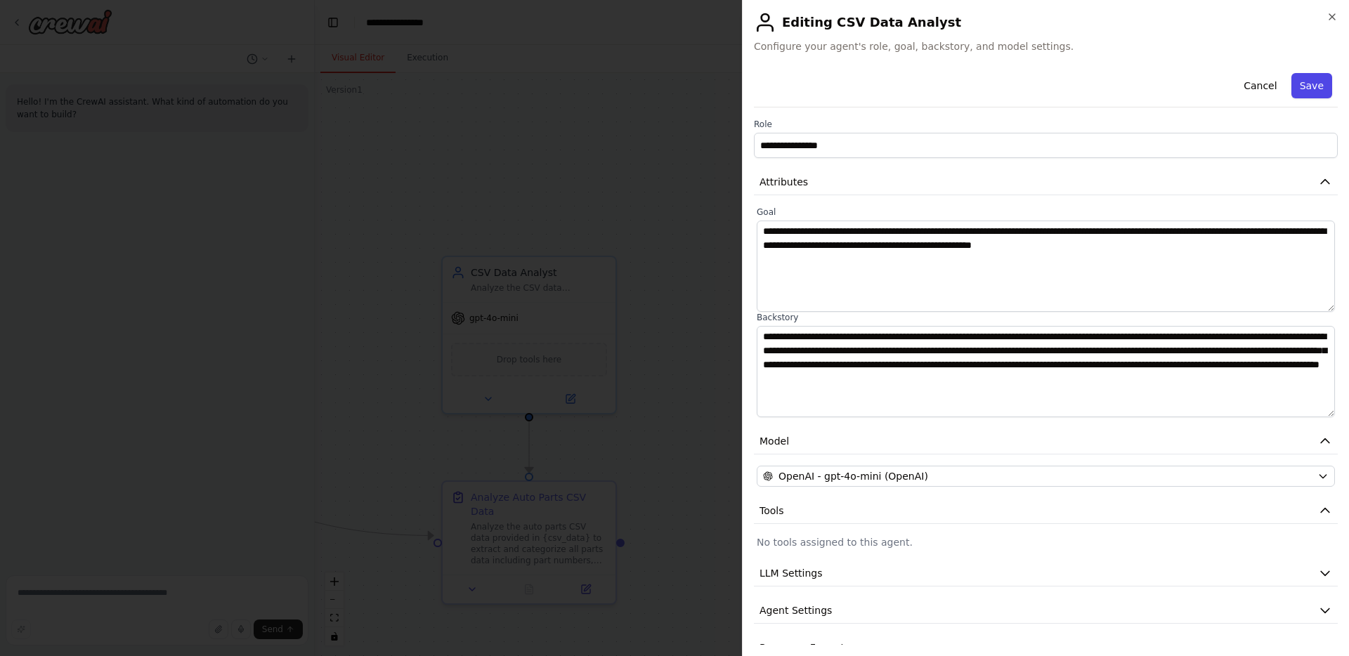
click at [1310, 84] on button "Save" at bounding box center [1311, 85] width 41 height 25
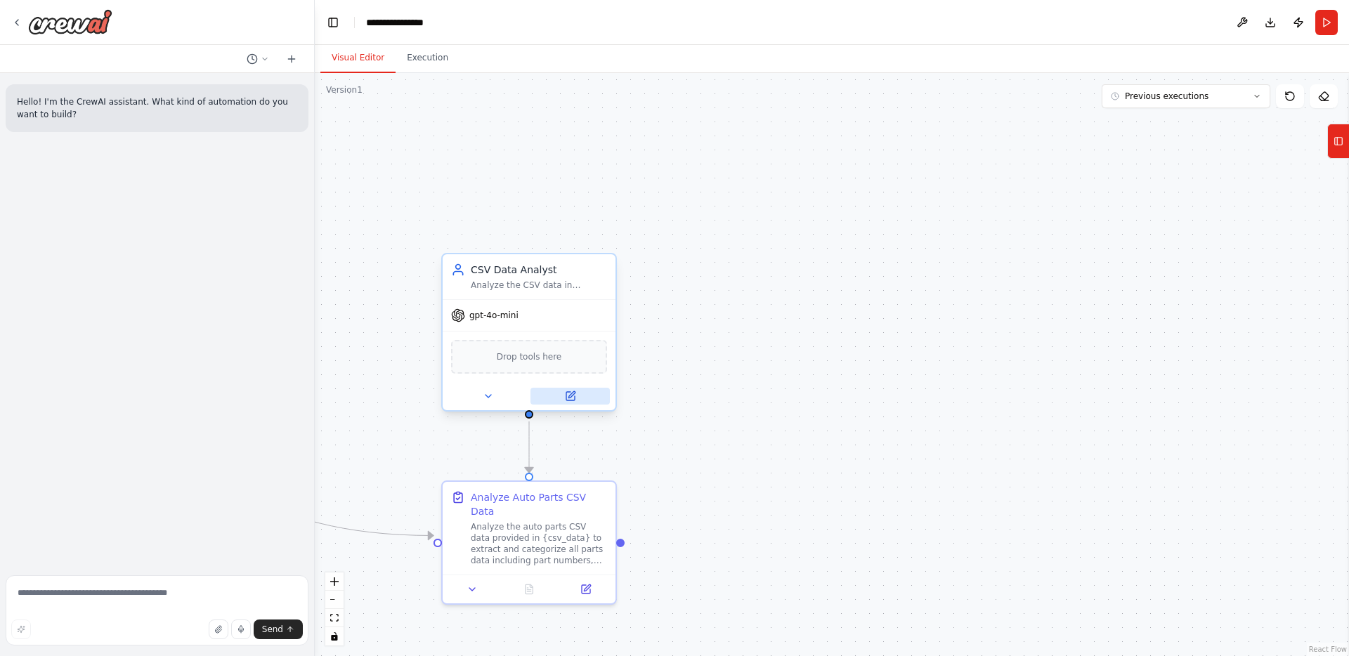
click at [575, 395] on button at bounding box center [569, 396] width 79 height 17
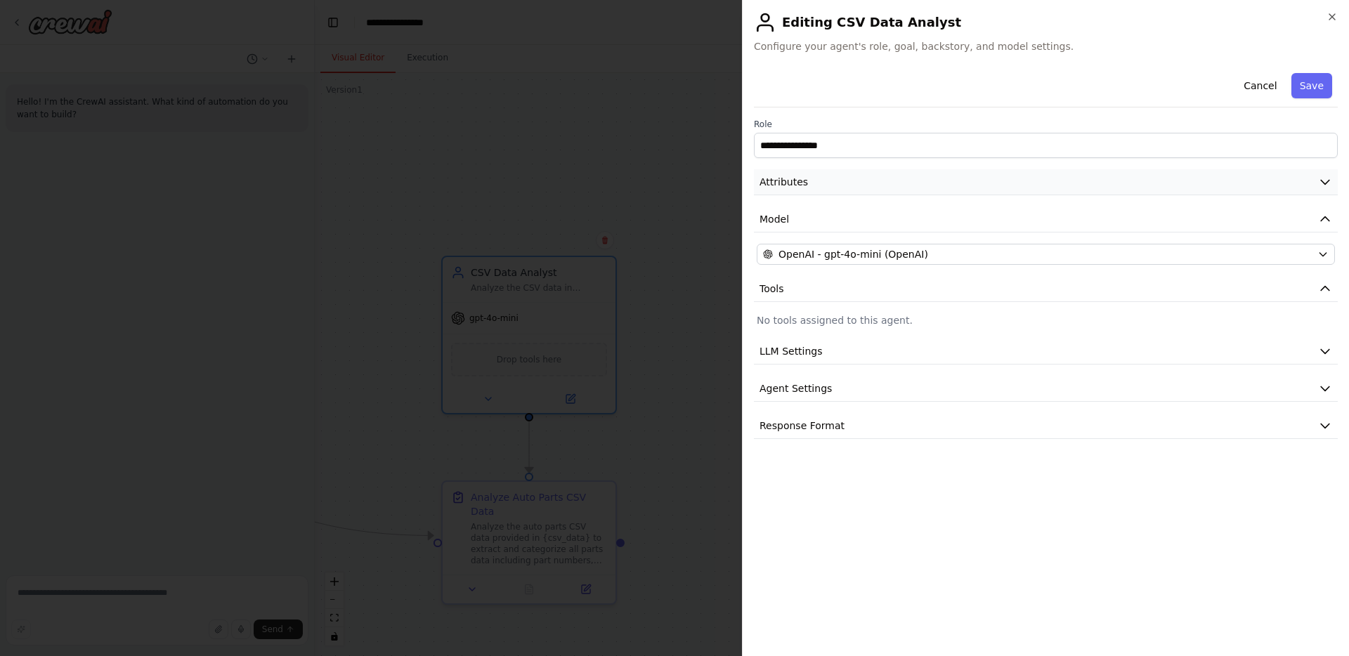
click at [897, 178] on button "Attributes" at bounding box center [1046, 182] width 584 height 26
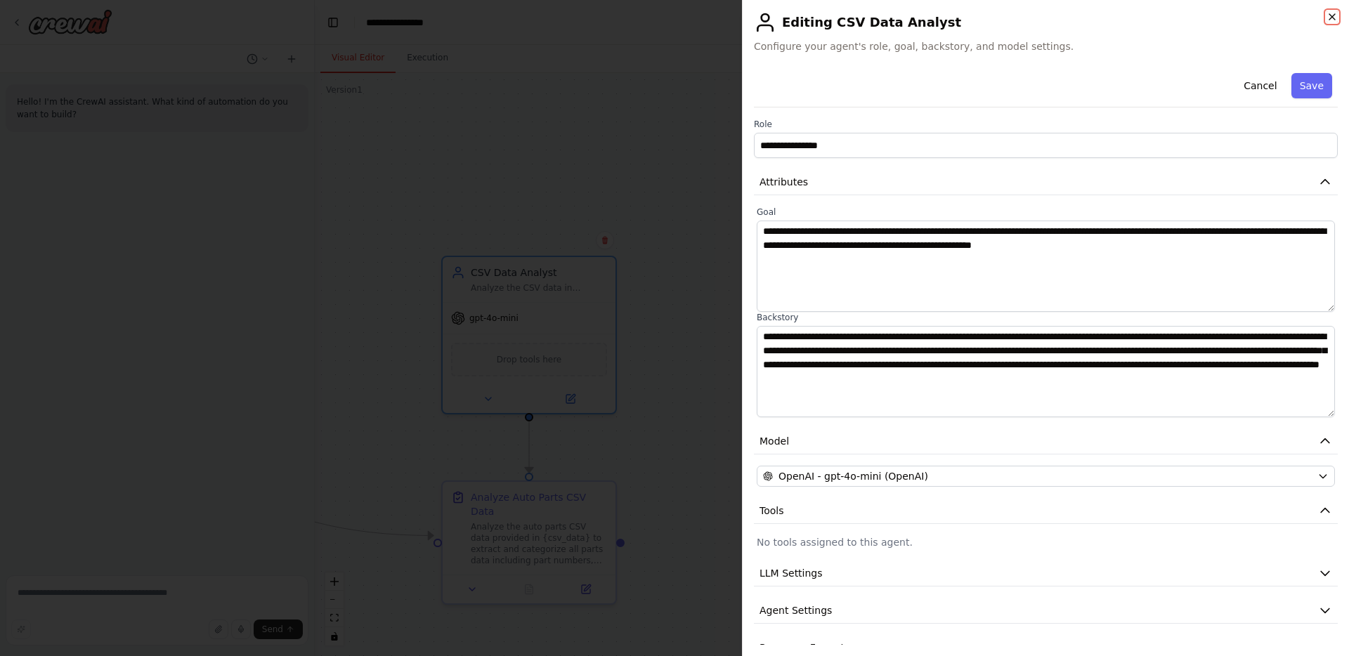
click at [1332, 11] on icon "button" at bounding box center [1331, 16] width 11 height 11
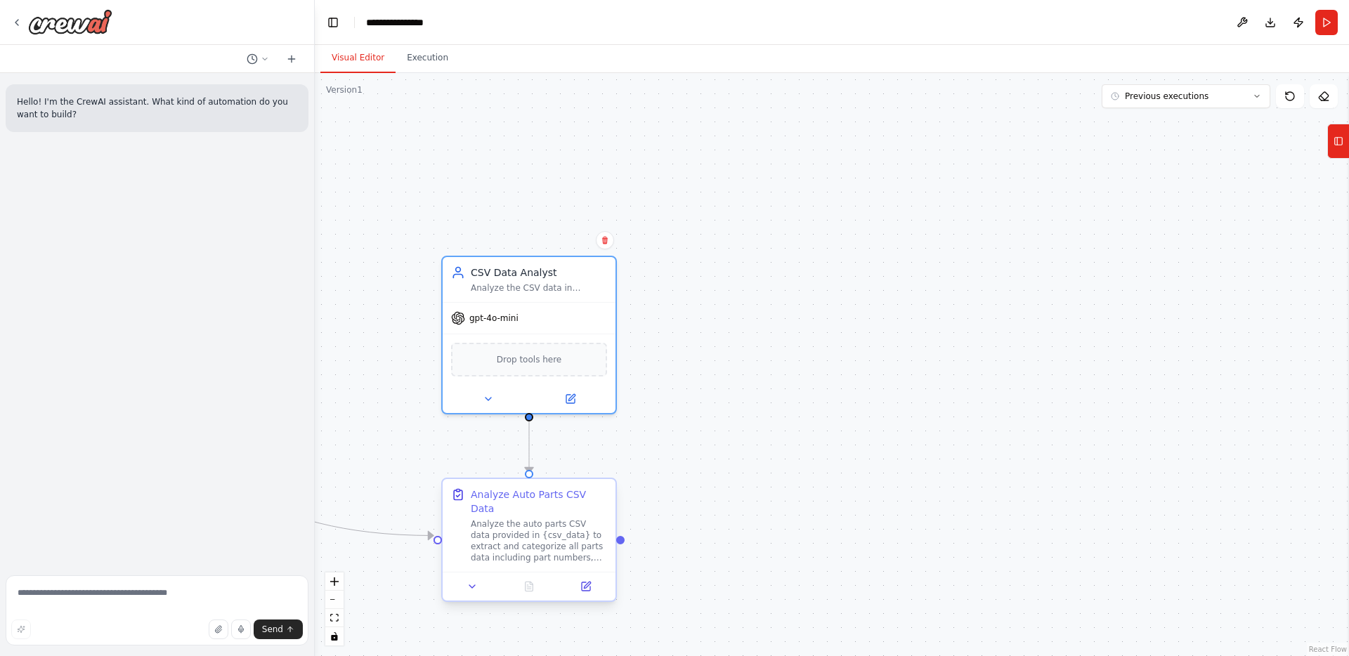
click at [576, 518] on div "Analyze the auto parts CSV data provided in {csv_data} to extract and categoriz…" at bounding box center [539, 540] width 136 height 45
click at [586, 581] on icon at bounding box center [585, 586] width 11 height 11
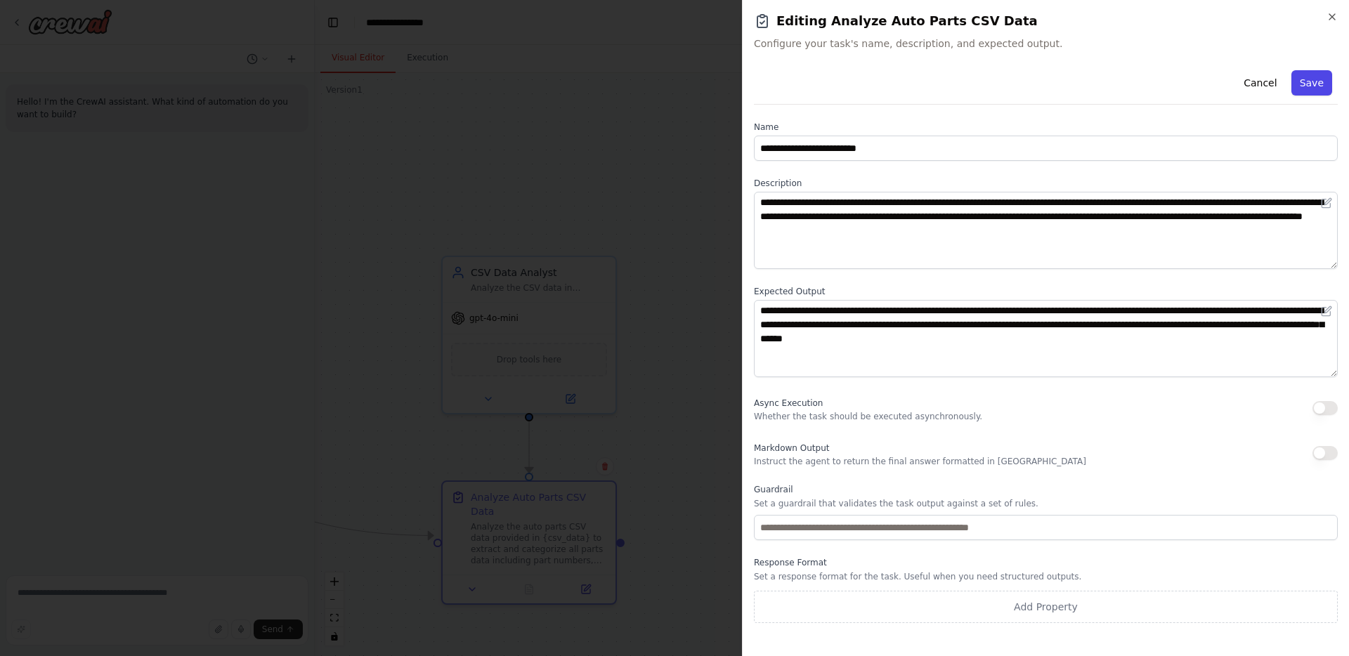
click at [1327, 78] on button "Save" at bounding box center [1311, 82] width 41 height 25
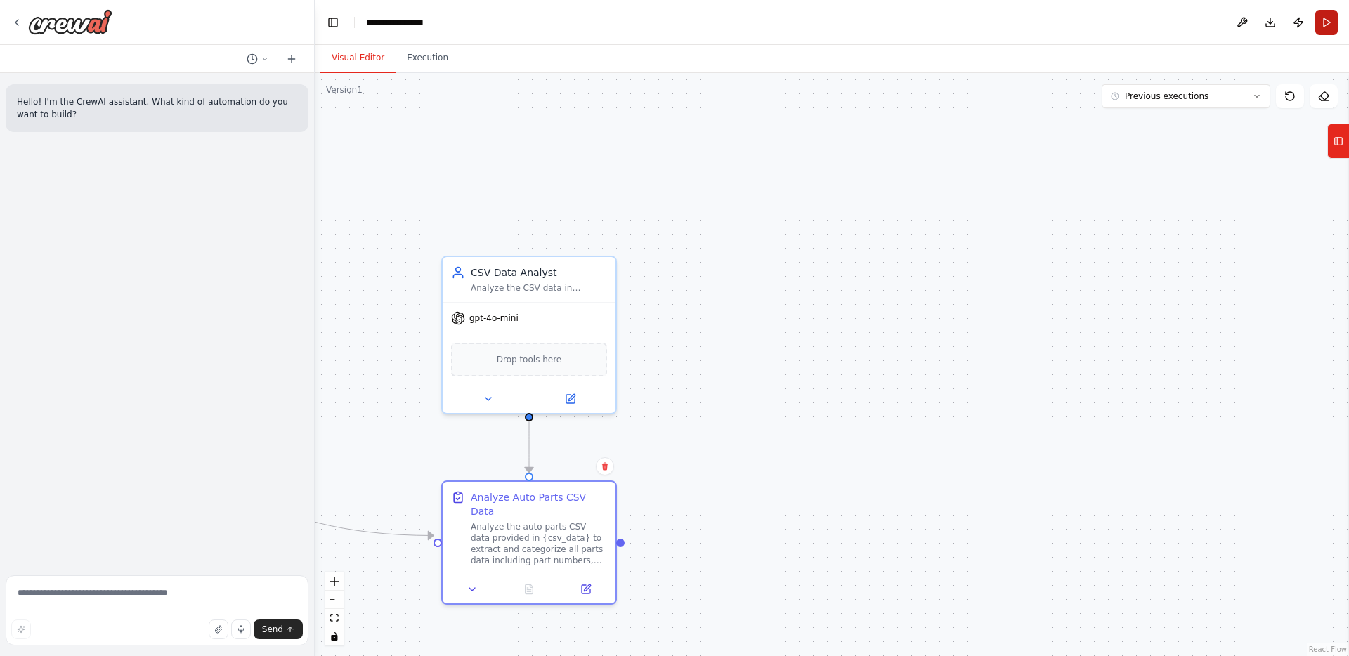
click at [1330, 22] on button "Run" at bounding box center [1326, 22] width 22 height 25
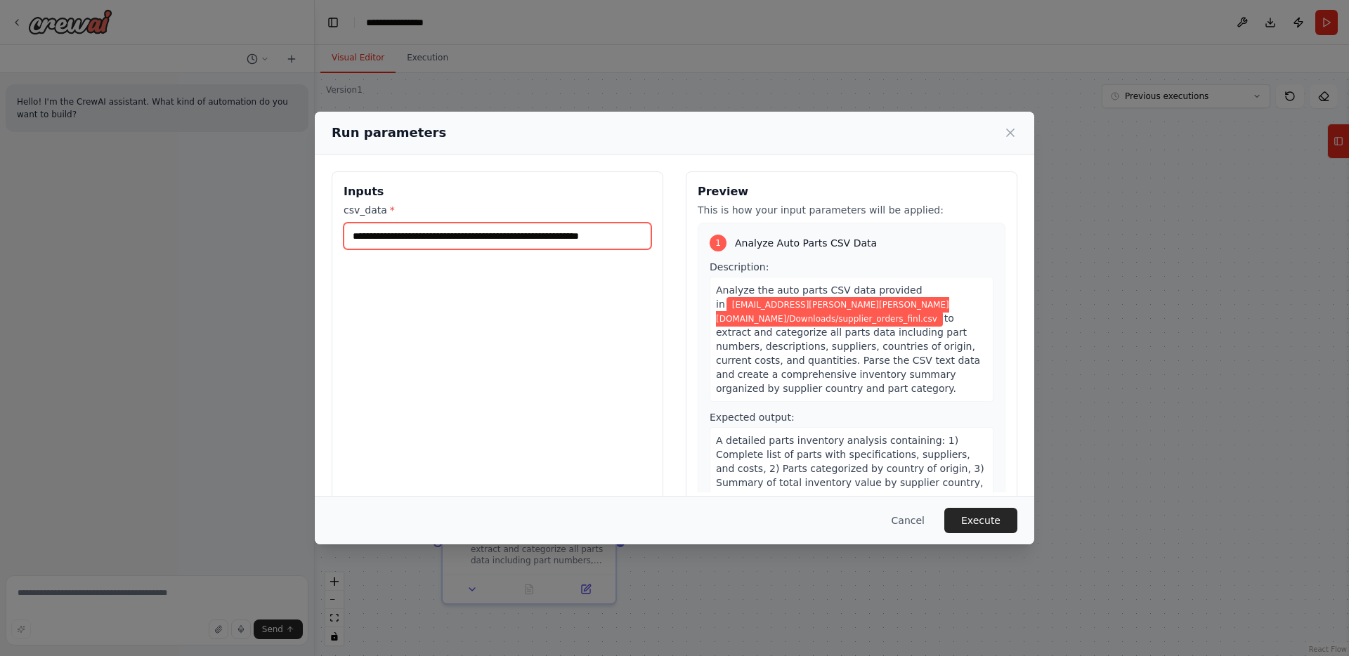
click at [585, 235] on input "**********" at bounding box center [498, 236] width 308 height 27
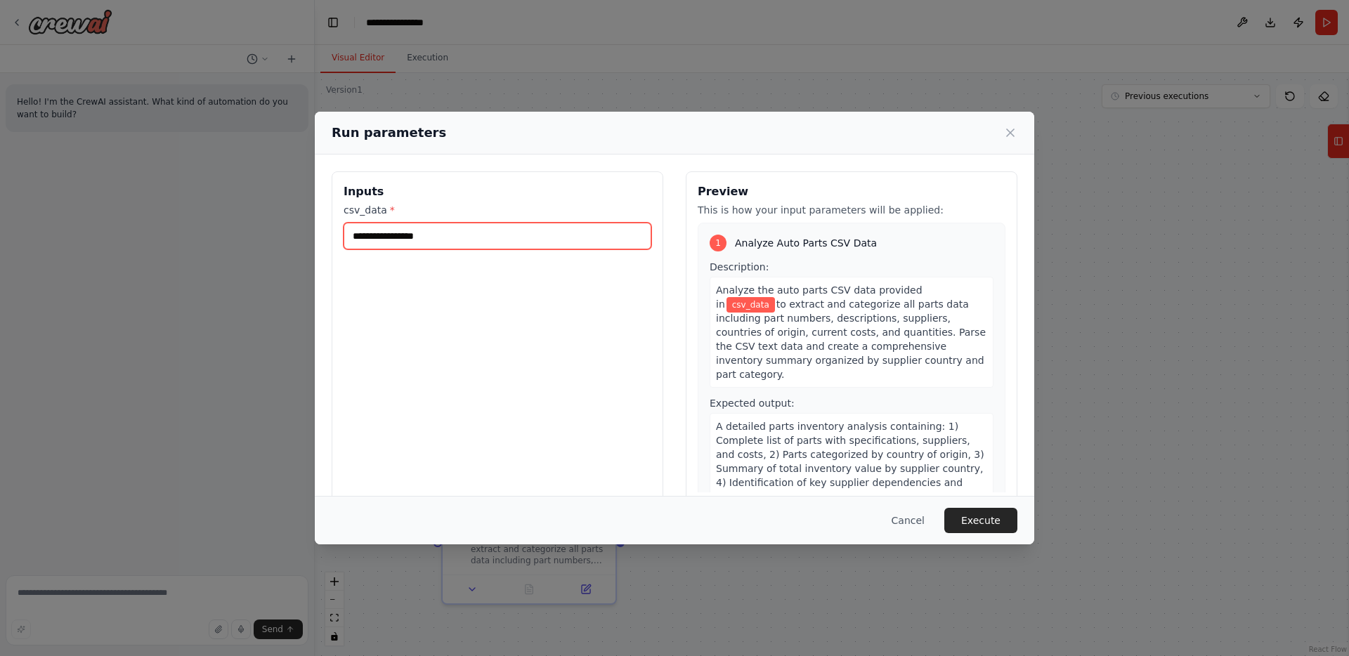
paste input "**********"
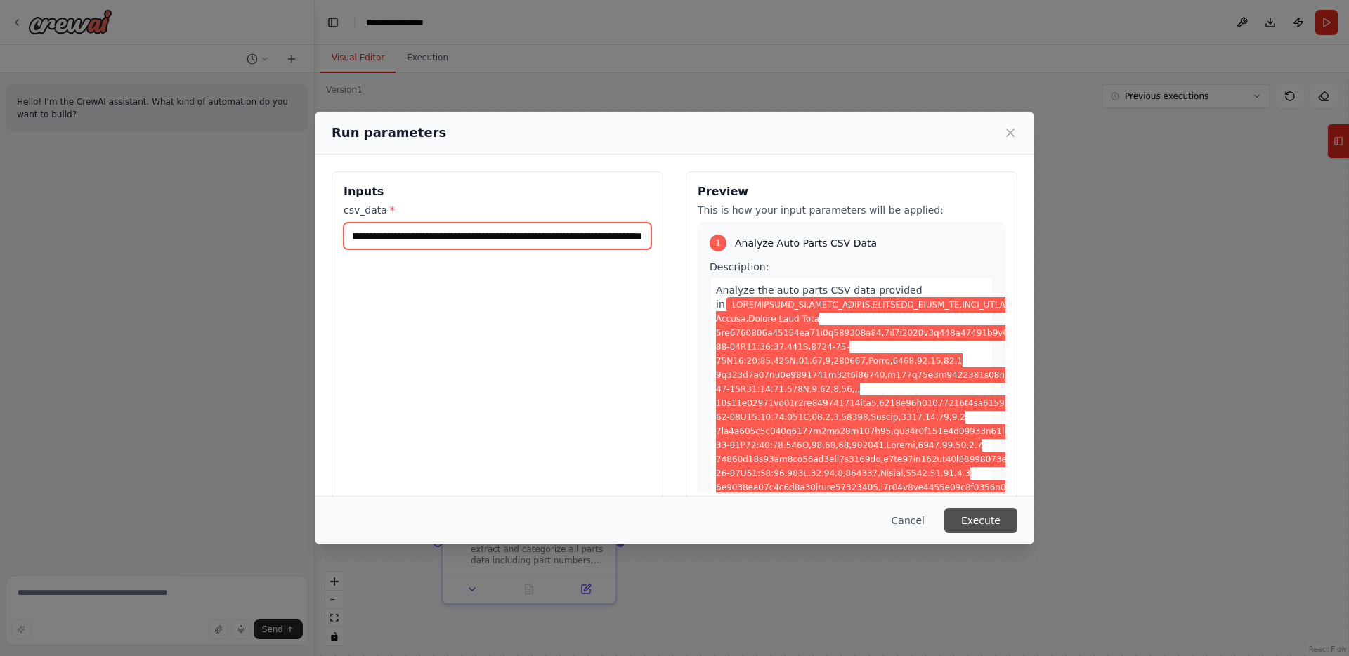
type input "**********"
click at [976, 517] on button "Execute" at bounding box center [980, 520] width 73 height 25
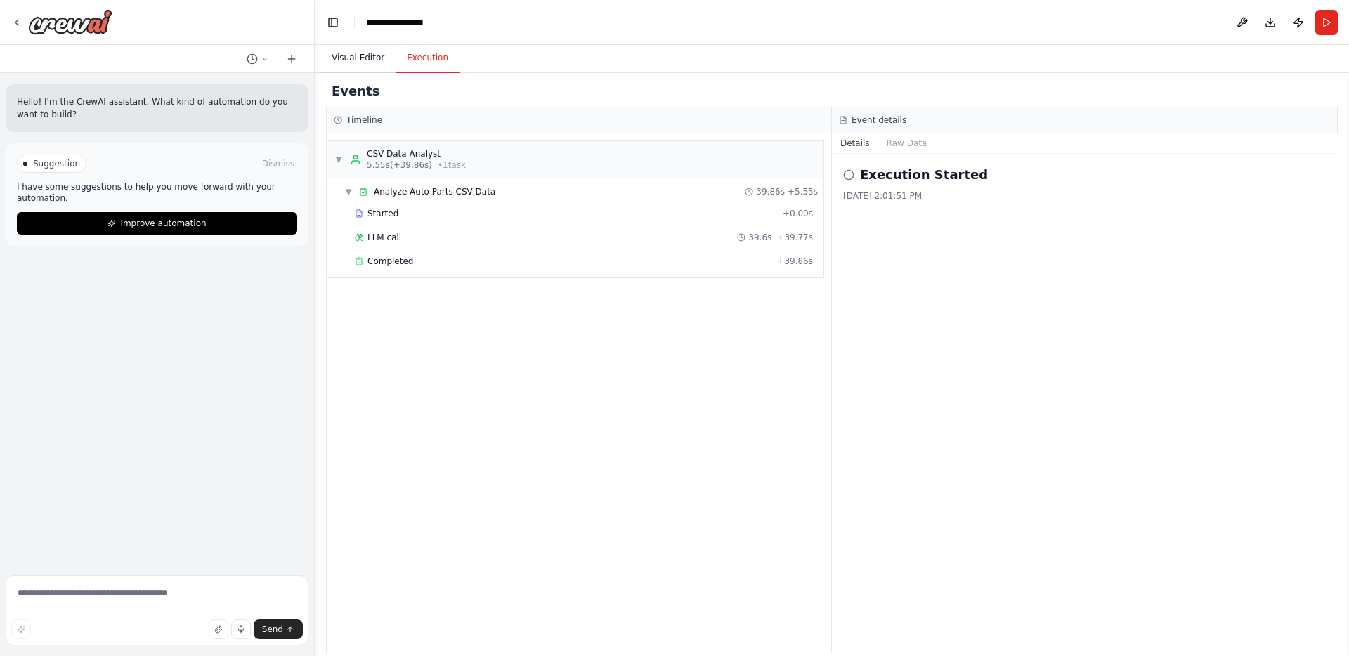
click at [371, 63] on button "Visual Editor" at bounding box center [357, 59] width 75 height 30
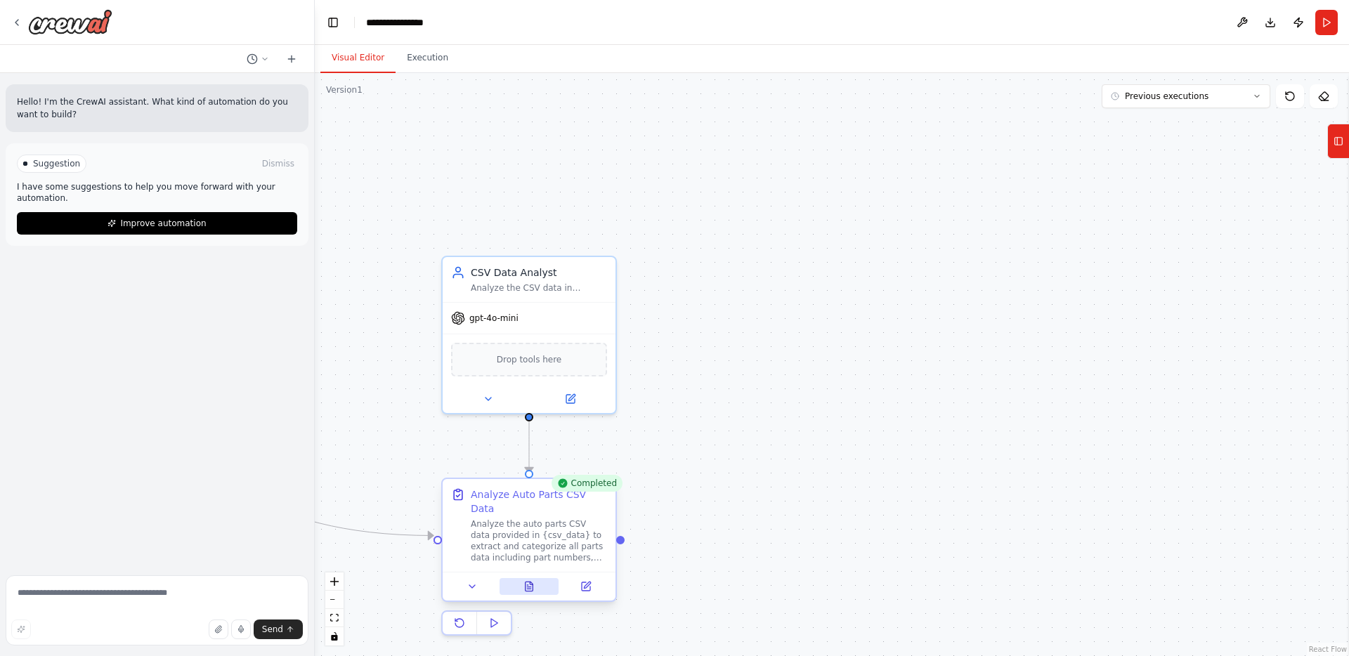
click at [536, 578] on button at bounding box center [530, 586] width 60 height 17
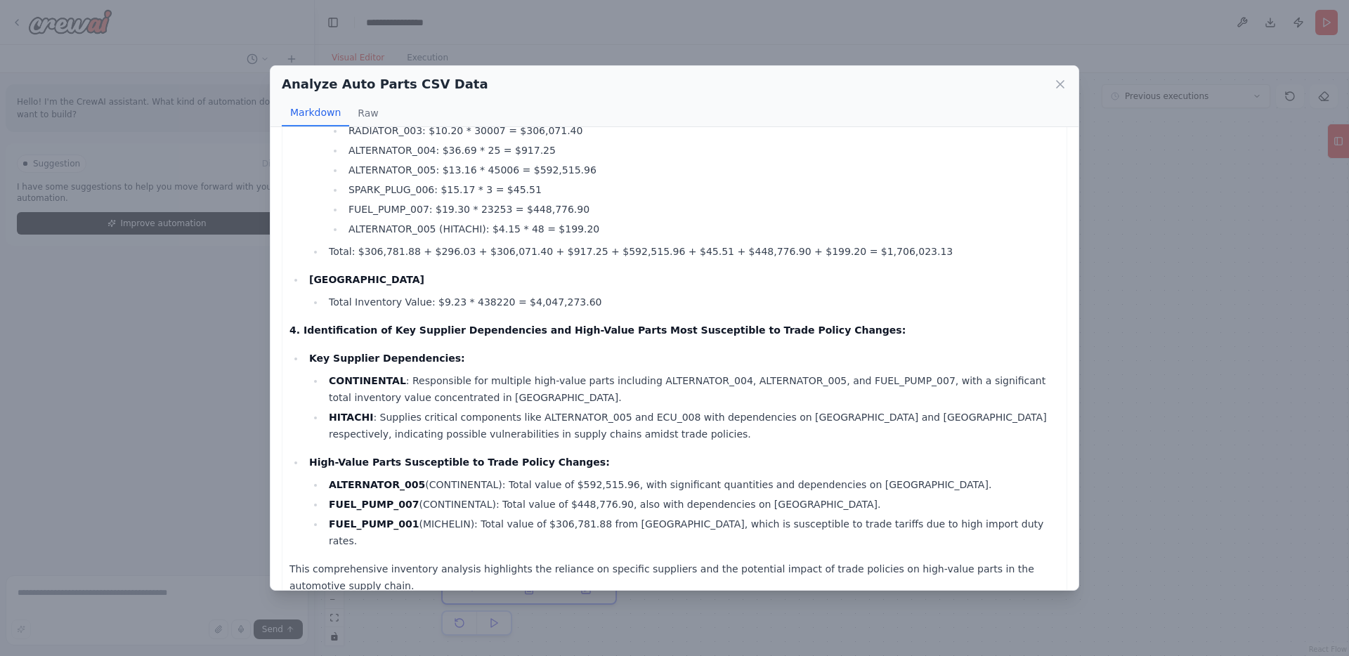
scroll to position [1362, 0]
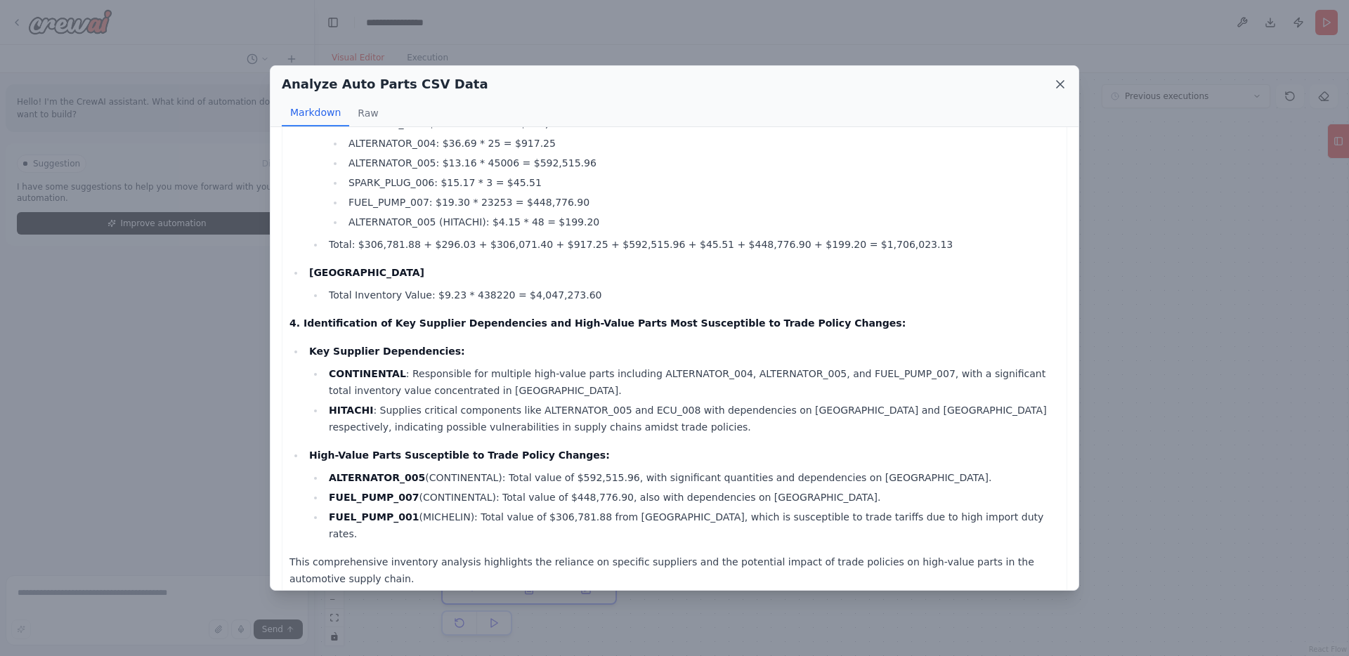
click at [1062, 86] on icon at bounding box center [1060, 84] width 14 height 14
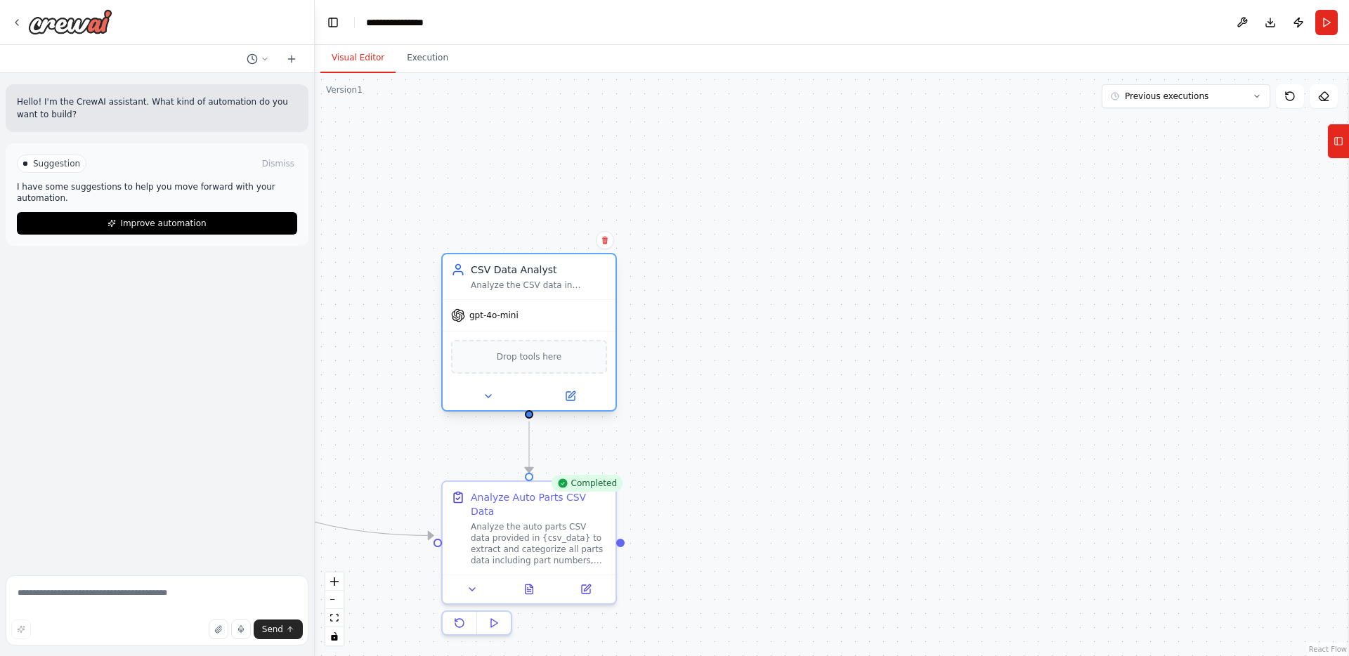
click at [594, 296] on div "CSV Data Analyst Analyze the CSV data in {csv_data} containing auto parts infor…" at bounding box center [529, 276] width 173 height 45
click at [571, 398] on icon at bounding box center [570, 396] width 8 height 8
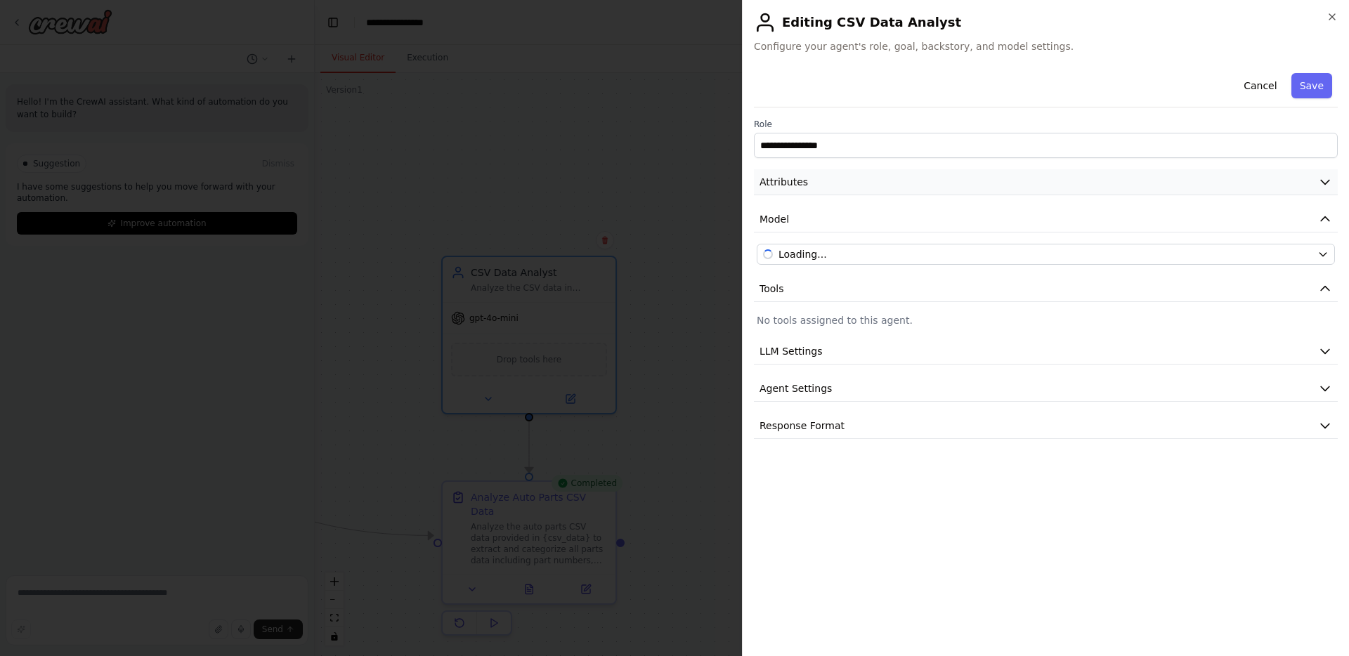
click at [874, 180] on button "Attributes" at bounding box center [1046, 182] width 584 height 26
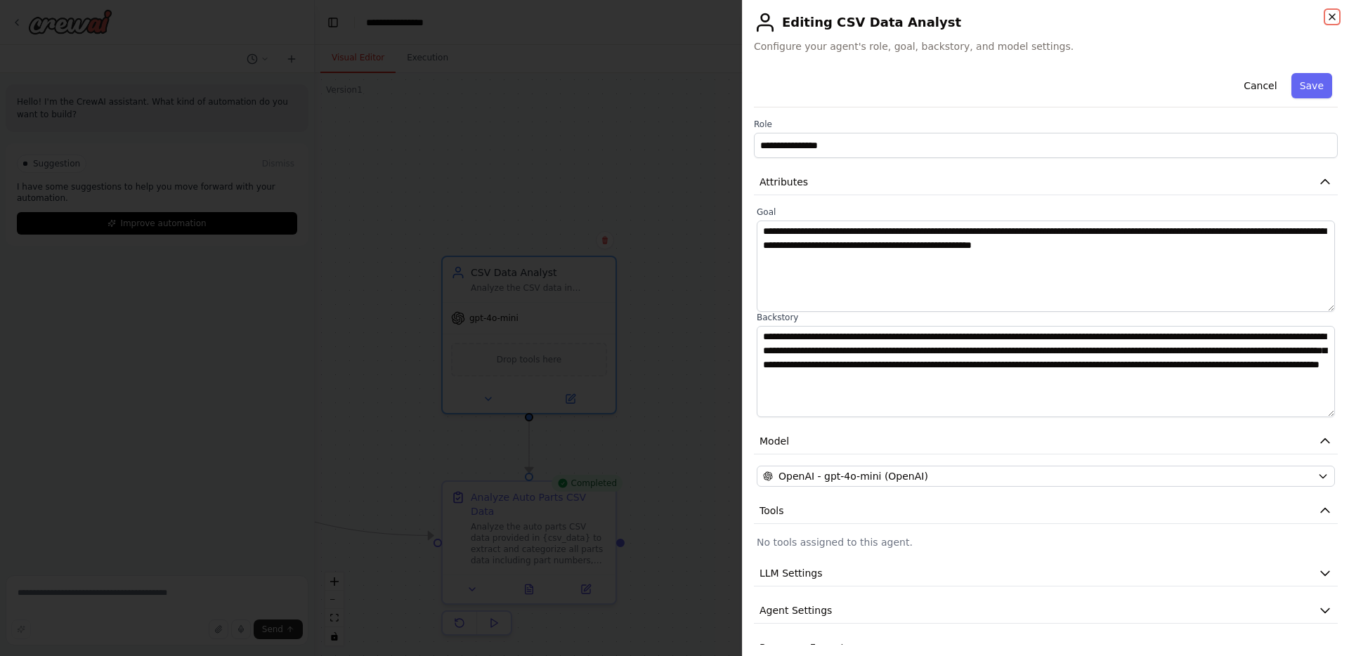
click at [1333, 15] on icon "button" at bounding box center [1332, 17] width 6 height 6
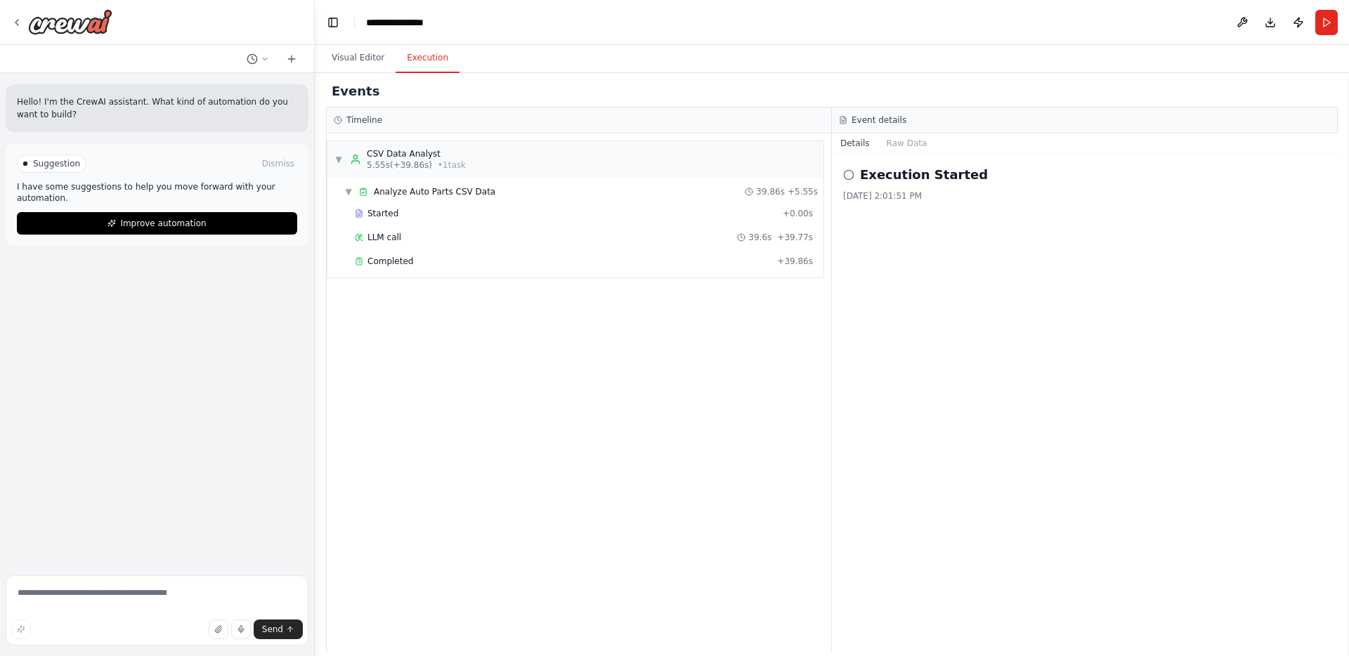
click at [441, 58] on button "Execution" at bounding box center [428, 59] width 64 height 30
click at [906, 141] on button "Raw Data" at bounding box center [907, 143] width 58 height 20
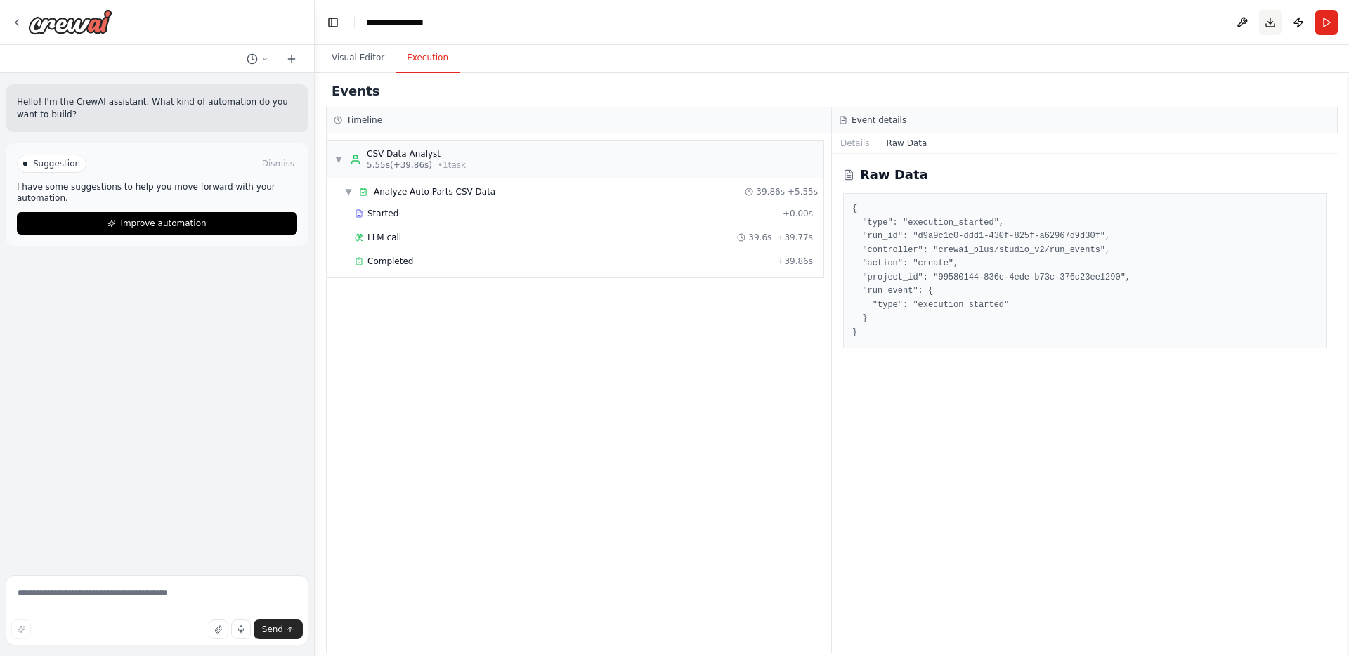
click at [1273, 19] on button "Download" at bounding box center [1270, 22] width 22 height 25
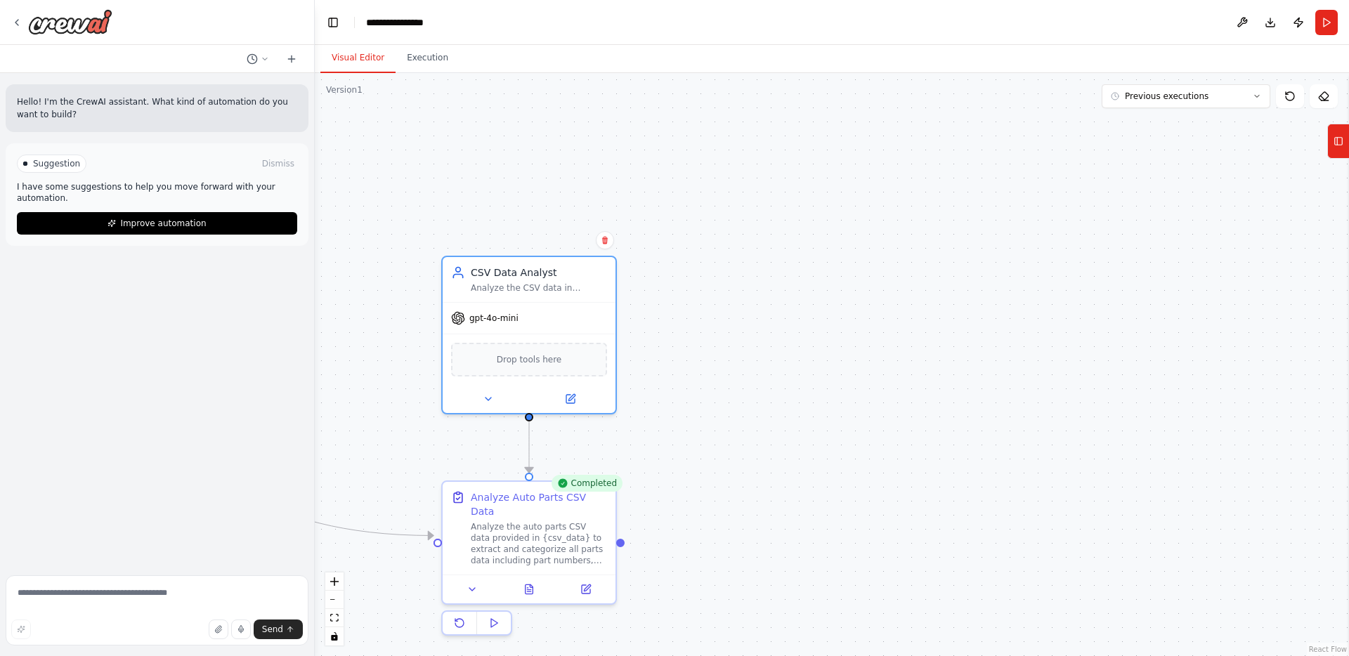
click at [376, 56] on button "Visual Editor" at bounding box center [357, 59] width 75 height 30
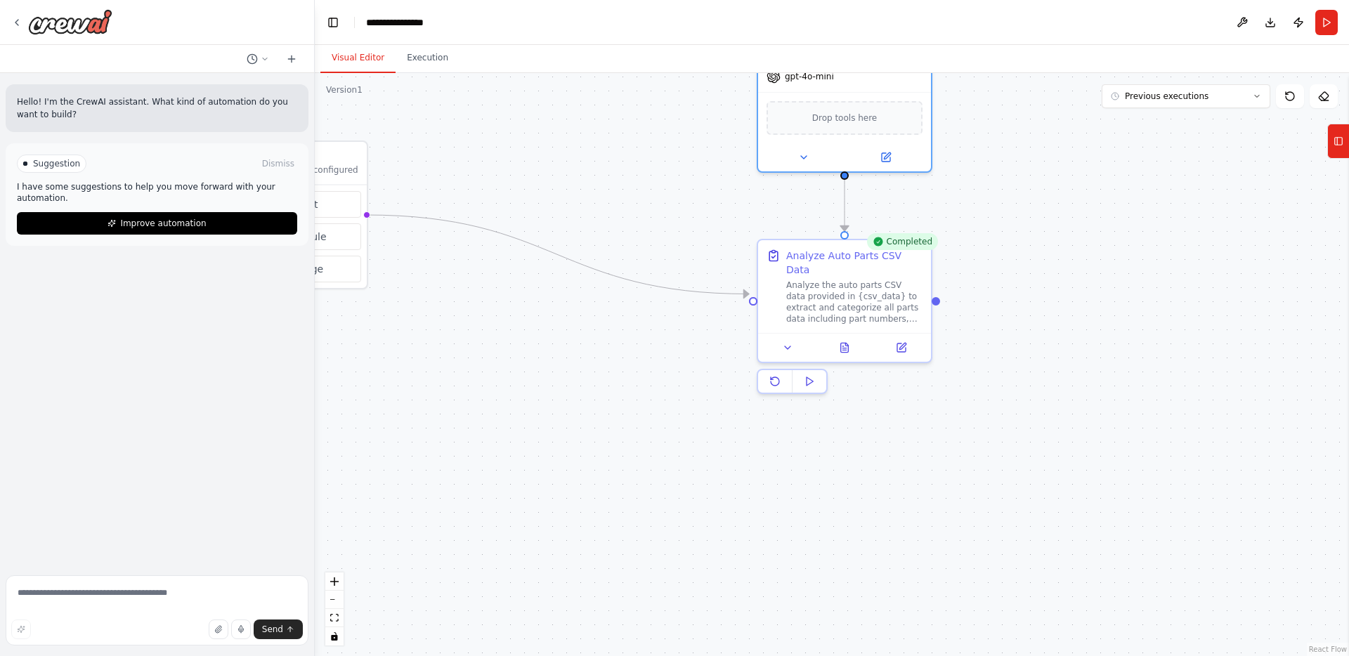
drag, startPoint x: 755, startPoint y: 406, endPoint x: 1071, endPoint y: 164, distance: 397.4
click at [1071, 164] on div ".deletable-edge-delete-btn { width: 20px; height: 20px; border: 0px solid #ffff…" at bounding box center [832, 364] width 1034 height 583
click at [847, 340] on icon at bounding box center [846, 341] width 3 height 3
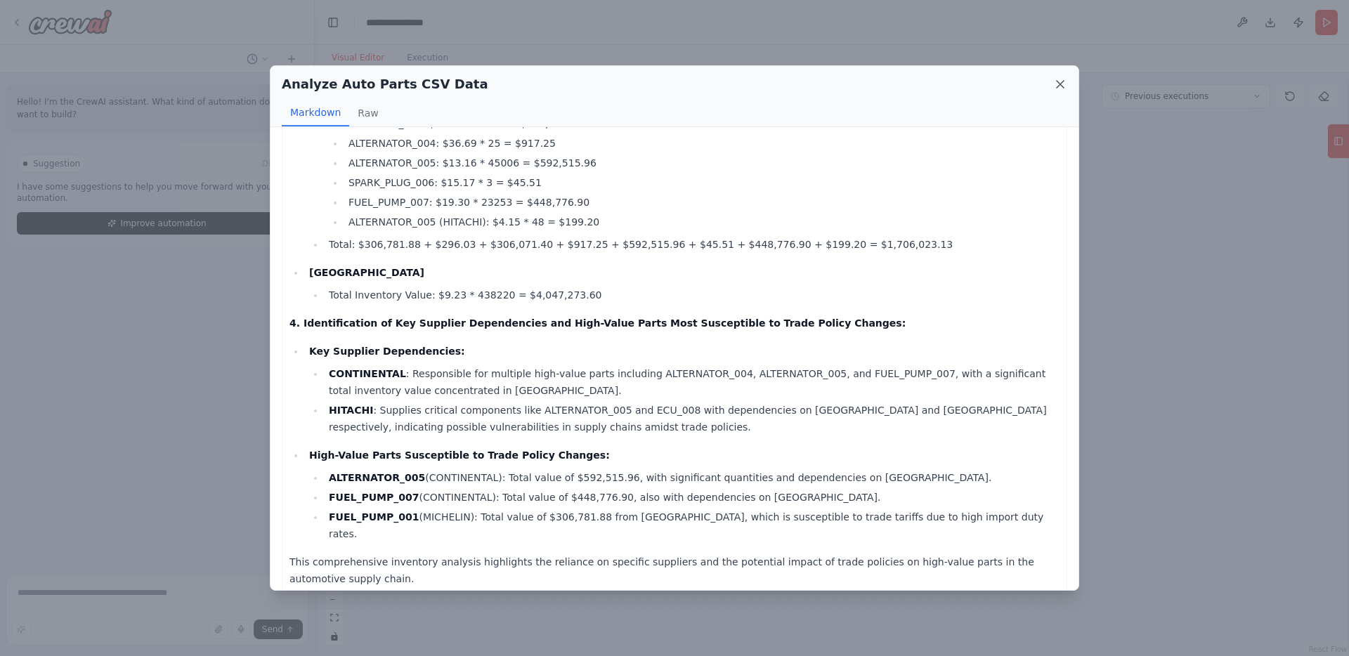
click at [1057, 84] on icon at bounding box center [1060, 84] width 14 height 14
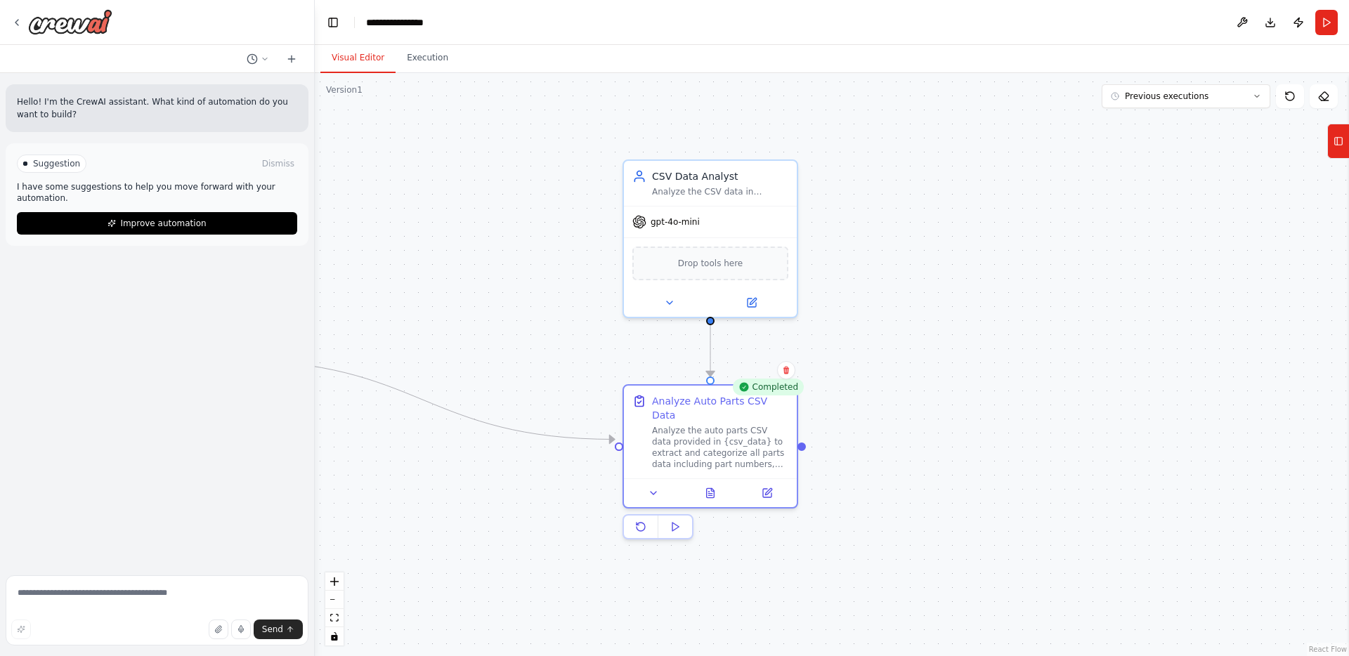
drag, startPoint x: 1062, startPoint y: 188, endPoint x: 927, endPoint y: 333, distance: 197.9
click at [927, 333] on div ".deletable-edge-delete-btn { width: 20px; height: 20px; border: 0px solid #ffff…" at bounding box center [832, 364] width 1034 height 583
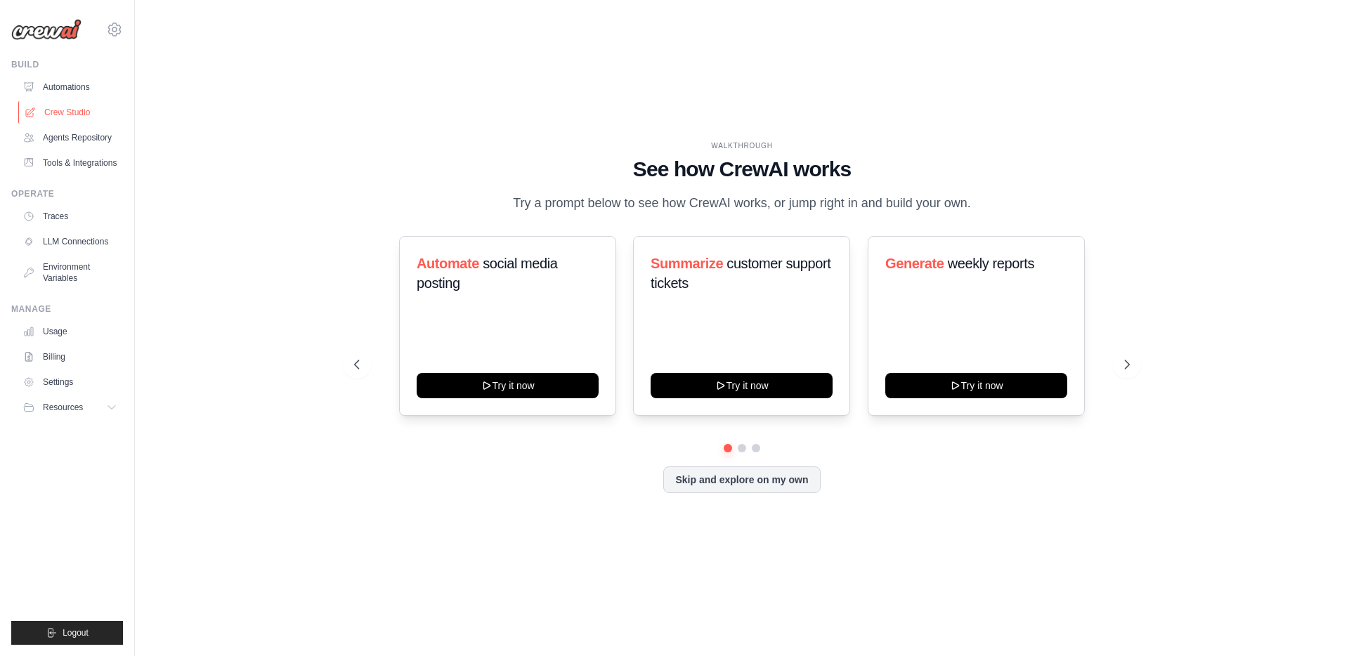
click at [67, 110] on link "Crew Studio" at bounding box center [71, 112] width 106 height 22
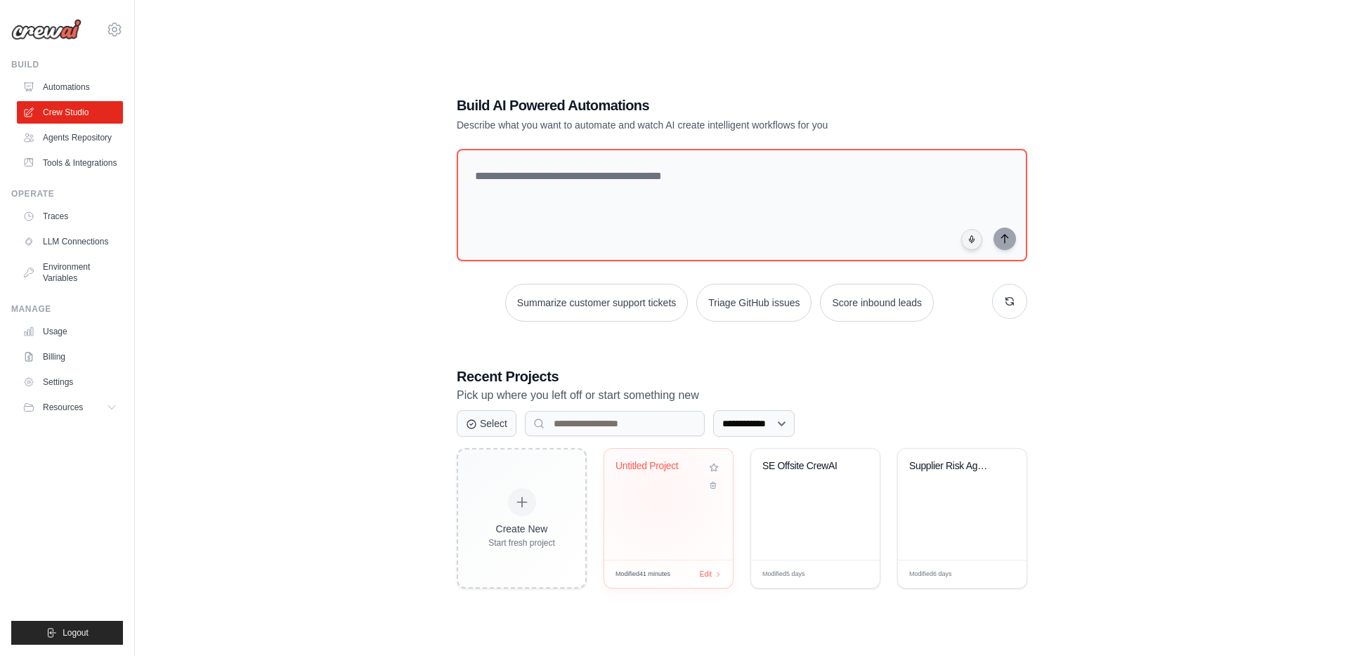
click at [658, 496] on div "Untitled Project" at bounding box center [668, 504] width 129 height 111
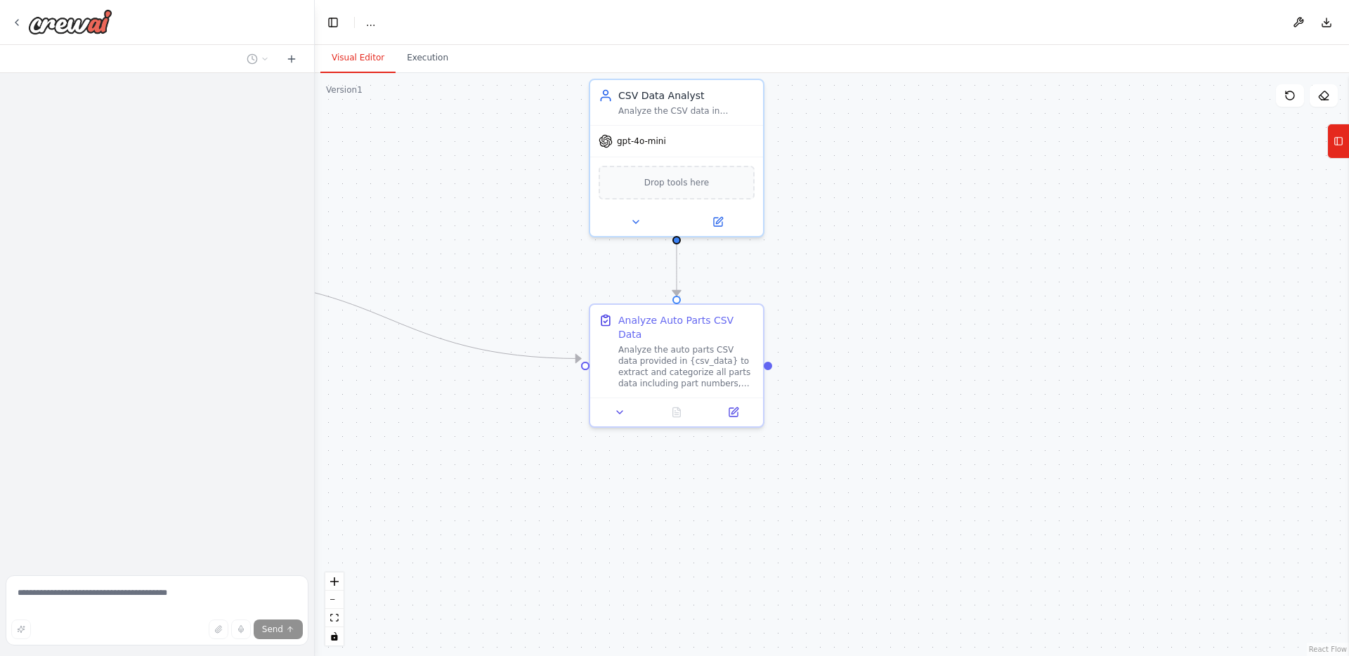
drag, startPoint x: 705, startPoint y: 337, endPoint x: 852, endPoint y: 159, distance: 230.5
click at [852, 159] on div ".deletable-edge-delete-btn { width: 20px; height: 20px; border: 0px solid #ffff…" at bounding box center [832, 364] width 1034 height 583
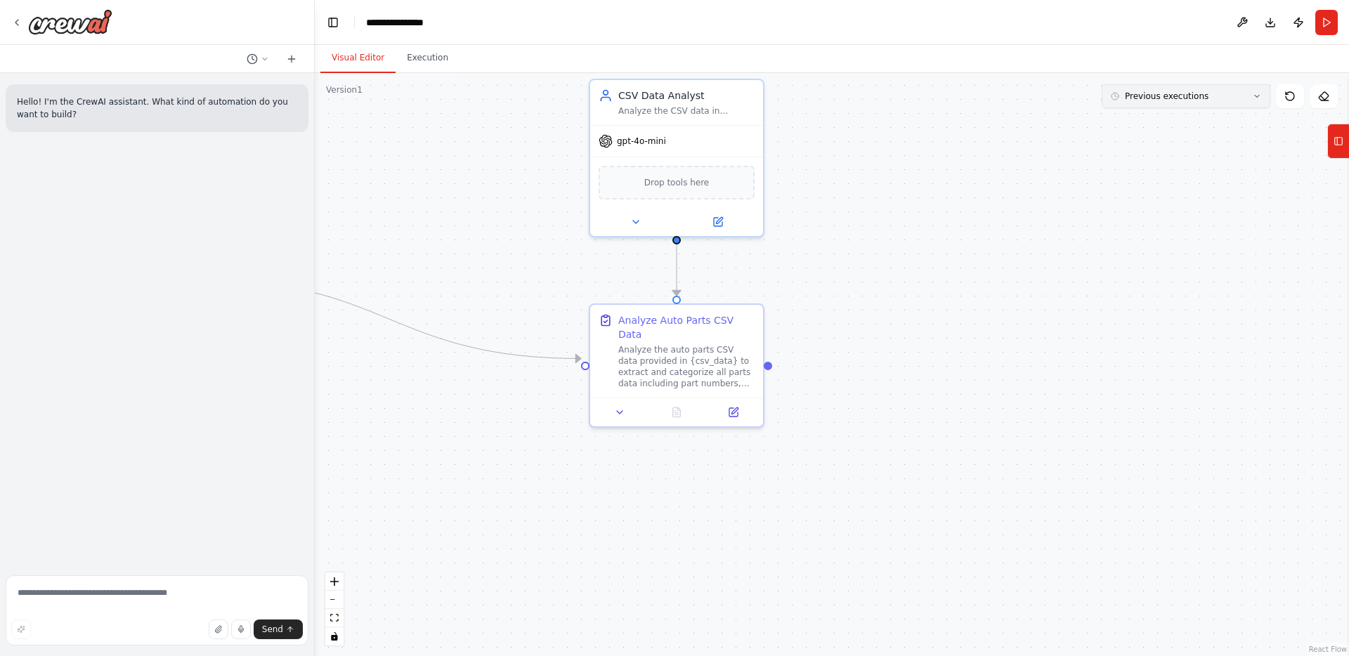
click at [1160, 101] on span "Previous executions" at bounding box center [1167, 96] width 84 height 11
click at [1145, 123] on div "11m ago" at bounding box center [1194, 122] width 141 height 11
click at [439, 53] on button "Execution" at bounding box center [428, 59] width 64 height 30
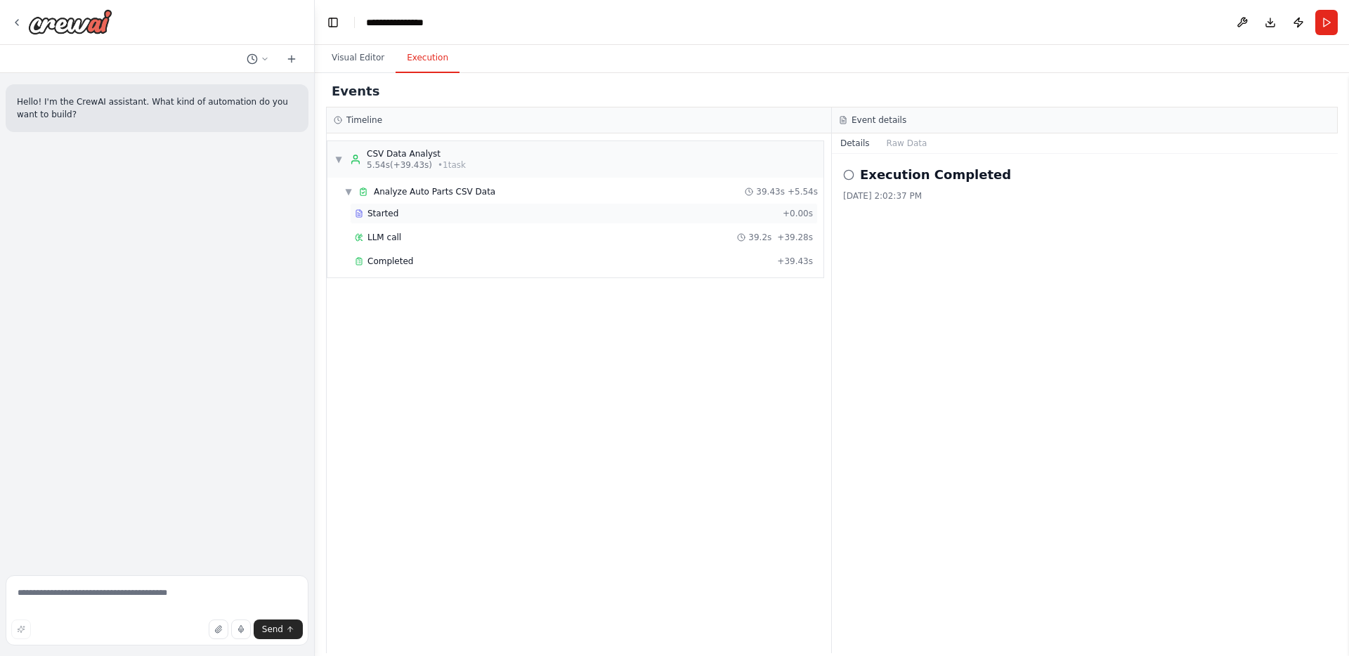
click at [386, 211] on span "Started" at bounding box center [382, 213] width 31 height 11
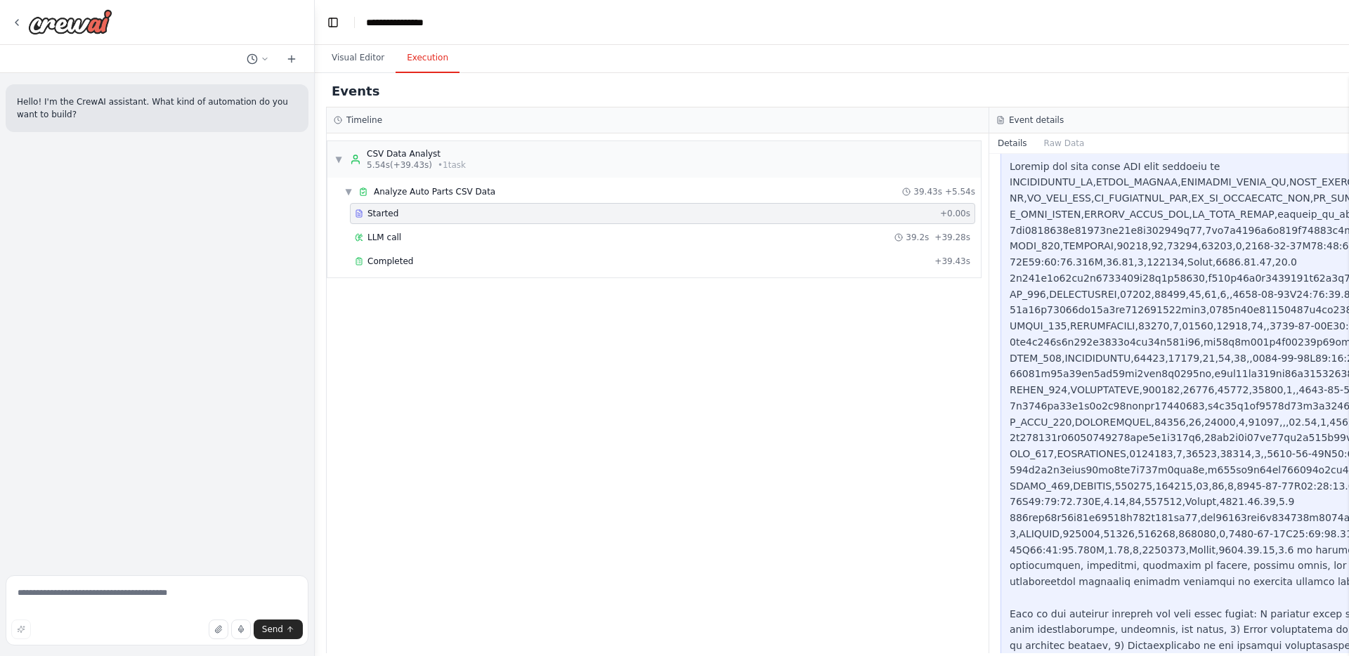
scroll to position [176, 0]
click at [413, 234] on div "LLM call 39.2s + 39.28s" at bounding box center [662, 237] width 615 height 11
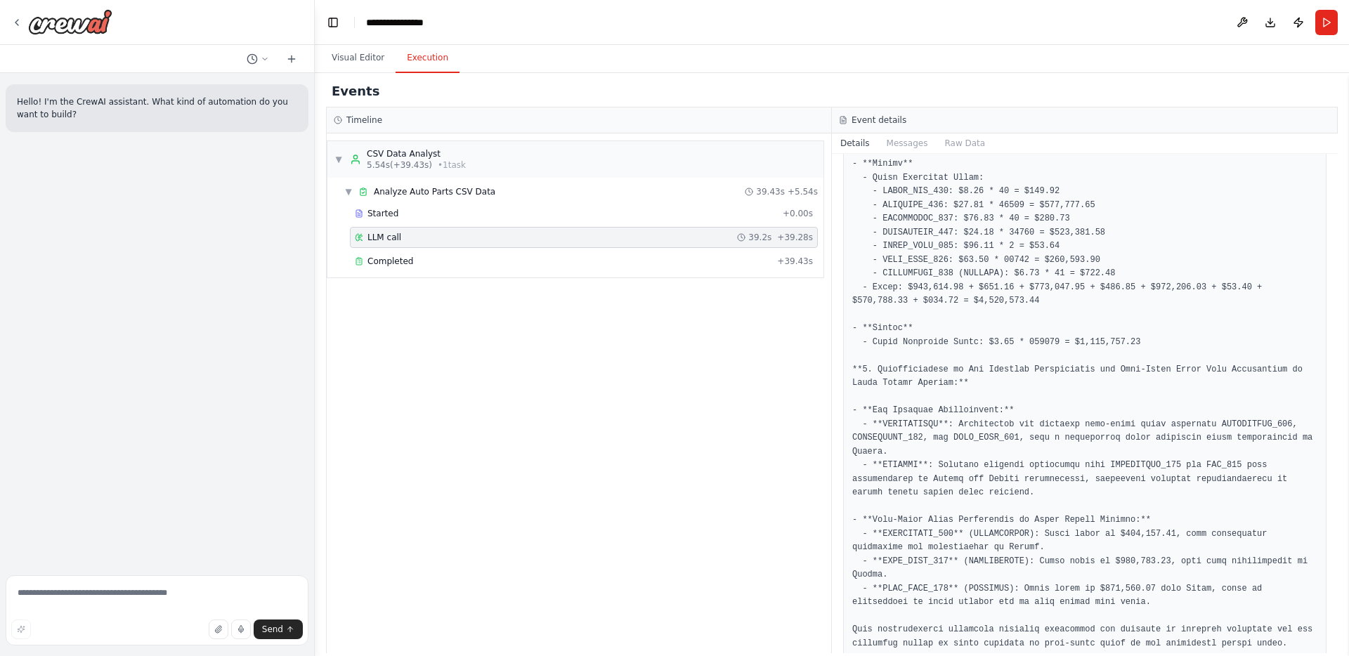
scroll to position [1298, 0]
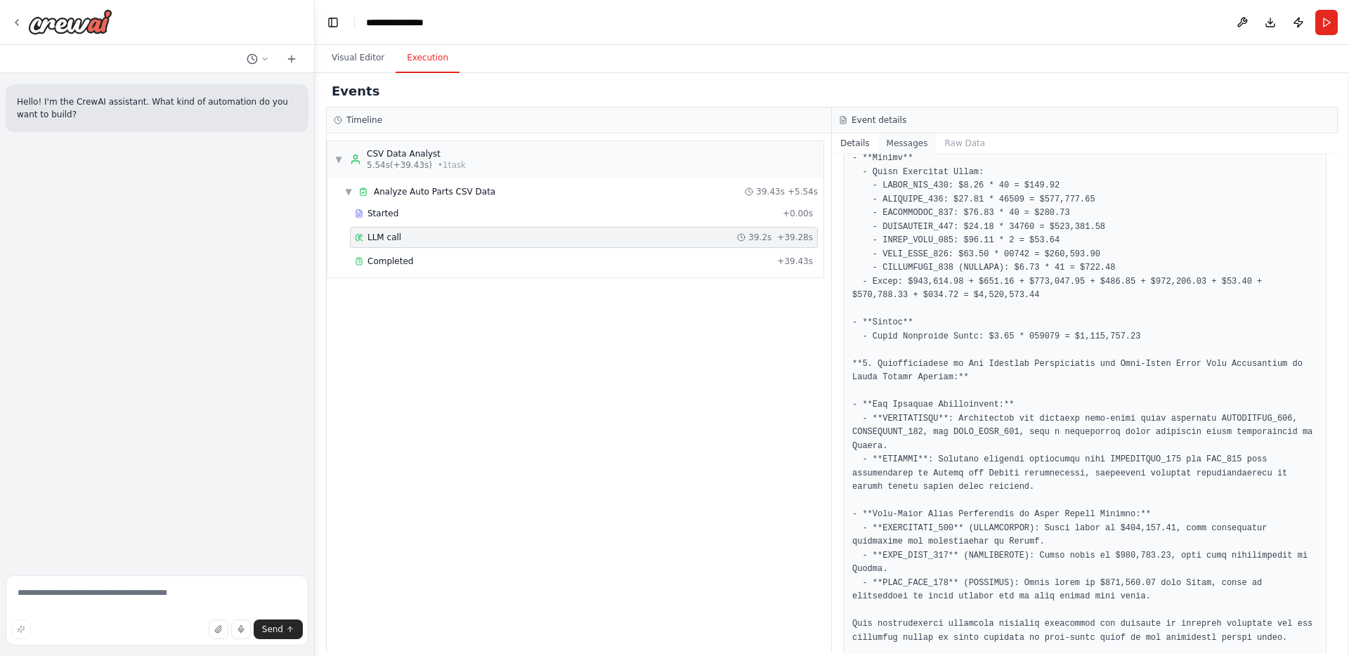
click at [894, 141] on button "Messages" at bounding box center [907, 143] width 58 height 20
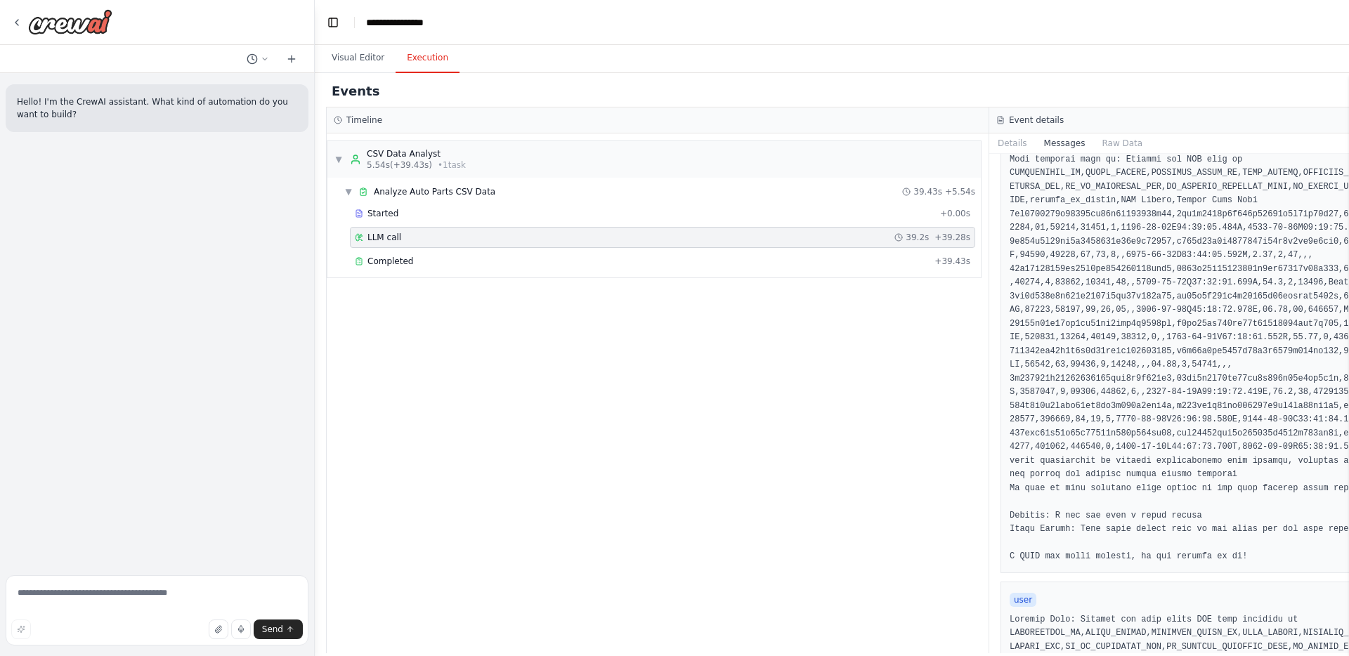
scroll to position [0, 0]
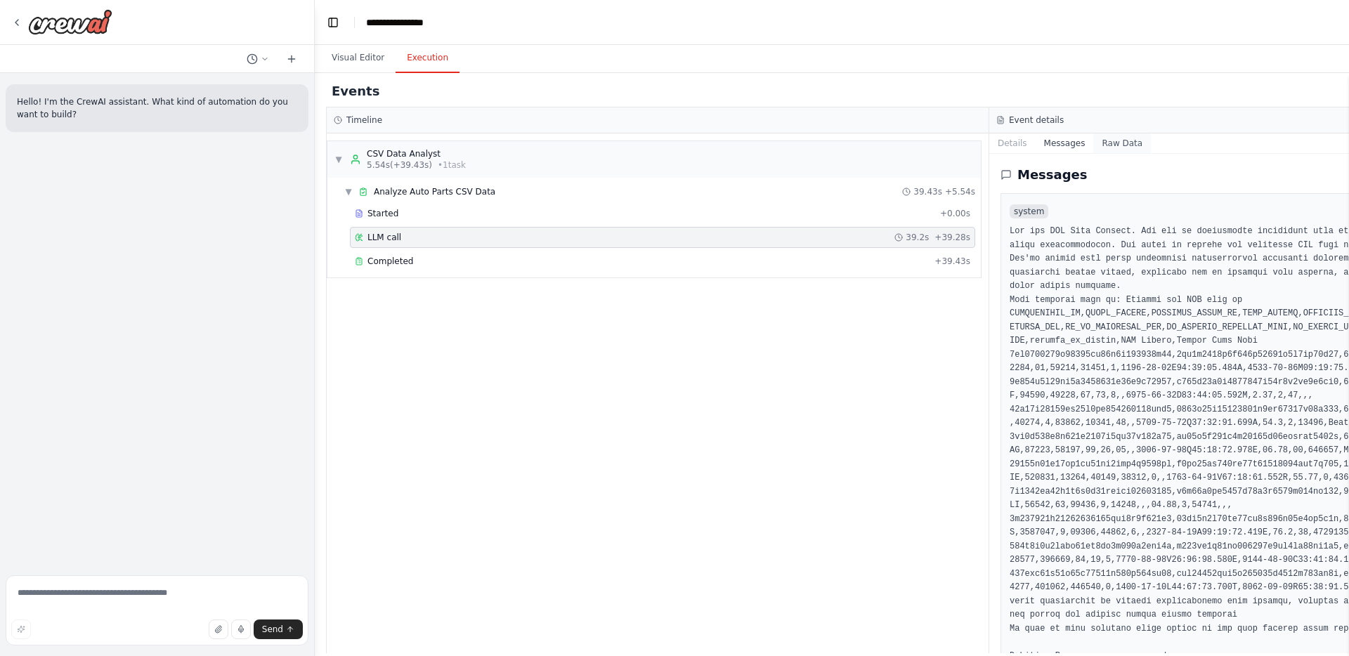
click at [1117, 139] on button "Raw Data" at bounding box center [1122, 143] width 58 height 20
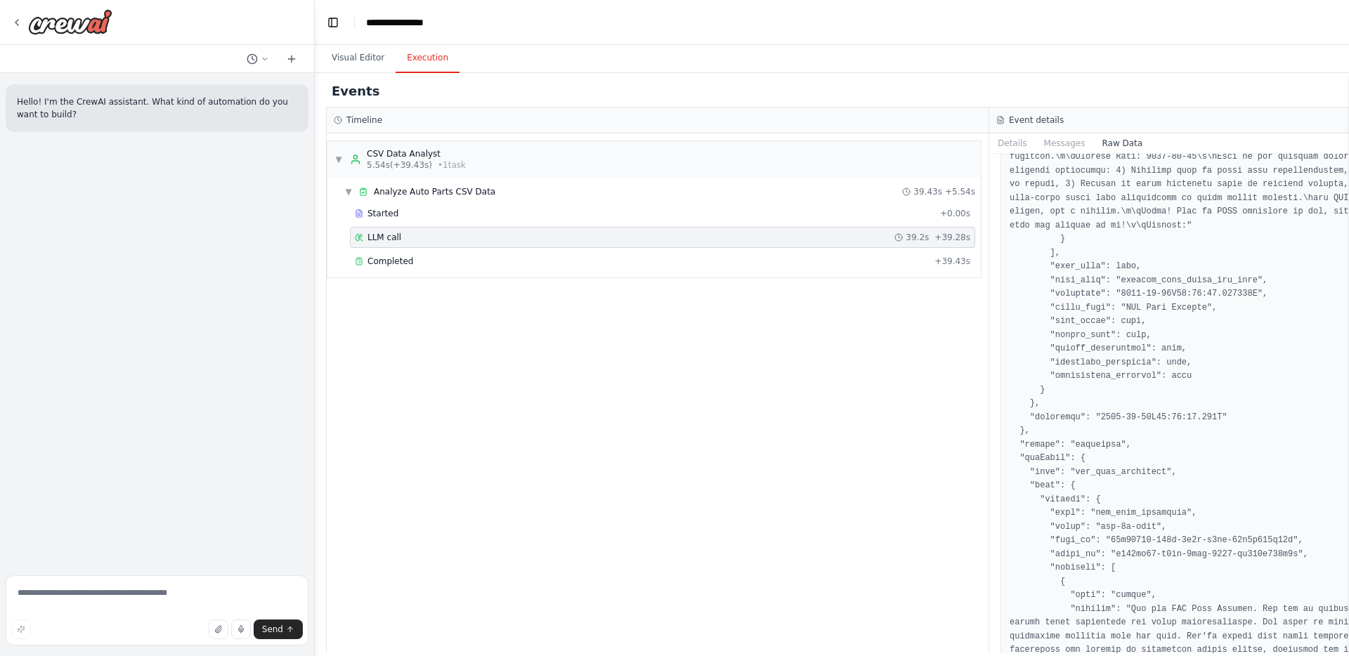
scroll to position [2135, 0]
click at [528, 256] on div "Completed" at bounding box center [642, 261] width 574 height 11
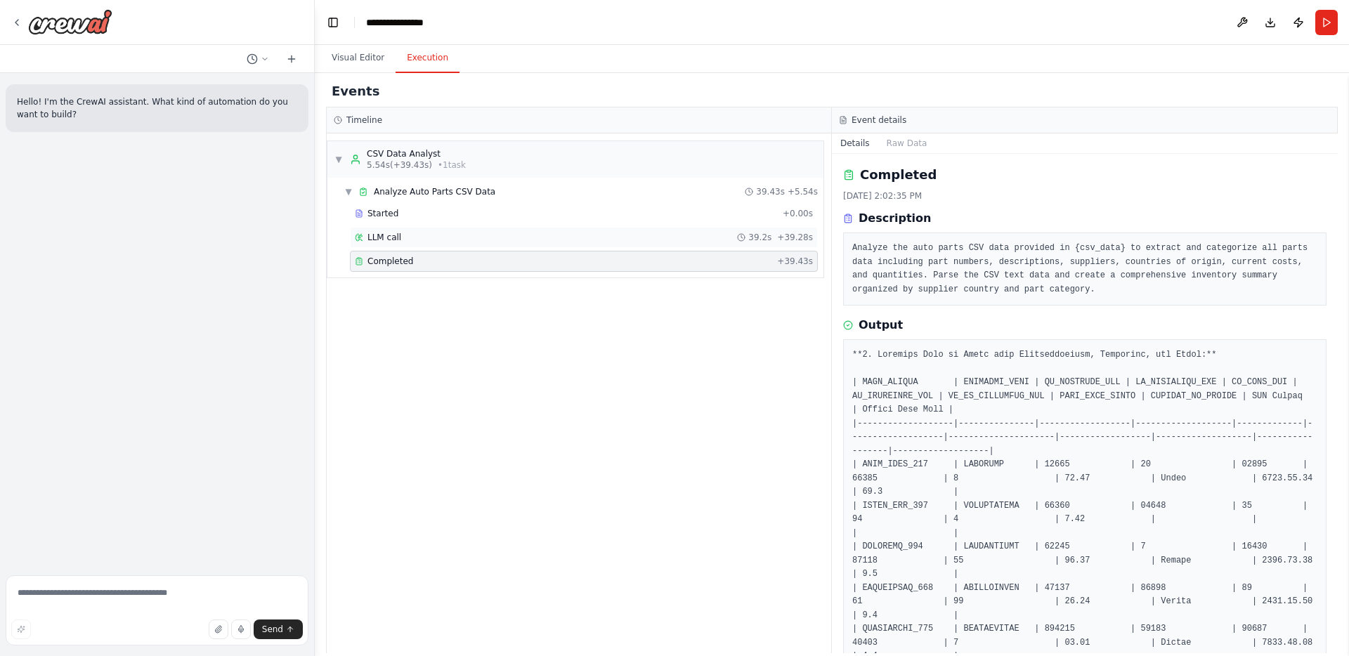
click at [707, 233] on div "LLM call 39.2s + 39.28s" at bounding box center [584, 237] width 458 height 11
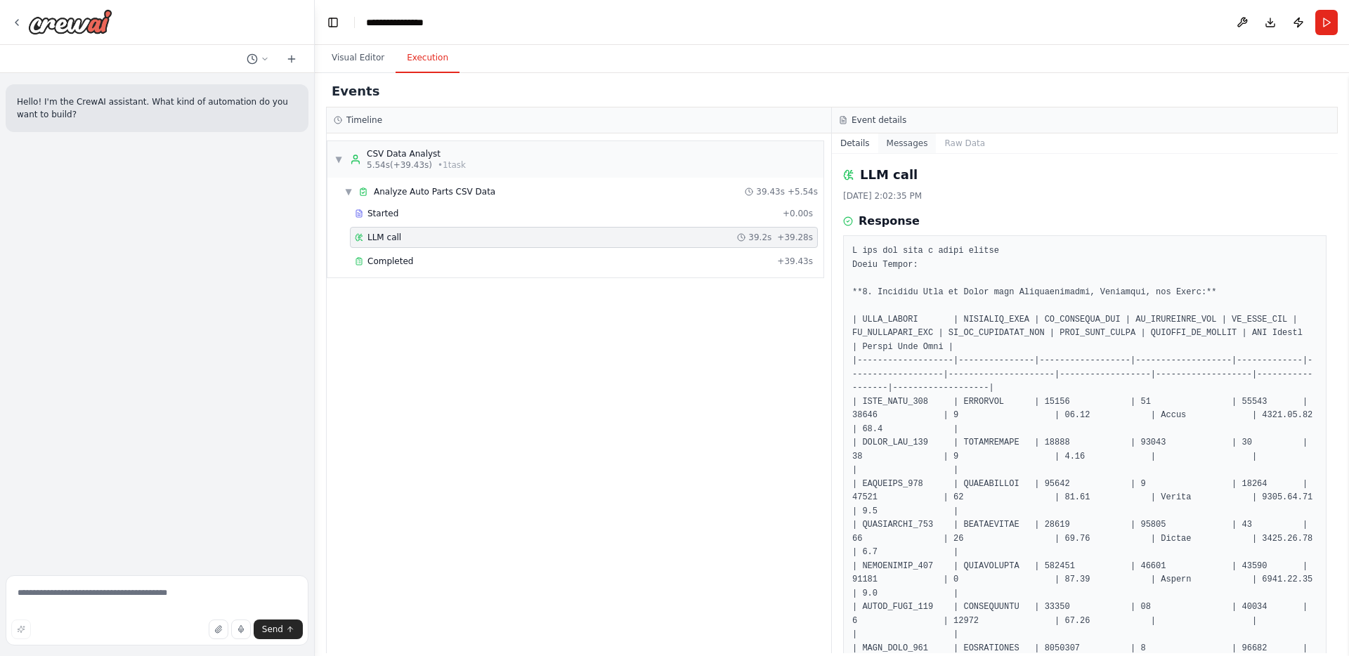
click at [915, 140] on button "Messages" at bounding box center [907, 143] width 58 height 20
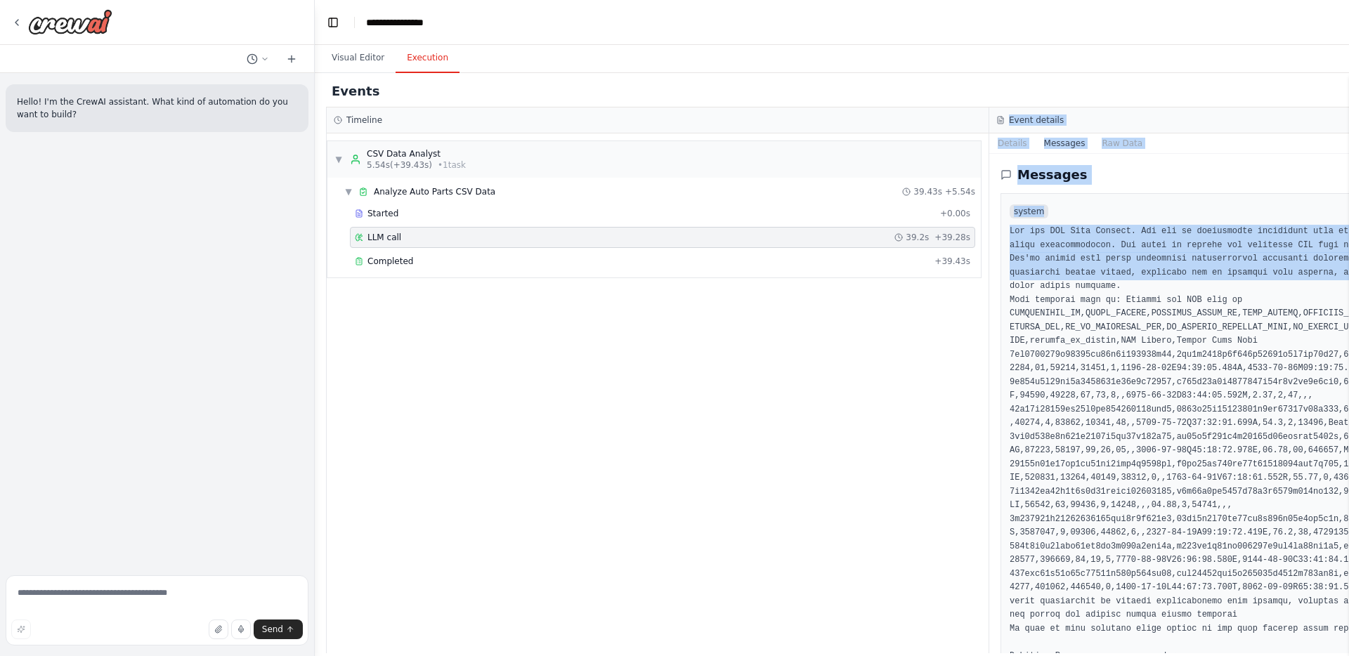
drag, startPoint x: 989, startPoint y: 292, endPoint x: 910, endPoint y: 311, distance: 80.9
click at [910, 311] on div "Timeline ▼ CSV Data Analyst 5.54s (+39.43s) • 1 task ▼ Analyze Auto Parts CSV D…" at bounding box center [989, 380] width 1326 height 546
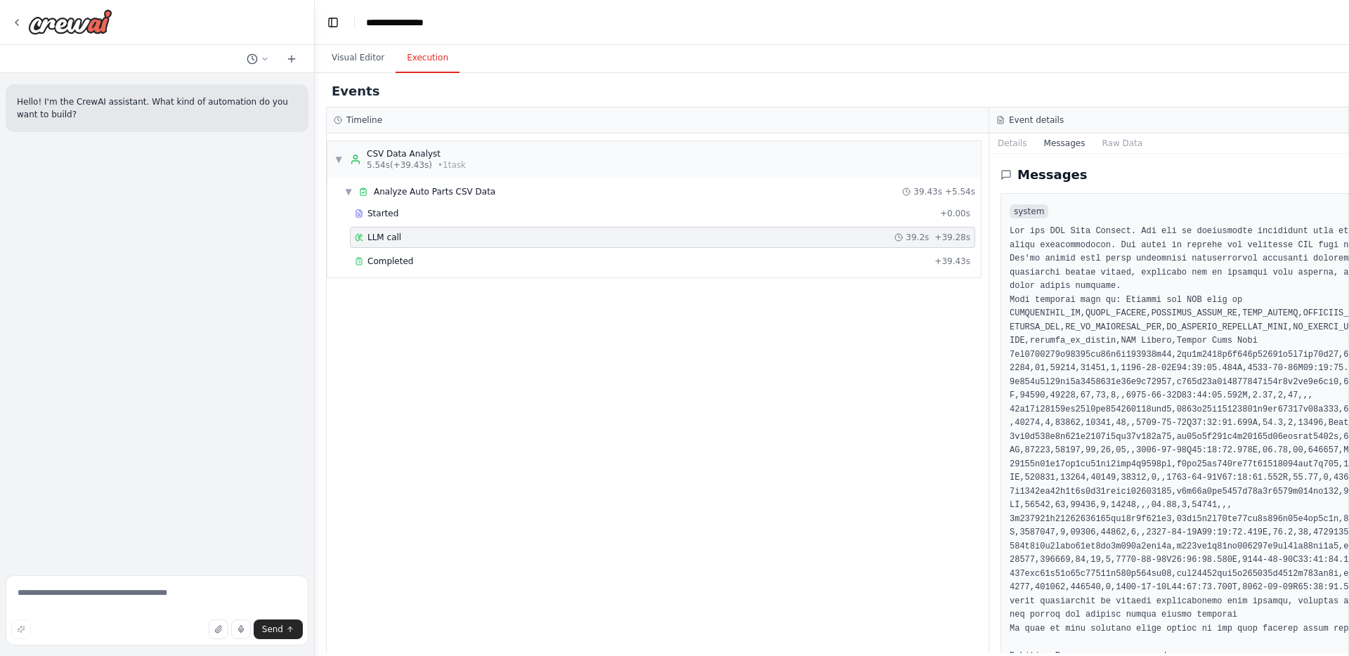
click at [947, 375] on div "▼ CSV Data Analyst 5.54s (+39.43s) • 1 task ▼ Analyze Auto Parts CSV Data 39.43…" at bounding box center [658, 393] width 662 height 520
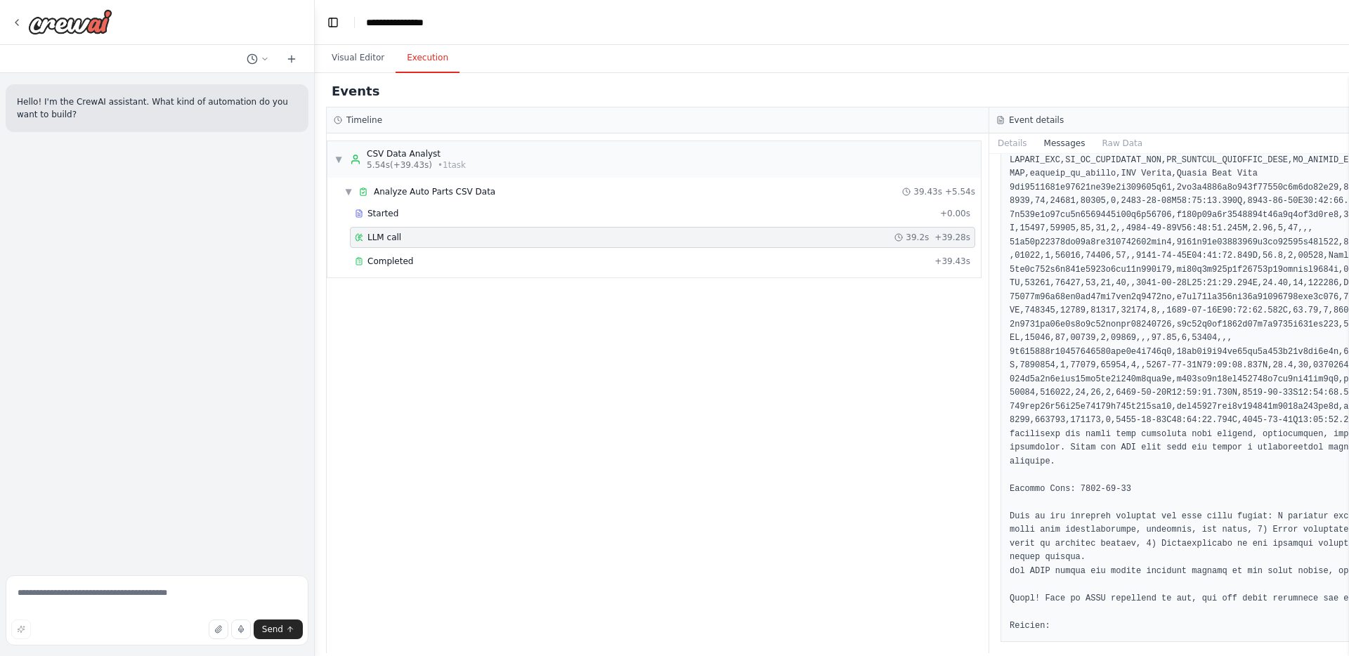
scroll to position [641, 0]
click at [1130, 146] on button "Raw Data" at bounding box center [1122, 143] width 58 height 20
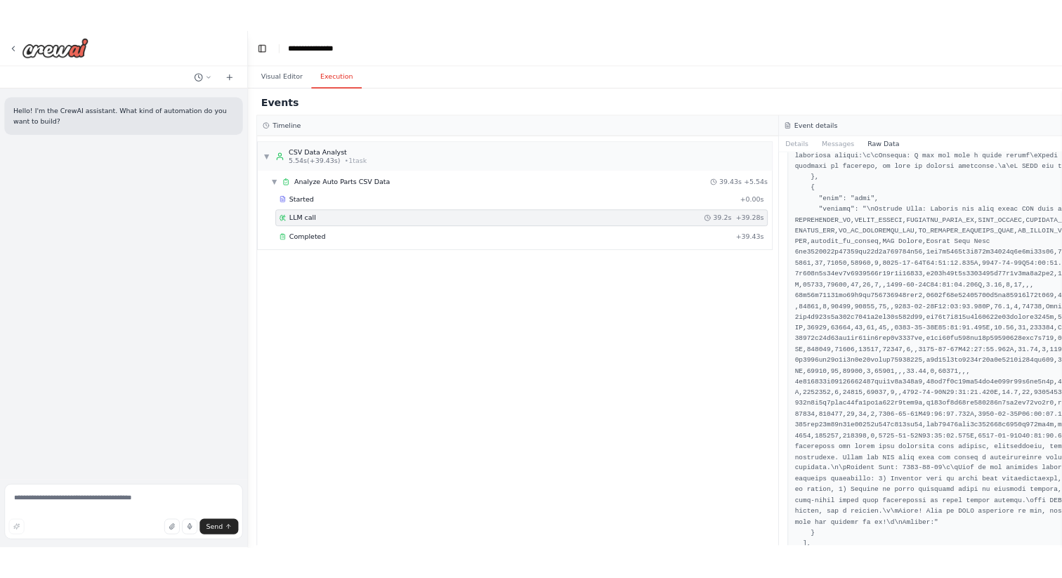
scroll to position [557, 0]
